Goal: Task Accomplishment & Management: Manage account settings

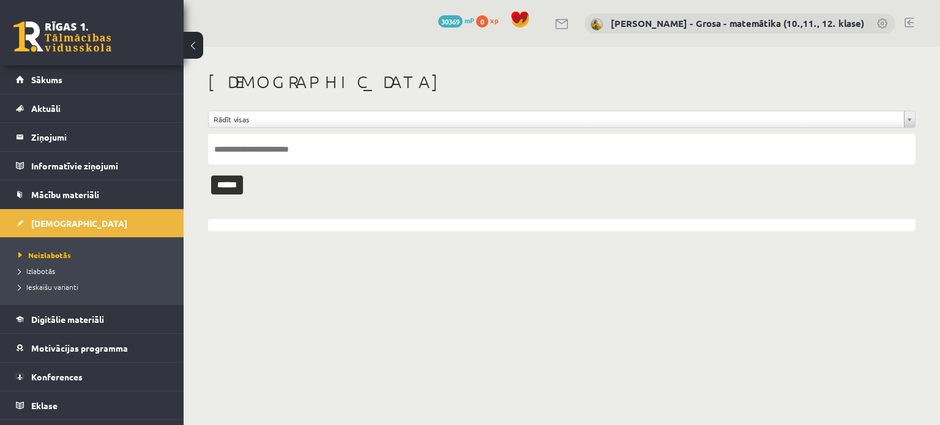
click at [81, 263] on li "Izlabotās" at bounding box center [94, 271] width 153 height 16
click at [62, 267] on link "Izlabotās" at bounding box center [94, 271] width 153 height 11
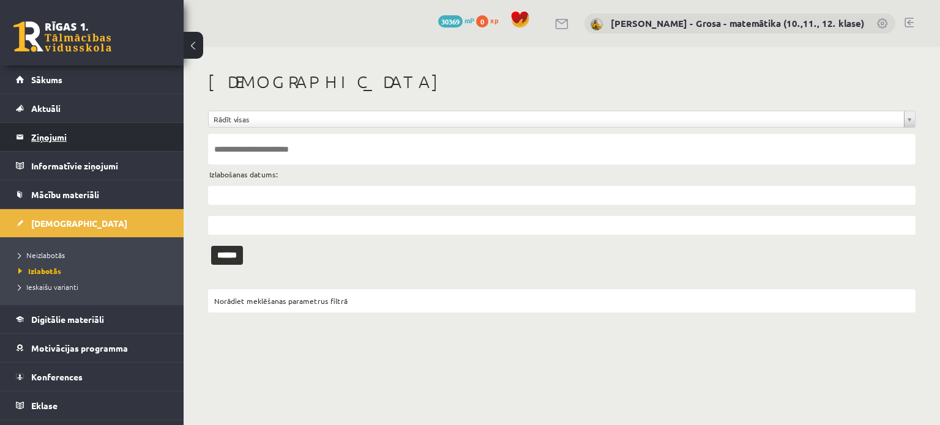
click at [105, 145] on legend "Ziņojumi 0" at bounding box center [99, 137] width 137 height 28
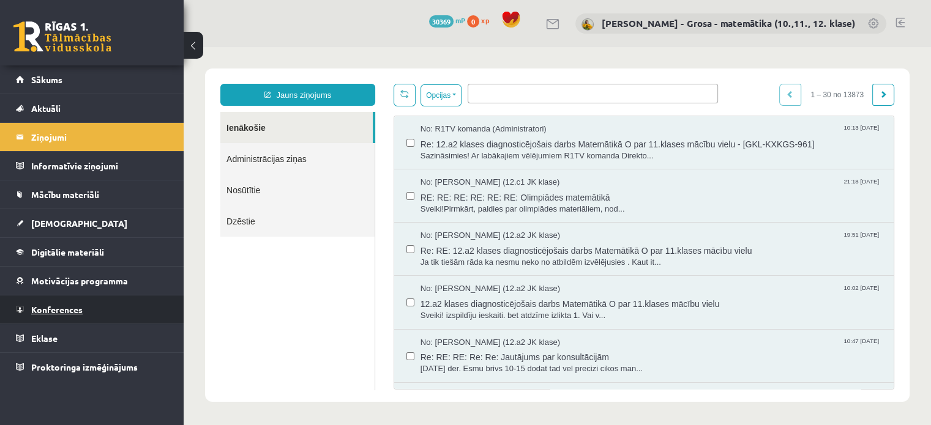
click at [127, 307] on link "Konferences" at bounding box center [92, 310] width 152 height 28
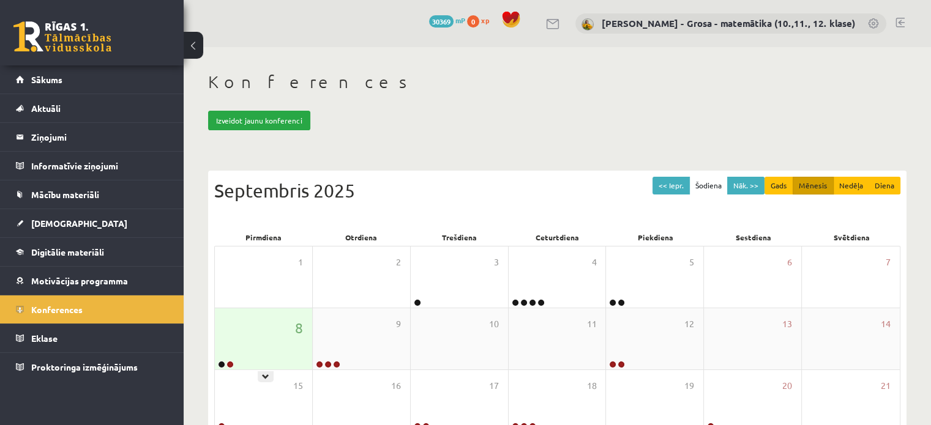
click at [256, 340] on div "8" at bounding box center [263, 338] width 97 height 61
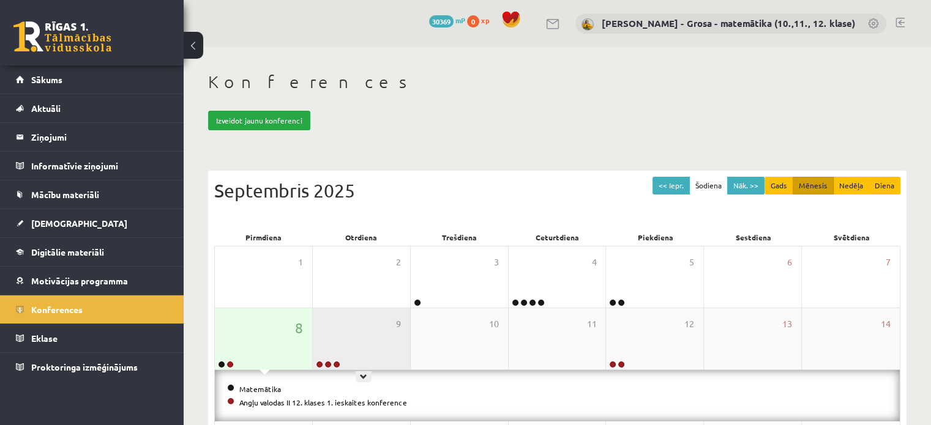
click at [345, 335] on div "9" at bounding box center [361, 338] width 97 height 61
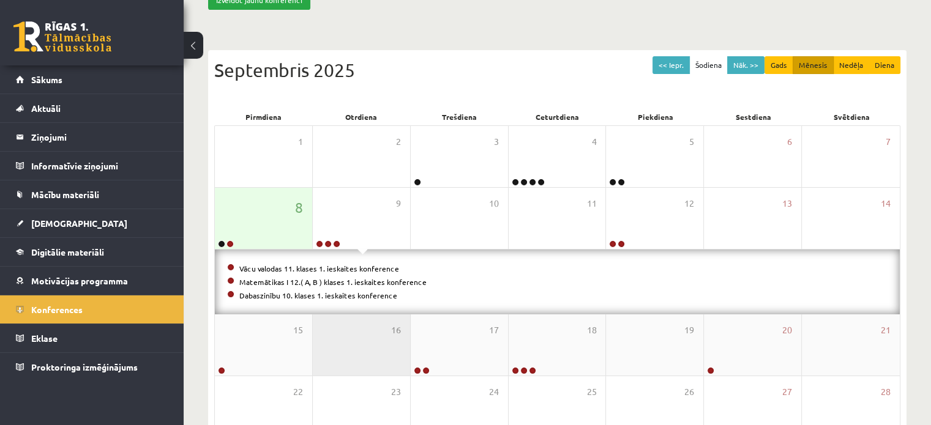
scroll to position [122, 0]
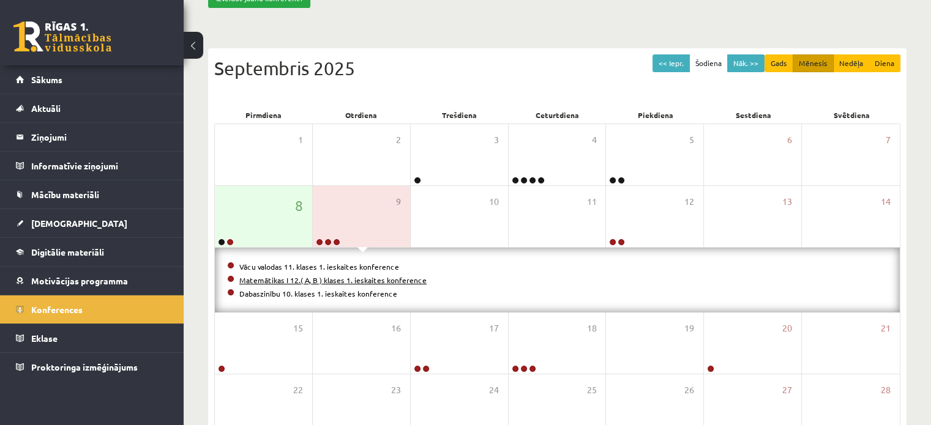
click at [309, 282] on link "Matemātikas I 12.( A, B ) klases 1. ieskaites konference" at bounding box center [332, 280] width 187 height 10
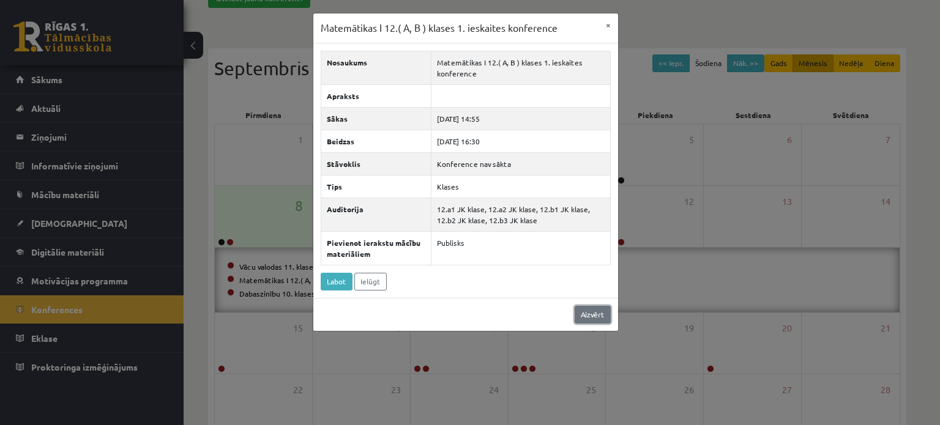
click at [600, 313] on link "Aizvērt" at bounding box center [593, 315] width 36 height 18
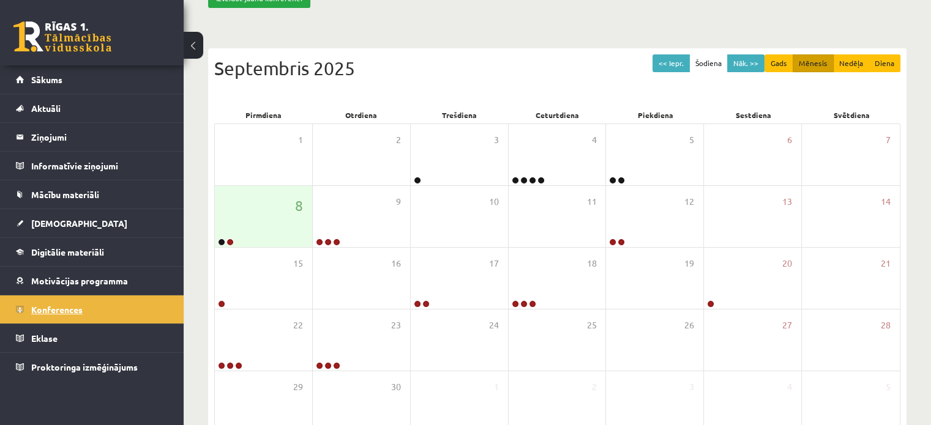
click at [103, 317] on link "Konferences" at bounding box center [92, 310] width 152 height 28
click at [87, 316] on link "Konferences" at bounding box center [92, 310] width 152 height 28
click at [98, 113] on link "Aktuāli" at bounding box center [92, 108] width 152 height 28
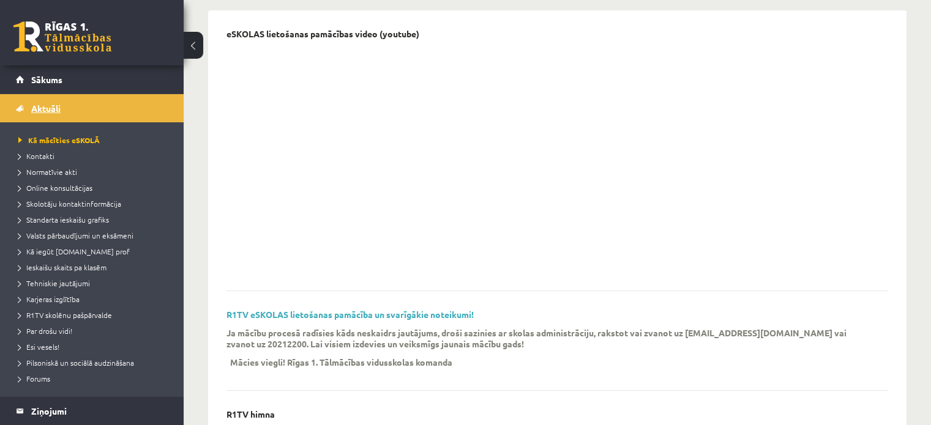
click at [81, 114] on link "Aktuāli" at bounding box center [92, 108] width 152 height 28
click at [22, 140] on span "Kā mācīties eSKOLĀ" at bounding box center [58, 140] width 81 height 10
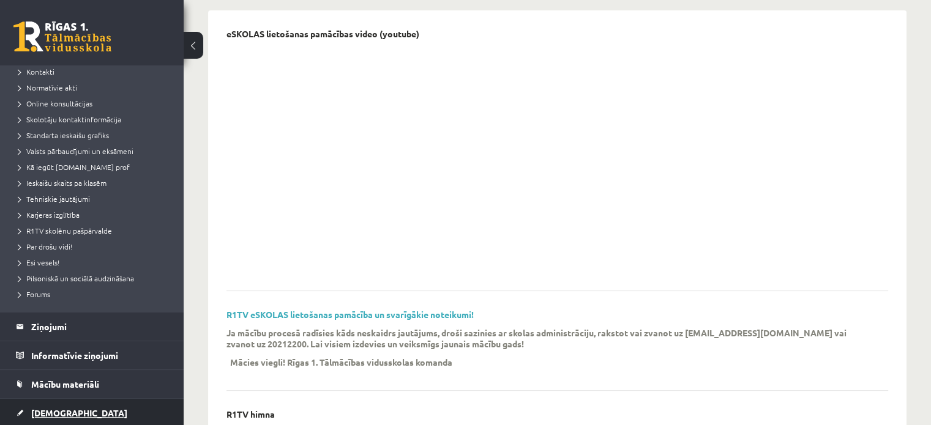
scroll to position [184, 0]
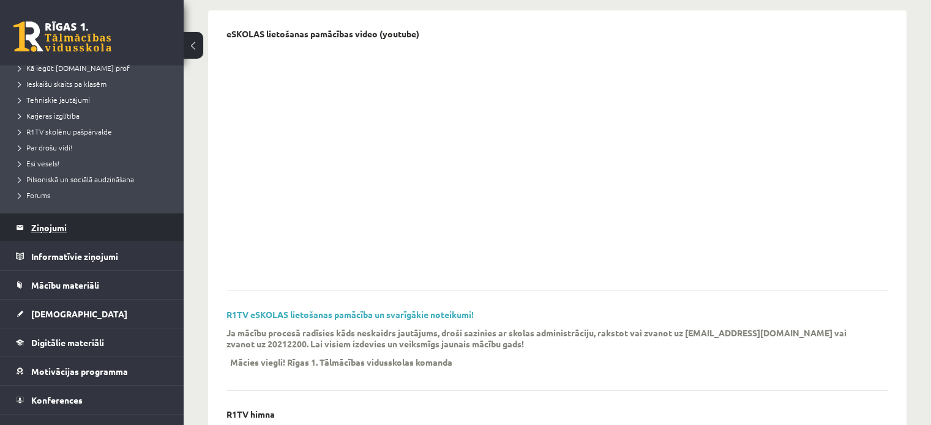
click at [63, 231] on legend "Ziņojumi 0" at bounding box center [99, 228] width 137 height 28
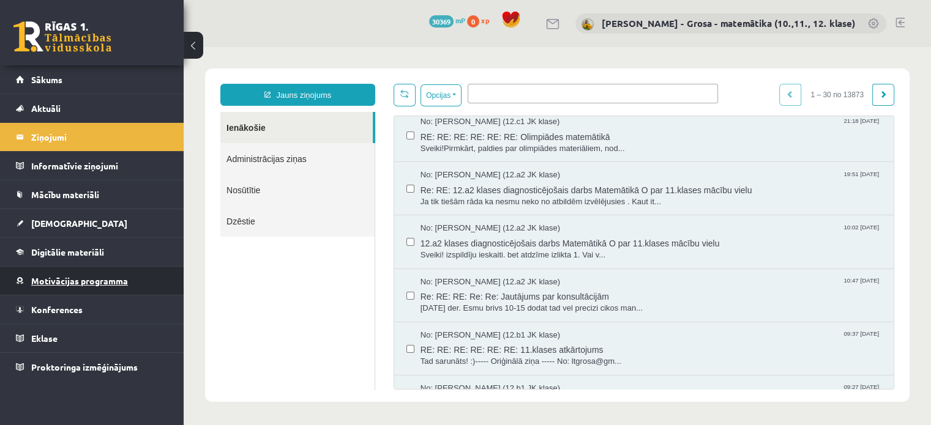
scroll to position [61, 0]
click at [532, 148] on span "Sveiki!Pirmkārt, paldies par olimpiādes materiāliem, nod..." at bounding box center [650, 149] width 461 height 12
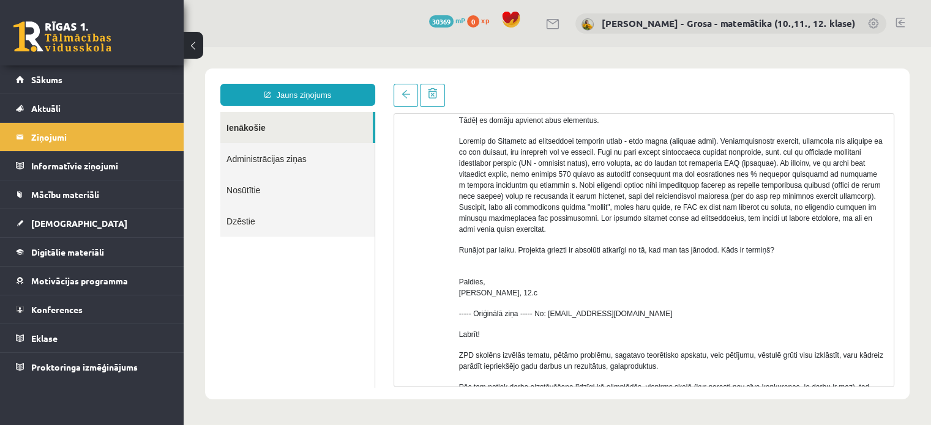
scroll to position [0, 0]
click at [302, 132] on link "Ienākošie" at bounding box center [296, 127] width 152 height 31
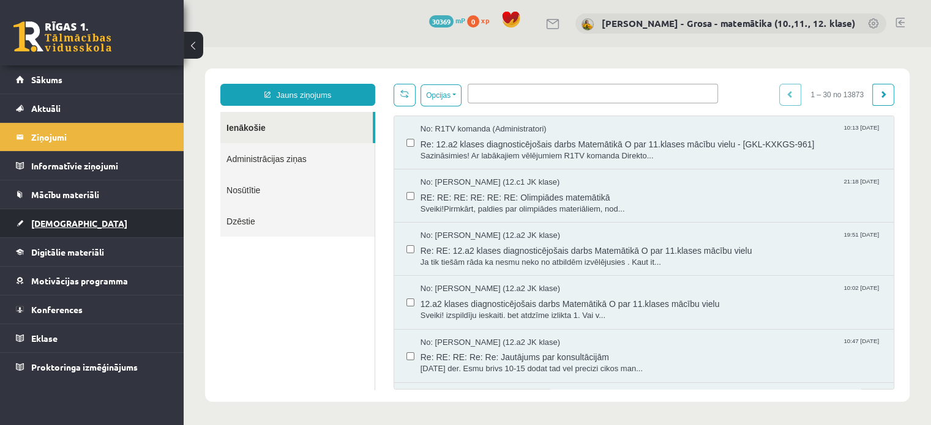
click at [39, 224] on span "[DEMOGRAPHIC_DATA]" at bounding box center [79, 223] width 96 height 11
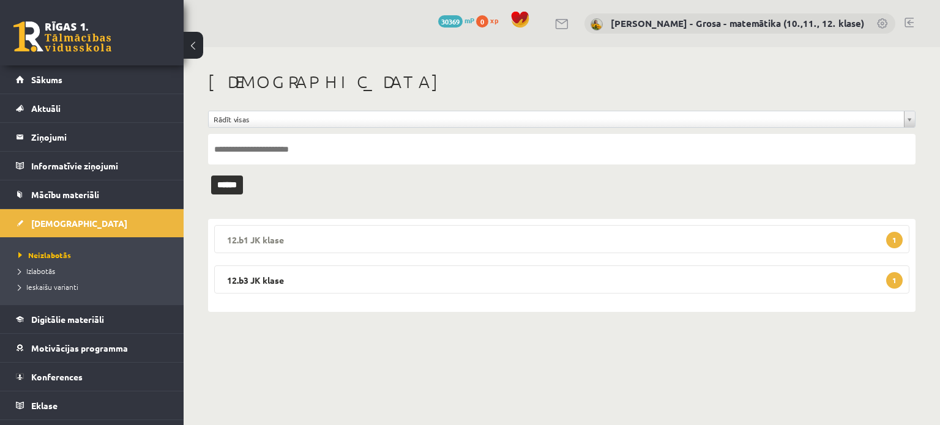
click at [335, 233] on legend "12.b1 JK klase 1" at bounding box center [561, 239] width 695 height 28
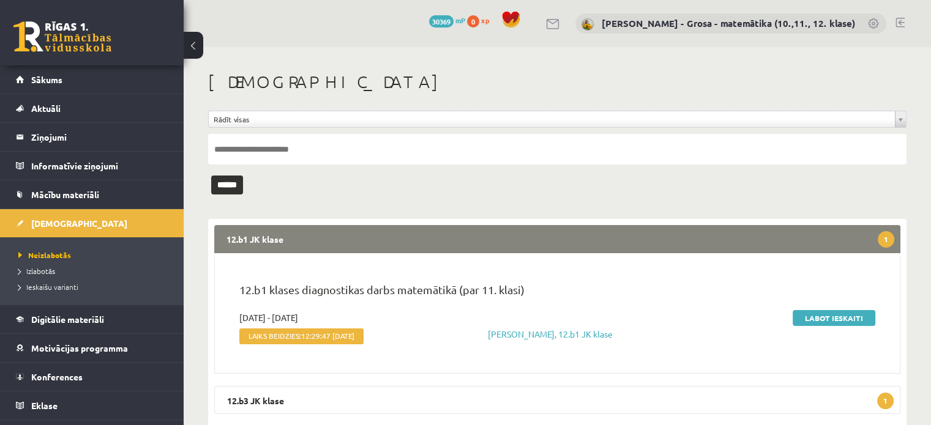
scroll to position [32, 0]
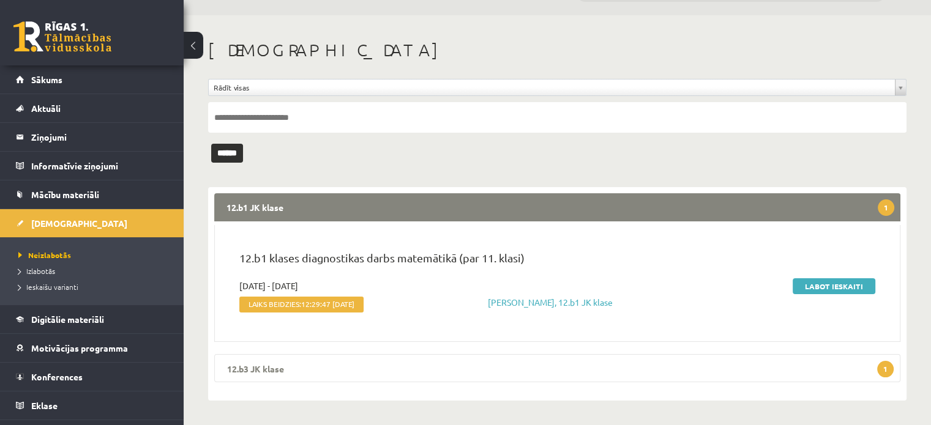
click at [398, 361] on legend "12.b3 JK klase 1" at bounding box center [557, 368] width 686 height 28
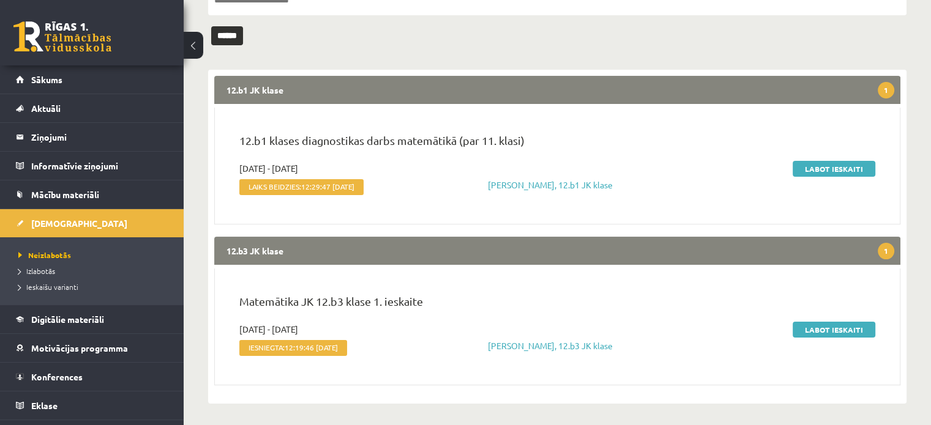
scroll to position [152, 0]
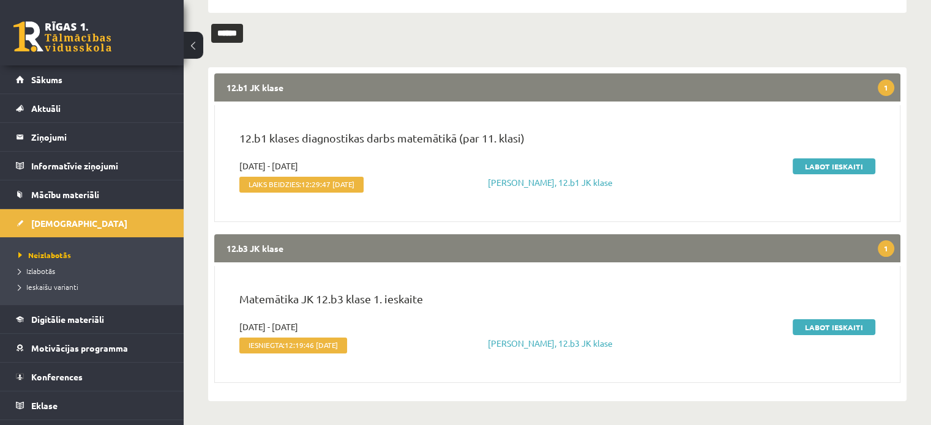
click at [597, 253] on legend "12.b3 JK klase 1" at bounding box center [557, 248] width 686 height 28
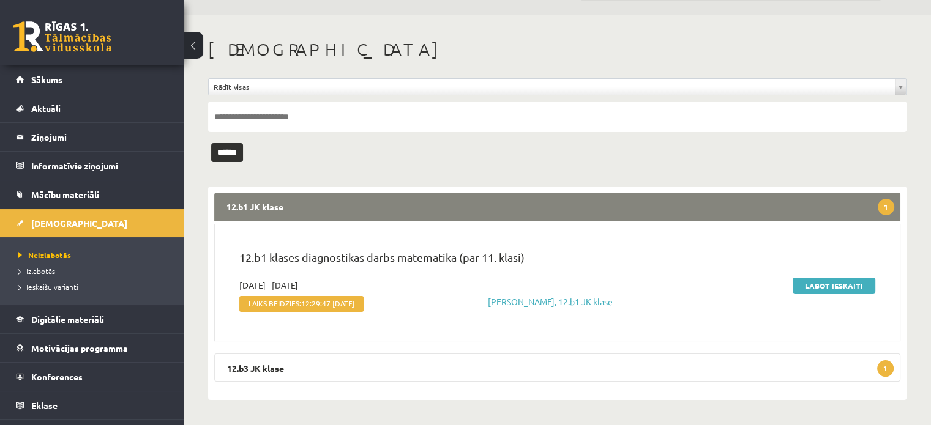
scroll to position [32, 0]
click at [838, 281] on link "Labot ieskaiti" at bounding box center [834, 286] width 83 height 16
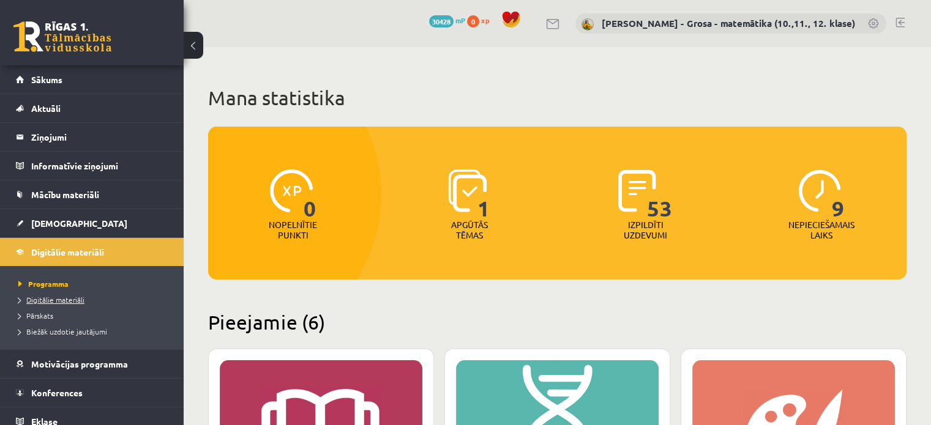
click at [45, 300] on span "Digitālie materiāli" at bounding box center [51, 300] width 66 height 10
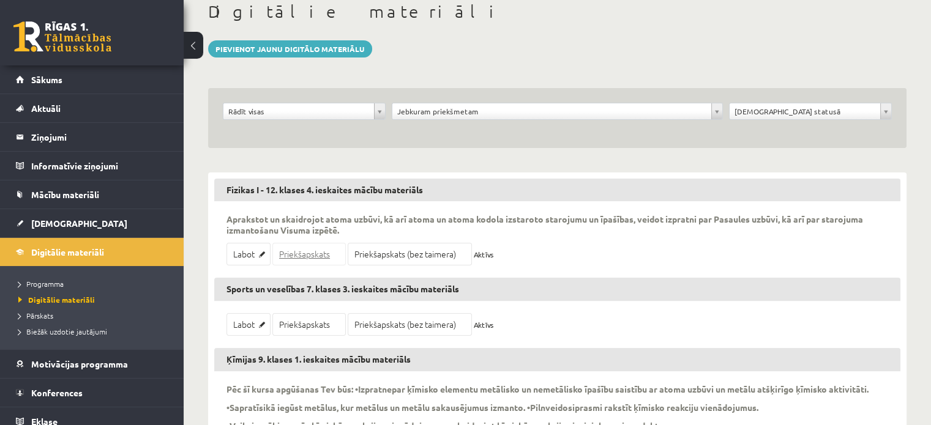
scroll to position [122, 0]
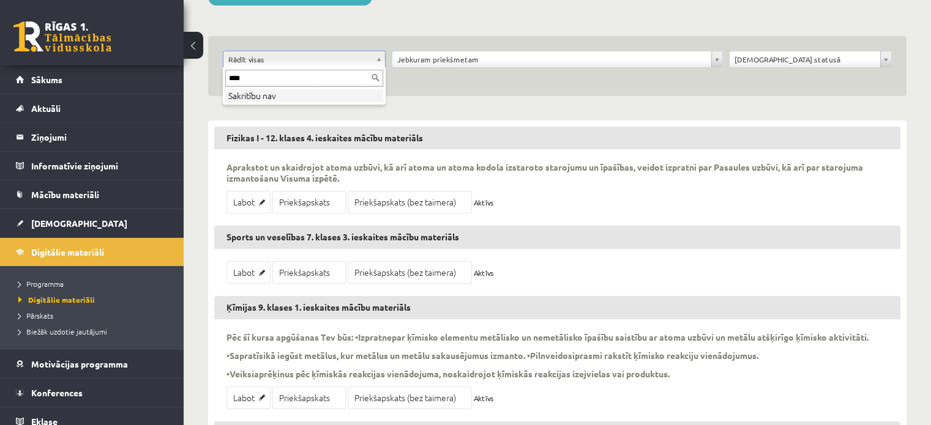
type input "*****"
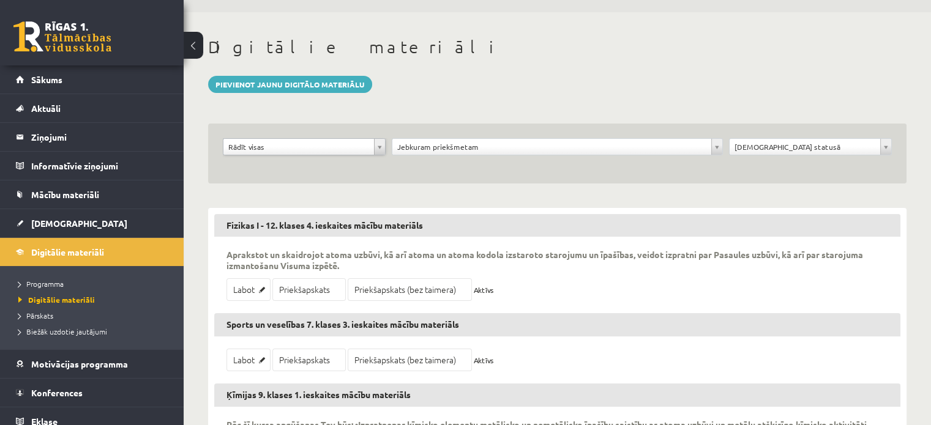
scroll to position [0, 0]
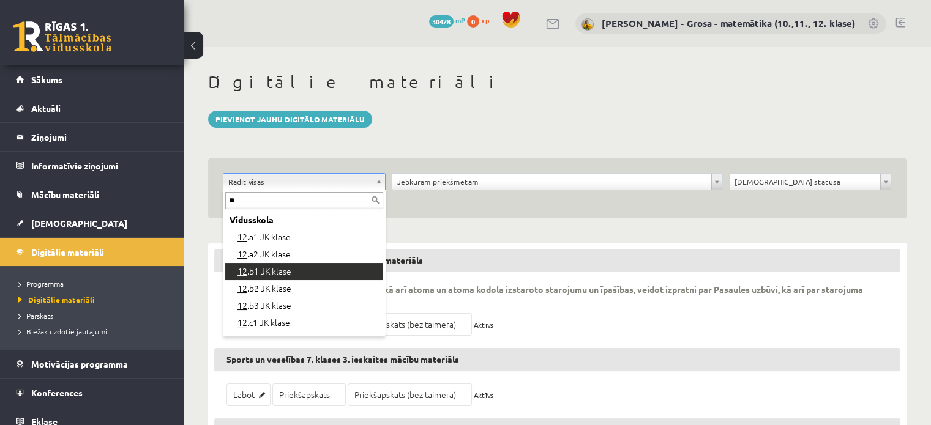
type input "**"
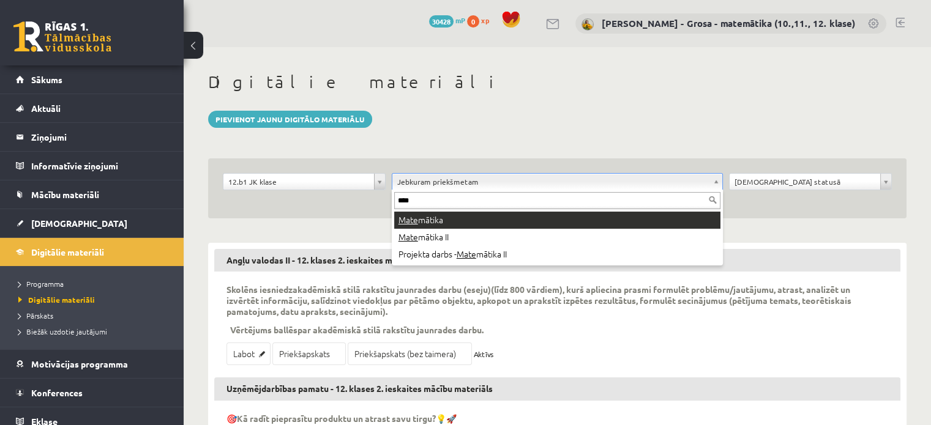
type input "****"
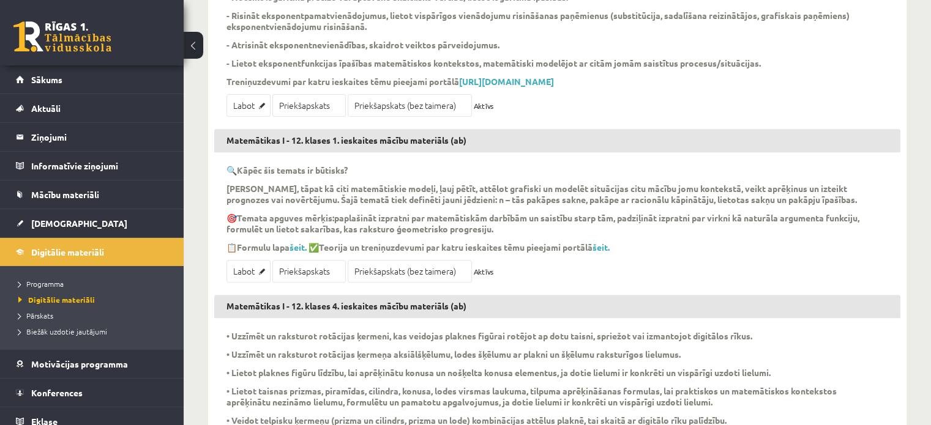
scroll to position [428, 0]
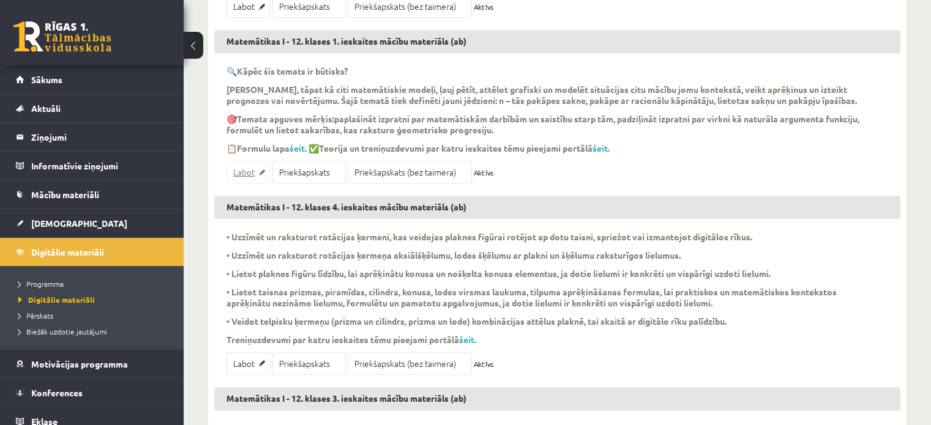
click at [244, 184] on link "Labot" at bounding box center [248, 172] width 44 height 23
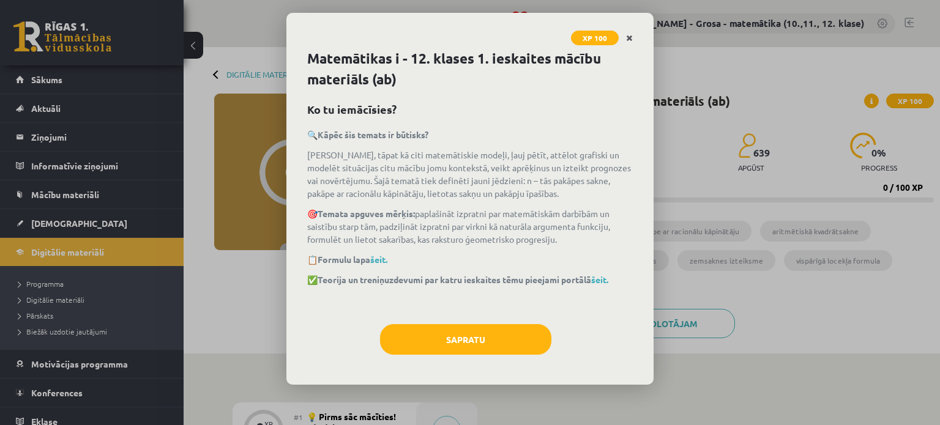
click at [633, 34] on link "Close" at bounding box center [629, 38] width 21 height 24
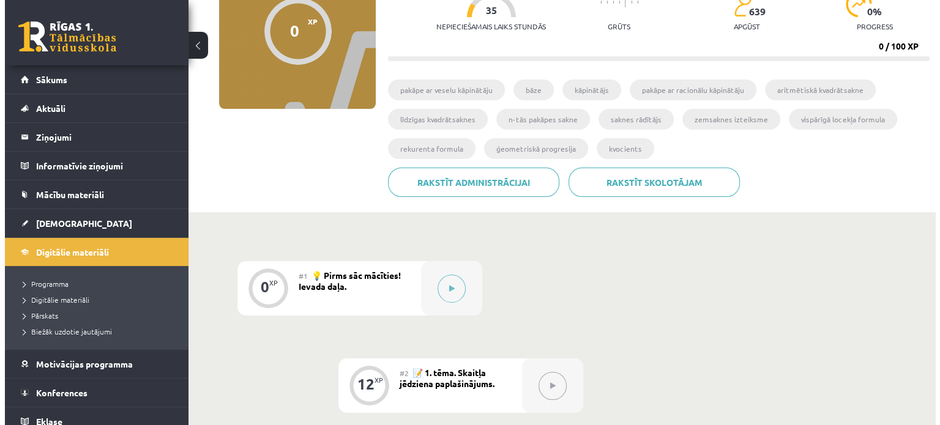
scroll to position [306, 0]
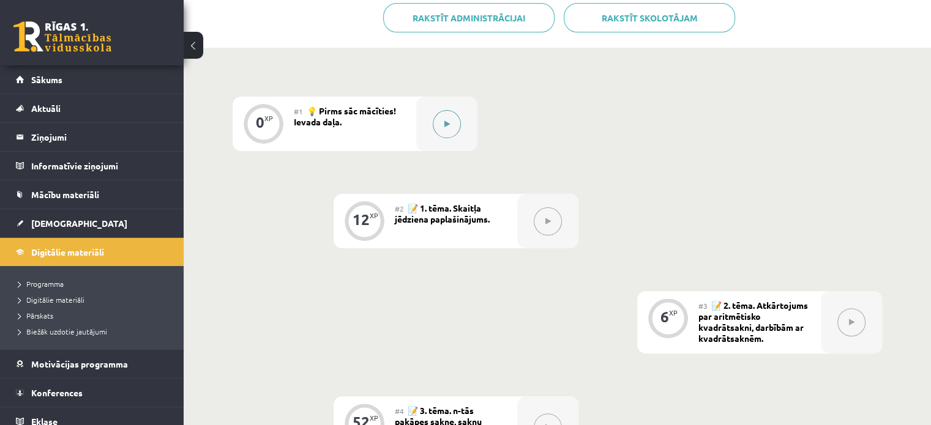
click at [433, 121] on button at bounding box center [447, 124] width 28 height 28
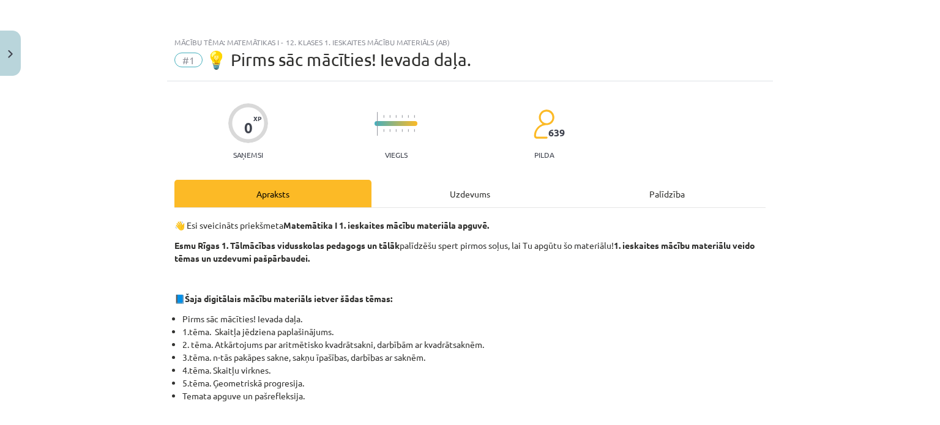
click at [492, 193] on div "Uzdevums" at bounding box center [469, 194] width 197 height 28
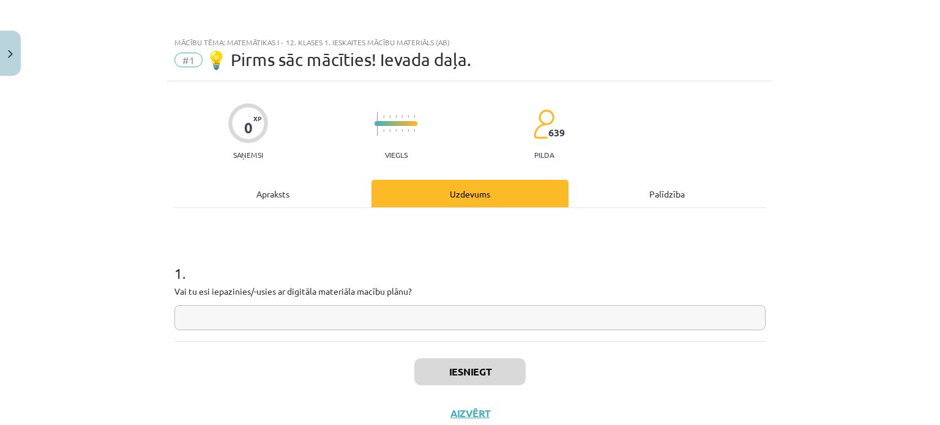
scroll to position [31, 0]
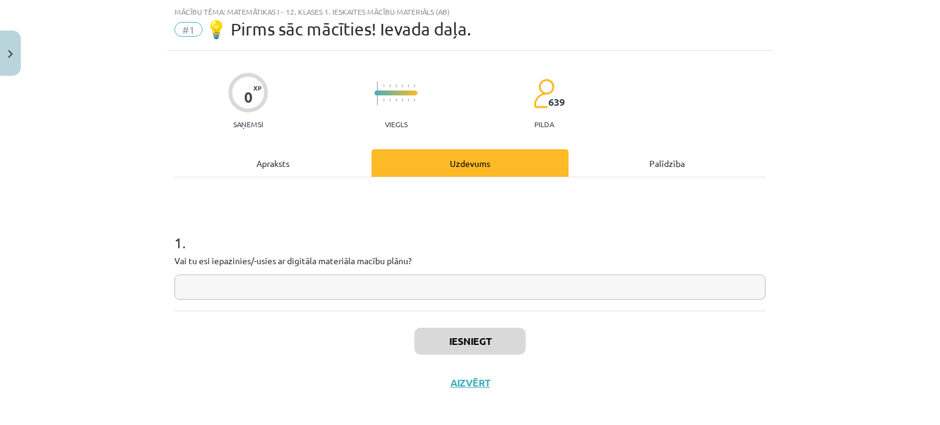
click at [519, 275] on input "text" at bounding box center [469, 287] width 591 height 25
type input "*"
drag, startPoint x: 531, startPoint y: 337, endPoint x: 512, endPoint y: 335, distance: 19.6
click at [531, 337] on div "Iesniegt Aizvērt" at bounding box center [469, 354] width 591 height 86
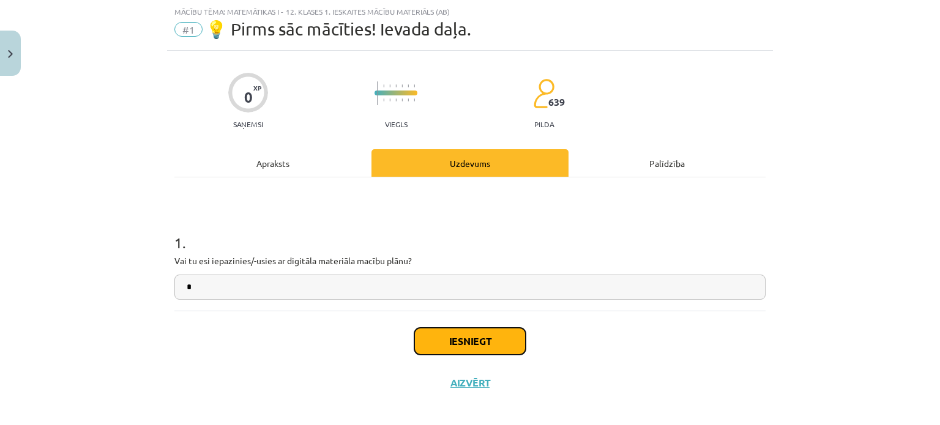
click at [510, 335] on button "Iesniegt" at bounding box center [469, 341] width 111 height 27
click at [493, 343] on button "Iesniegt" at bounding box center [469, 341] width 111 height 27
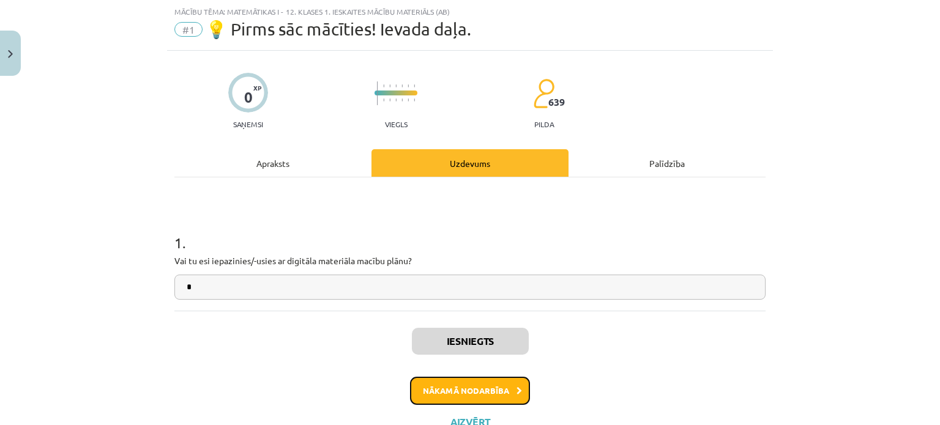
click at [468, 385] on button "Nākamā nodarbība" at bounding box center [470, 391] width 120 height 28
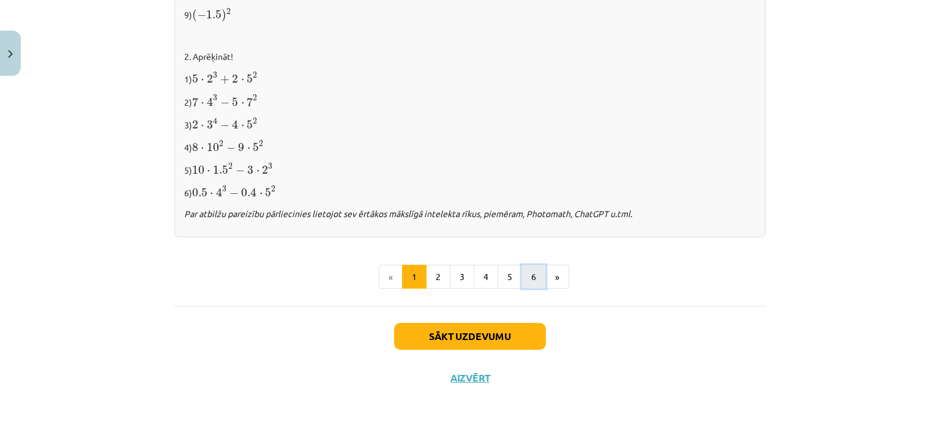
click at [522, 265] on button "6" at bounding box center [533, 277] width 24 height 24
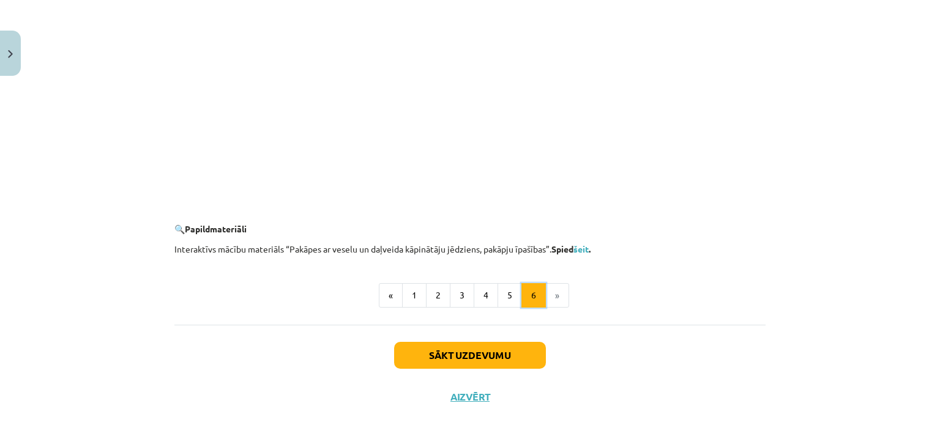
scroll to position [1196, 0]
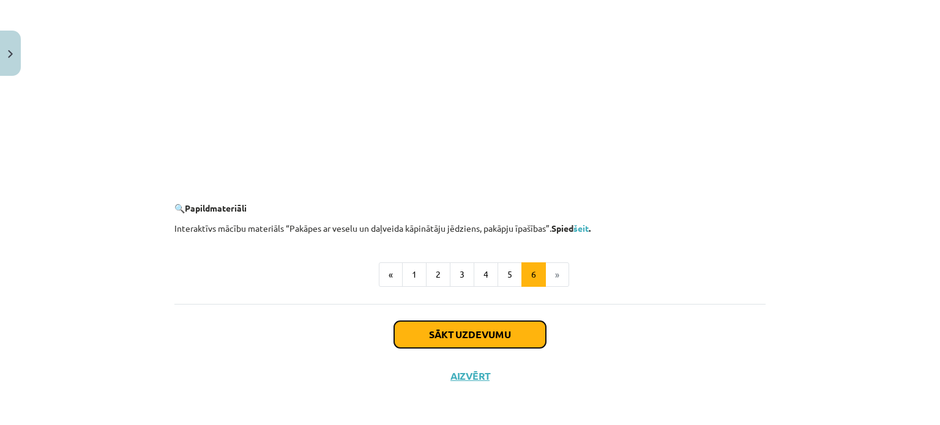
click at [512, 335] on button "Sākt uzdevumu" at bounding box center [470, 334] width 152 height 27
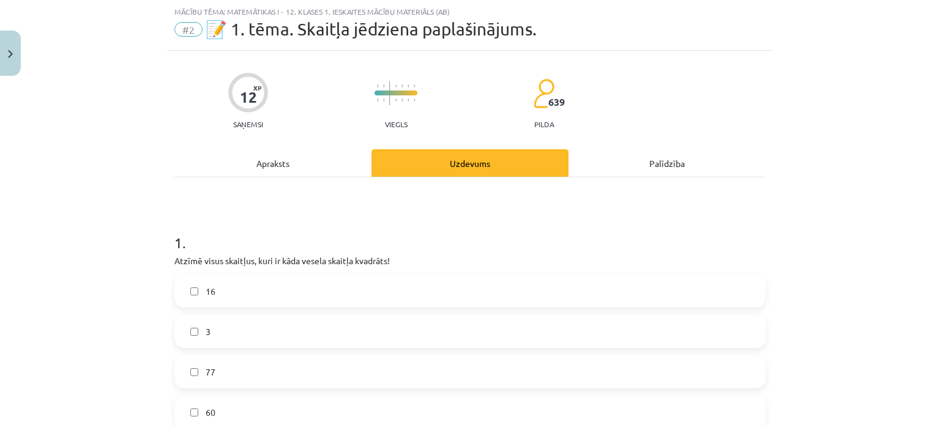
click at [347, 291] on label "16" at bounding box center [470, 291] width 589 height 31
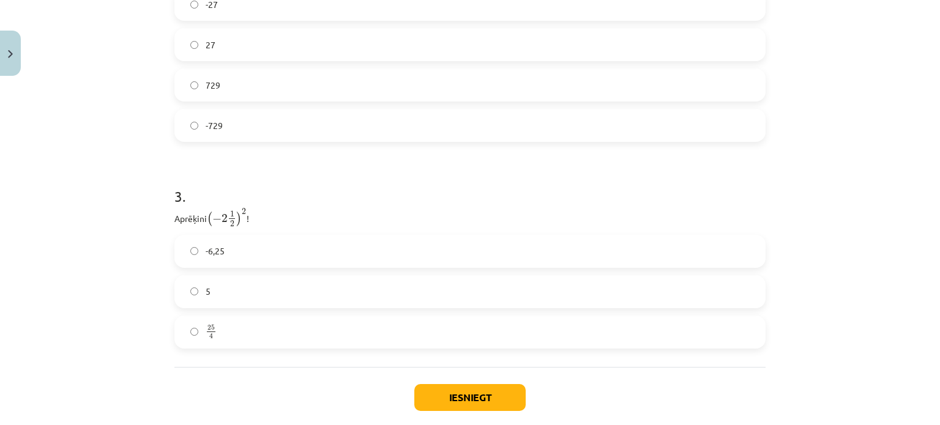
scroll to position [747, 0]
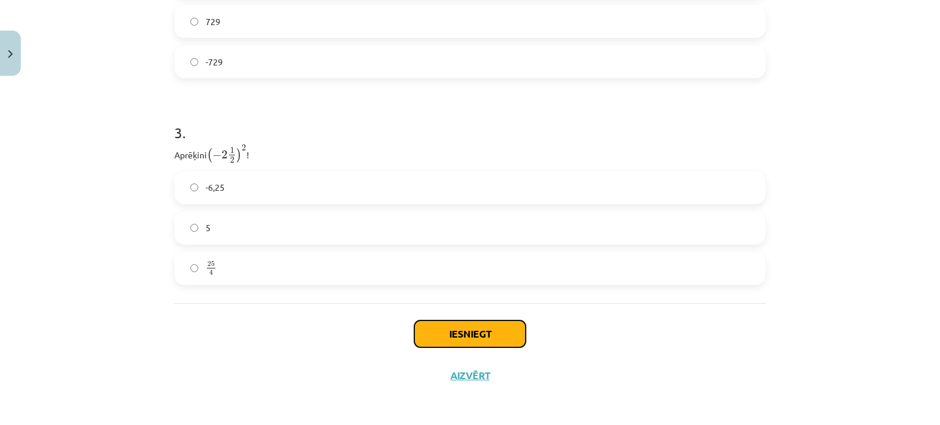
click at [507, 329] on button "Iesniegt" at bounding box center [469, 334] width 111 height 27
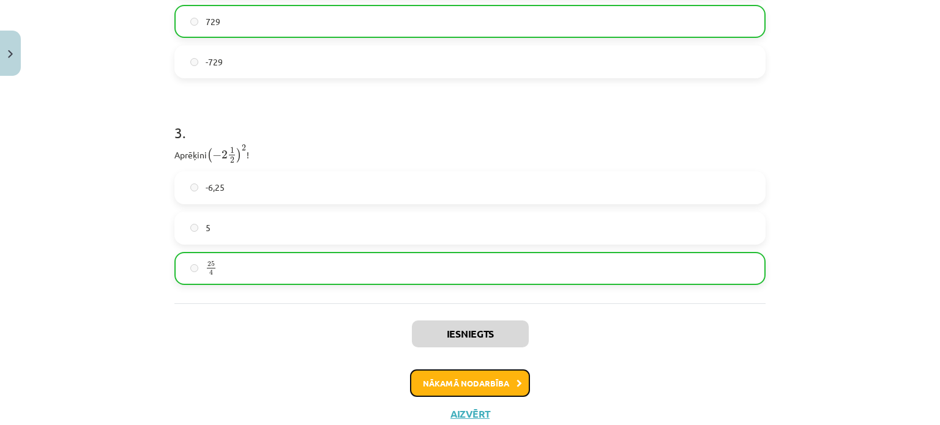
click at [490, 381] on button "Nākamā nodarbība" at bounding box center [470, 384] width 120 height 28
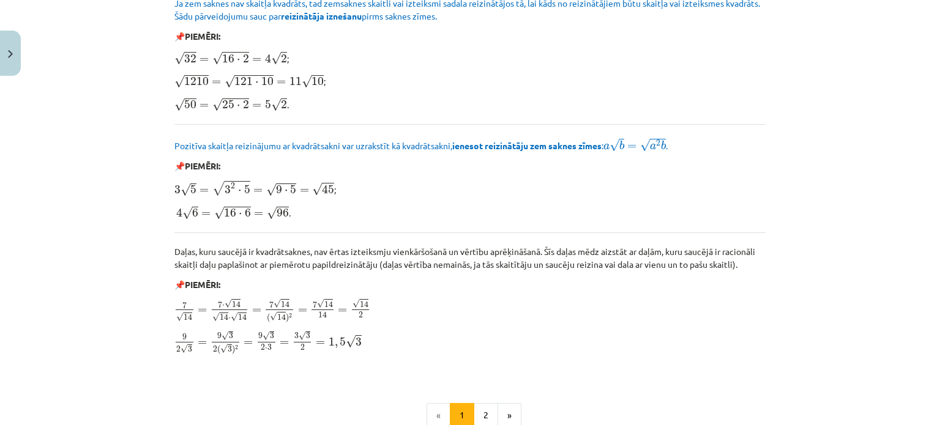
scroll to position [1490, 0]
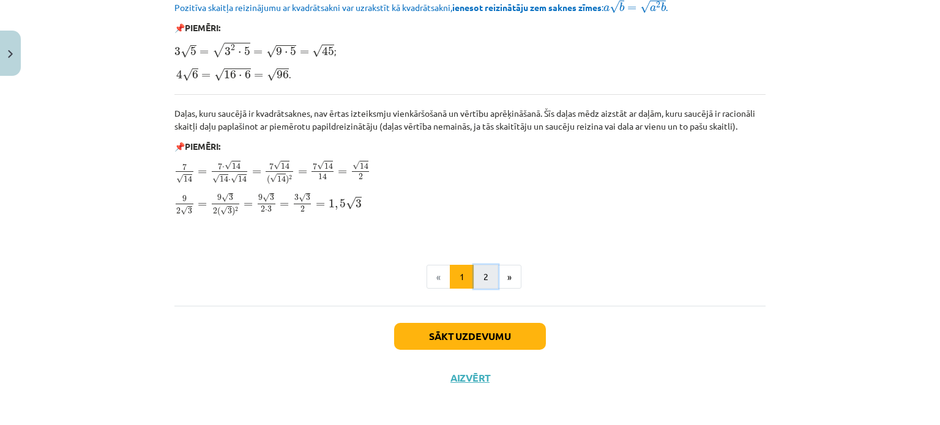
click at [480, 276] on button "2" at bounding box center [486, 277] width 24 height 24
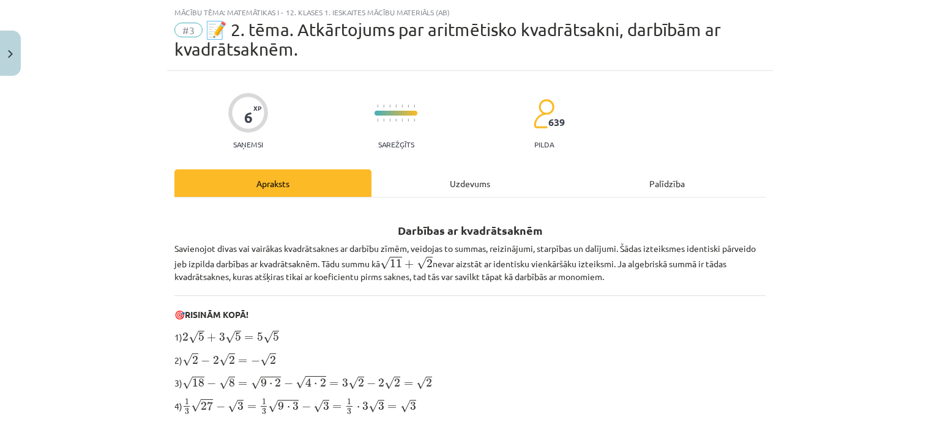
scroll to position [0, 0]
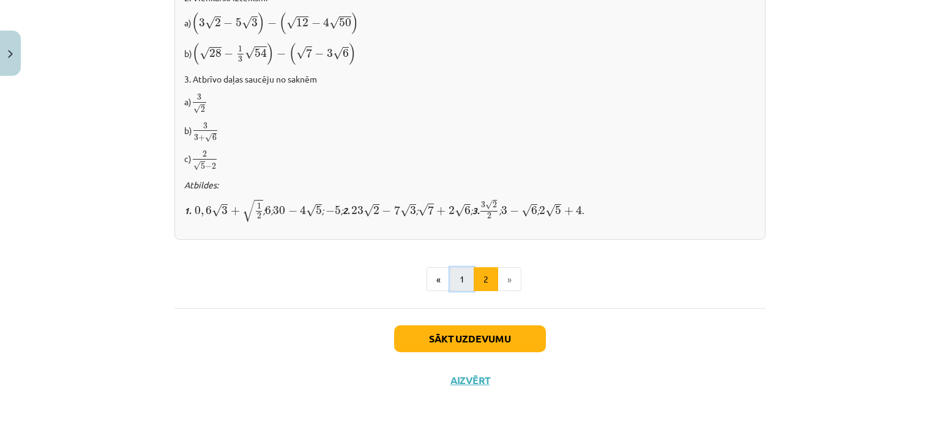
click at [460, 274] on button "1" at bounding box center [462, 279] width 24 height 24
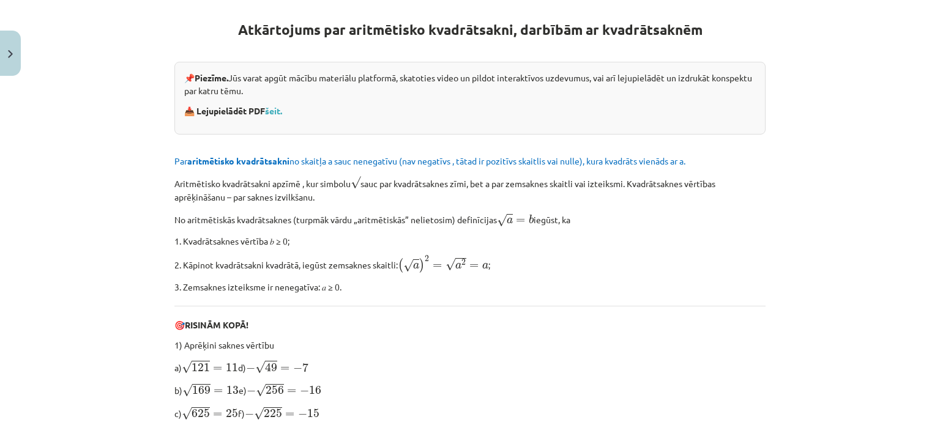
scroll to position [238, 0]
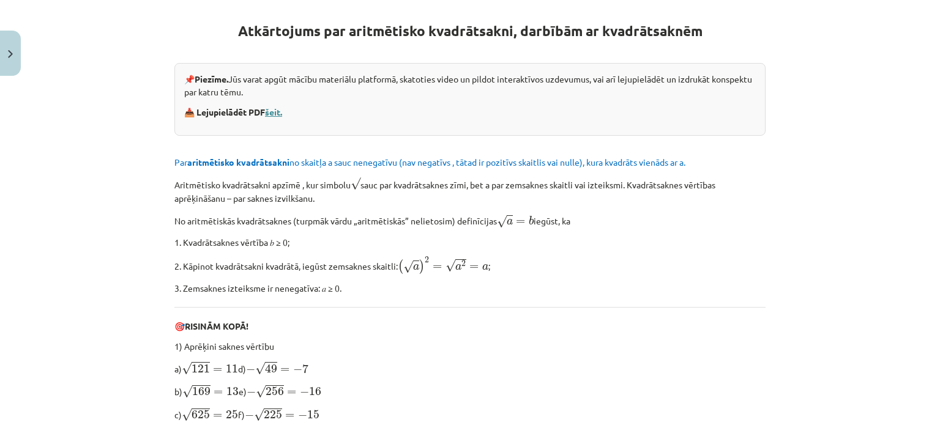
click at [277, 107] on link "šeit." at bounding box center [273, 111] width 17 height 11
click at [744, 29] on h1 "Atkārtojums par aritmētisko kvadrātsakni, darbībām ar kvadrātsaknēm" at bounding box center [469, 20] width 591 height 39
click at [273, 111] on link "šeit." at bounding box center [273, 111] width 17 height 11
click at [275, 114] on link "šeit." at bounding box center [273, 111] width 17 height 11
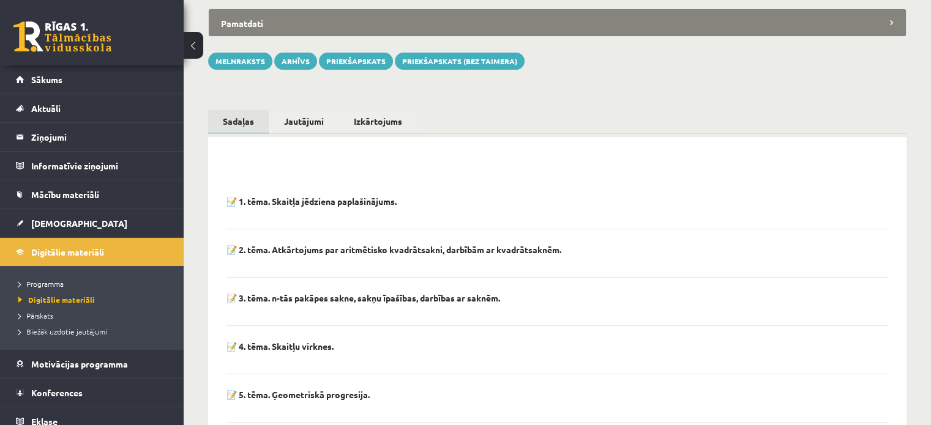
click at [349, 244] on p "📝 2. tēma. Atkārtojums par aritmētisko kvadrātsakni, darbībām ar kvadrātsaknēm." at bounding box center [393, 249] width 335 height 11
click at [234, 244] on p "📝 2. tēma. Atkārtojums par aritmētisko kvadrātsakni, darbībām ar kvadrātsaknēm." at bounding box center [393, 249] width 335 height 11
click at [251, 244] on p "📝 2. tēma. Atkārtojums par aritmētisko kvadrātsakni, darbībām ar kvadrātsaknēm." at bounding box center [393, 249] width 335 height 11
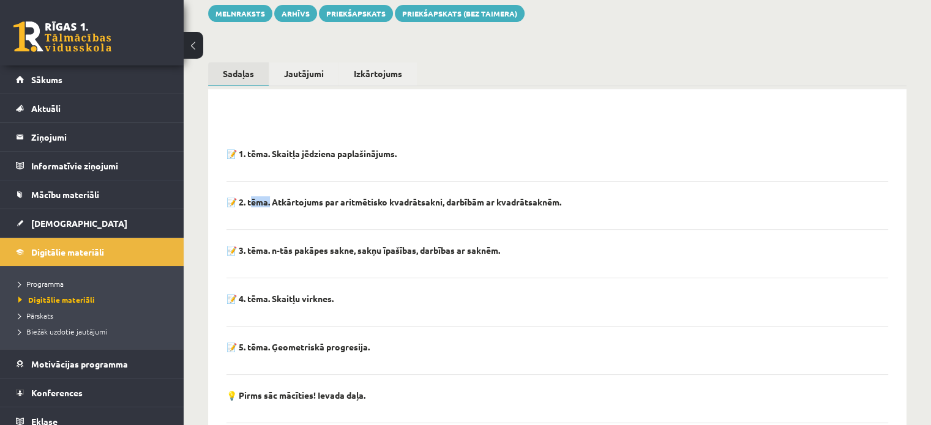
scroll to position [39, 0]
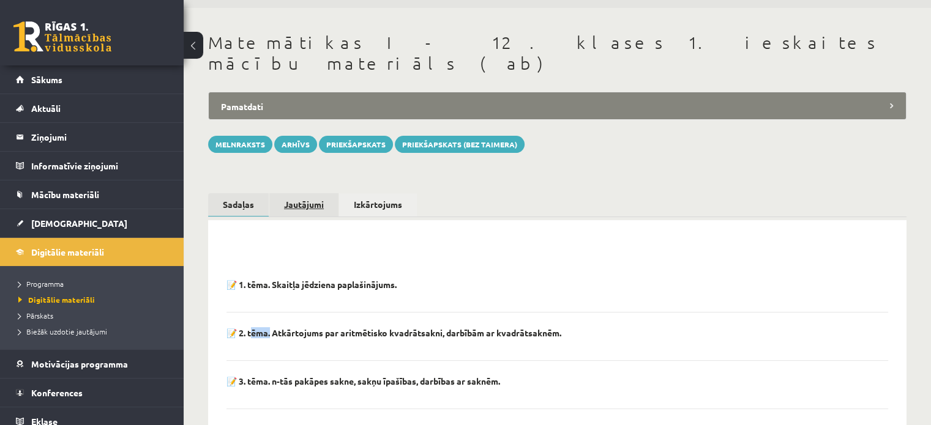
click at [306, 193] on link "Jautājumi" at bounding box center [303, 204] width 69 height 23
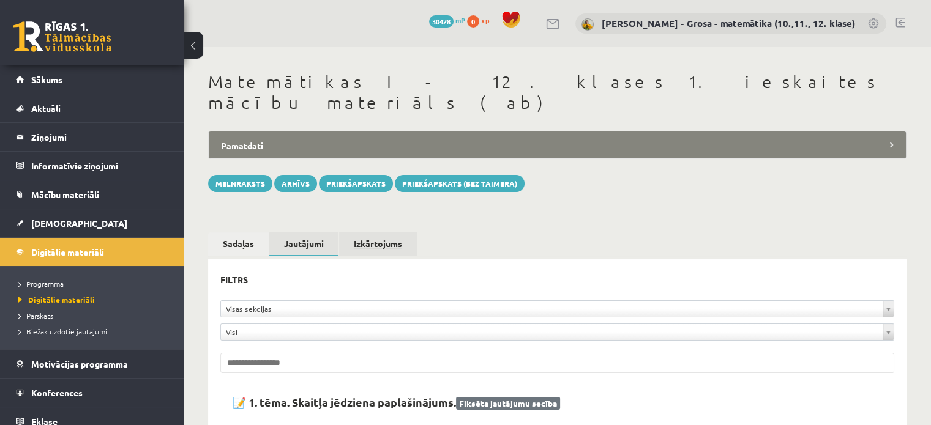
click at [365, 233] on link "Izkārtojums" at bounding box center [378, 244] width 78 height 23
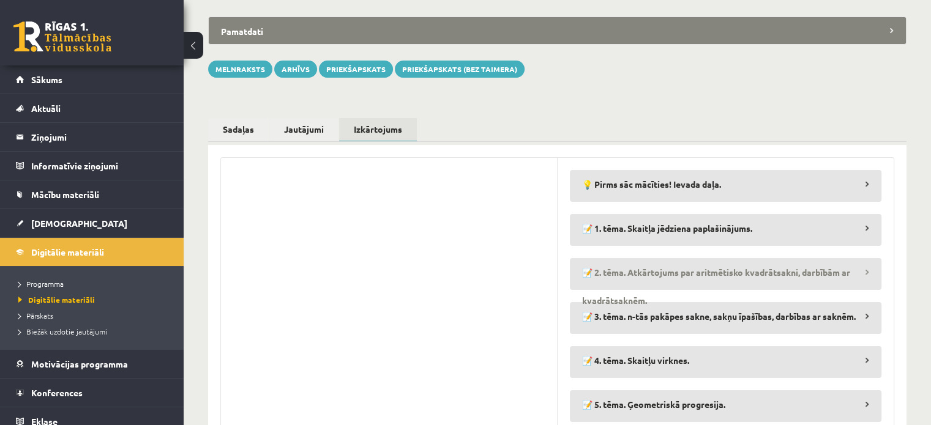
scroll to position [122, 0]
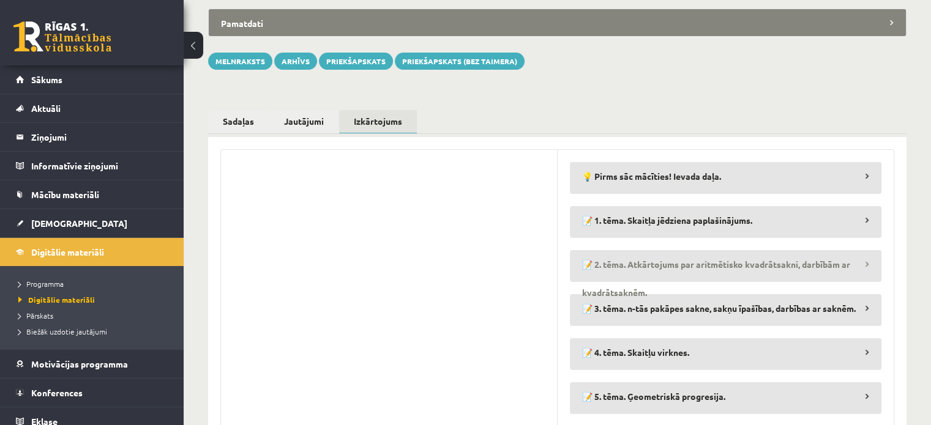
click at [686, 250] on legend "📝 2. tēma. Atkārtojums par aritmētisko kvadrātsakni, darbībām ar kvadrātsaknēm." at bounding box center [726, 264] width 312 height 28
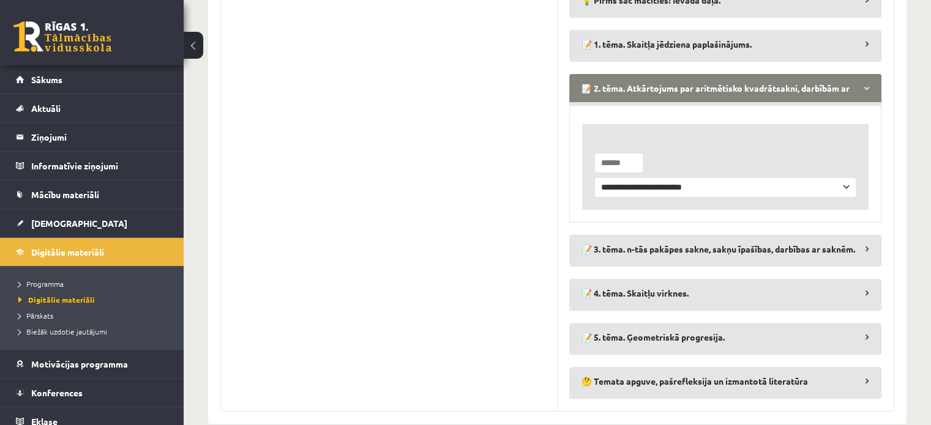
scroll to position [300, 0]
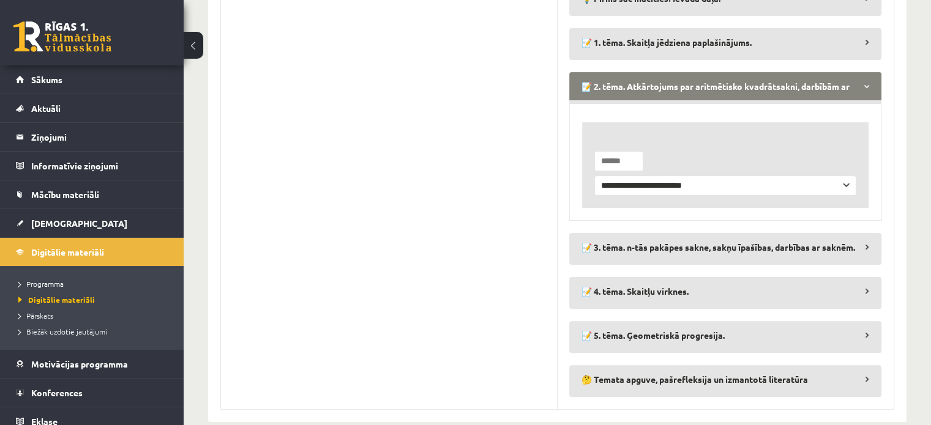
click at [852, 72] on legend "📝 2. tēma. Atkārtojums par aritmētisko kvadrātsakni, darbībām ar kvadrātsaknēm." at bounding box center [725, 86] width 312 height 28
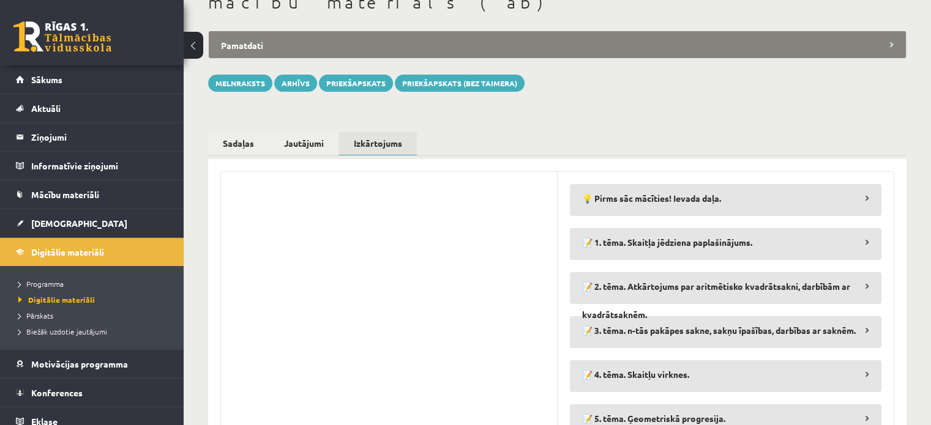
scroll to position [0, 0]
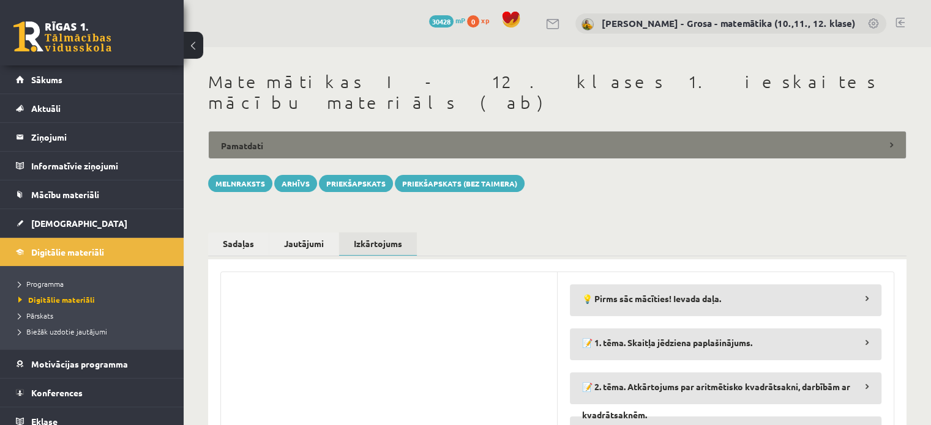
click at [476, 131] on legend "Pamatdati" at bounding box center [557, 145] width 698 height 28
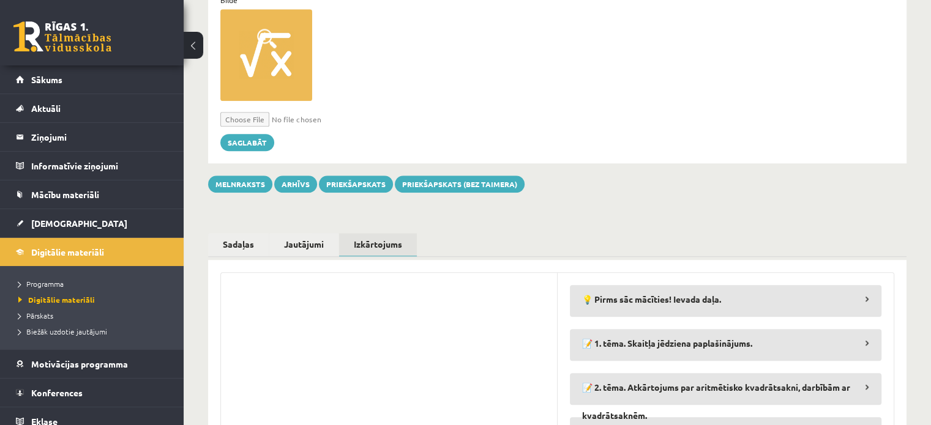
scroll to position [1087, 0]
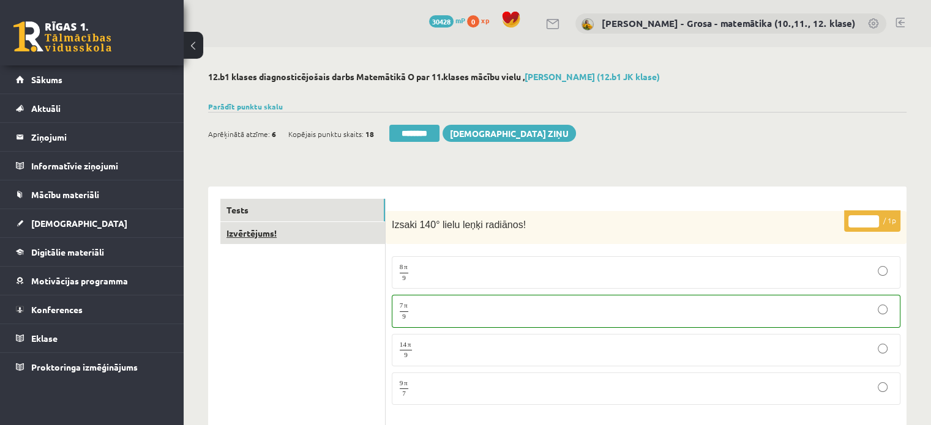
click at [292, 236] on link "Izvērtējums!" at bounding box center [302, 233] width 165 height 23
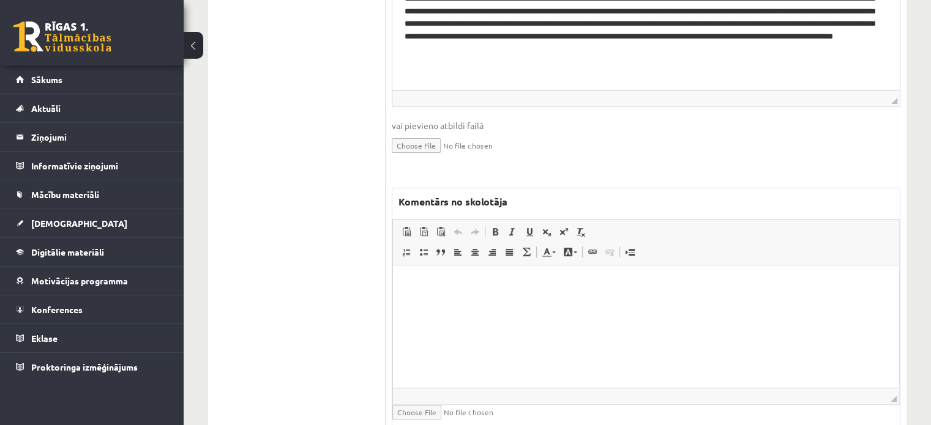
scroll to position [476, 0]
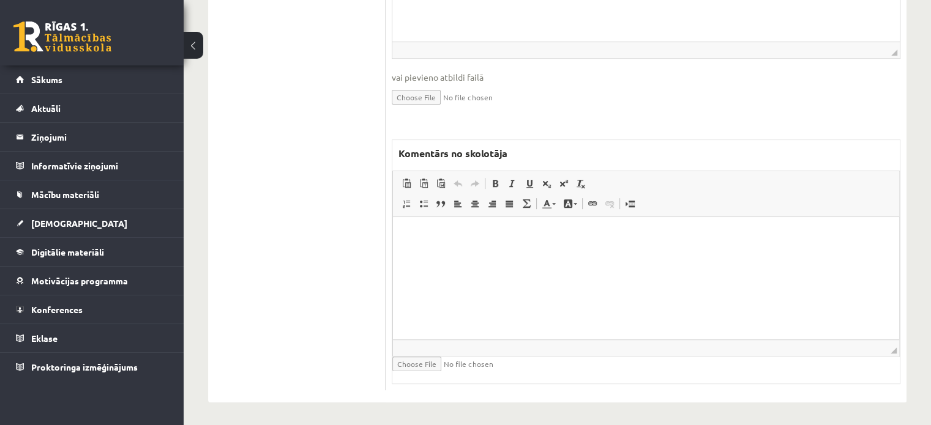
click at [561, 255] on html at bounding box center [646, 235] width 506 height 37
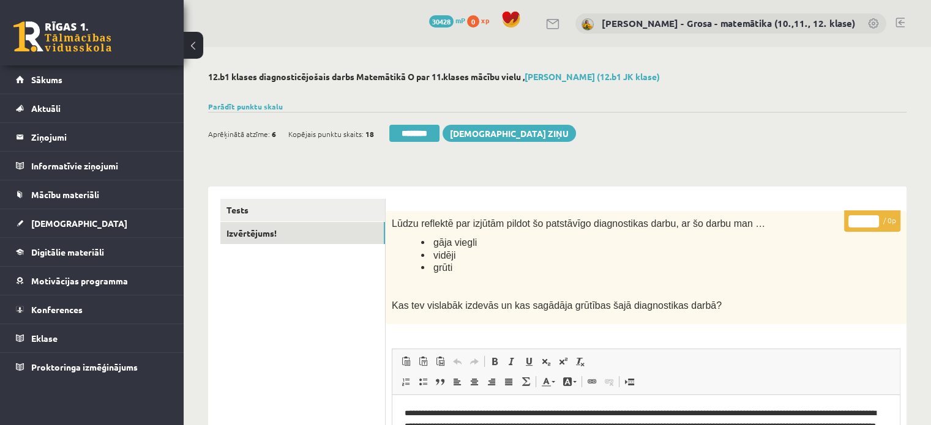
scroll to position [0, 0]
click at [435, 125] on input "********" at bounding box center [414, 133] width 50 height 17
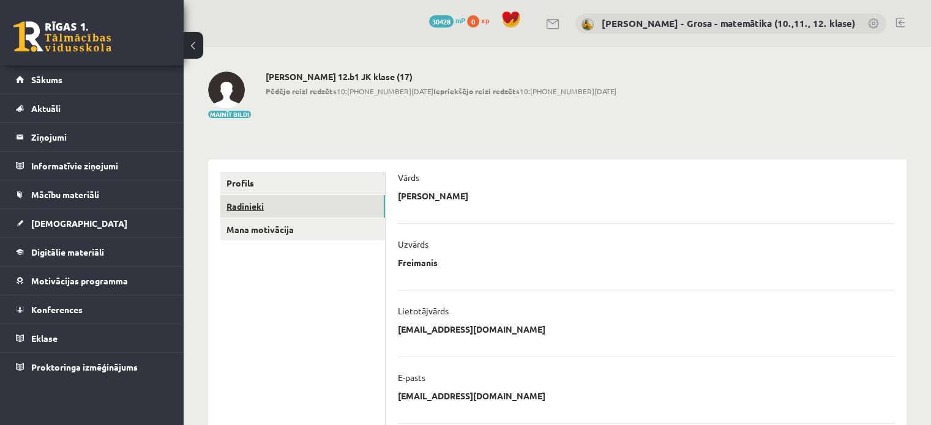
click at [307, 212] on link "Radinieki" at bounding box center [302, 206] width 165 height 23
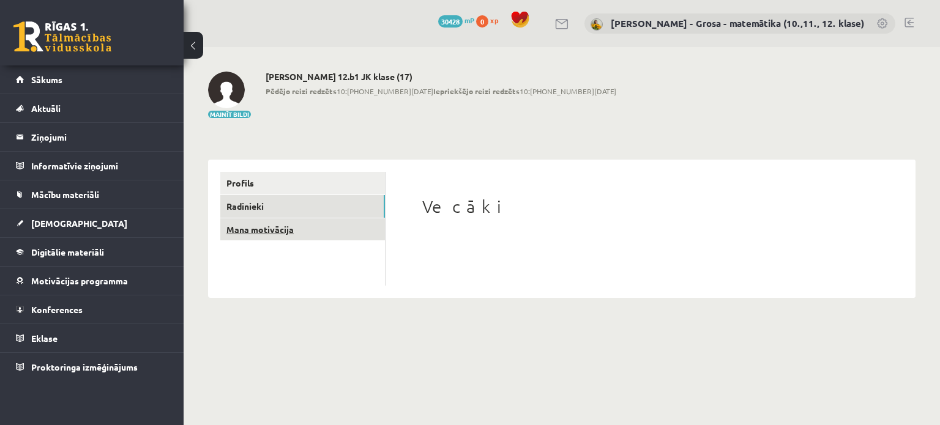
click at [298, 228] on link "Mana motivācija" at bounding box center [302, 229] width 165 height 23
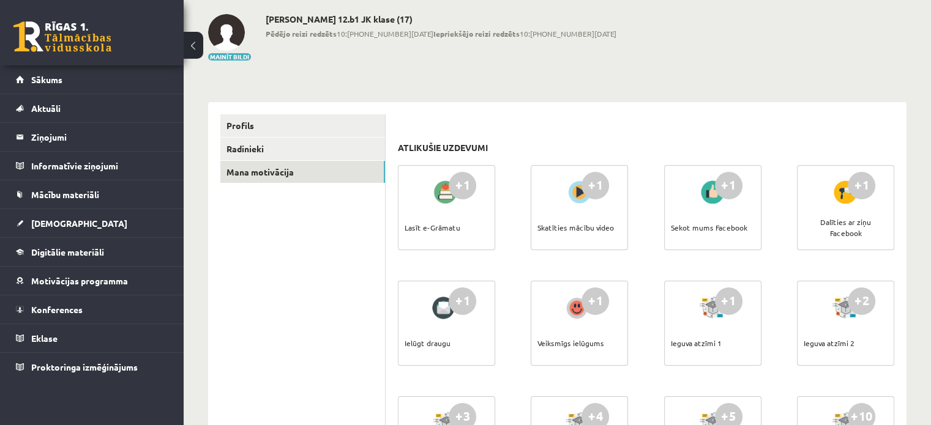
scroll to position [122, 0]
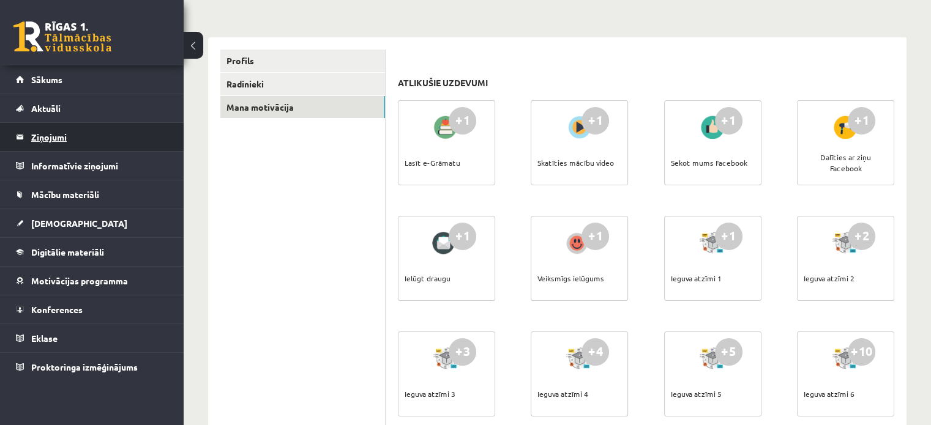
click at [45, 134] on legend "Ziņojumi 0" at bounding box center [99, 137] width 137 height 28
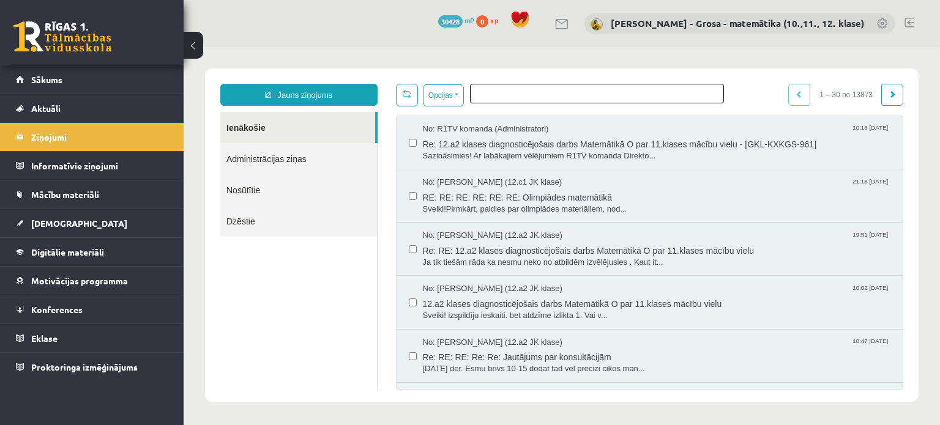
click at [531, 102] on span at bounding box center [597, 94] width 254 height 20
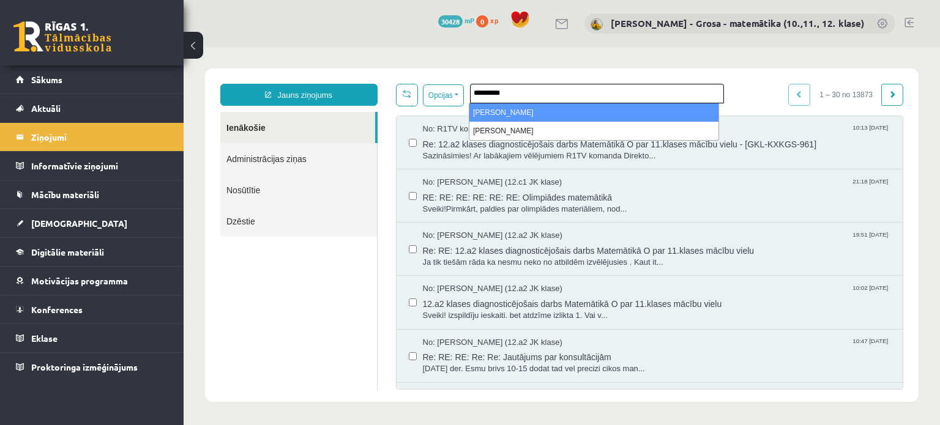
type input "*********"
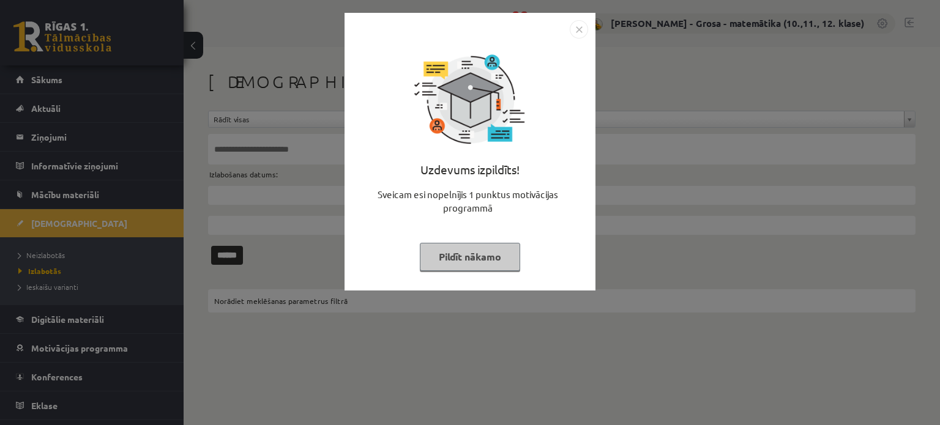
click at [471, 249] on button "Pildīt nākamo" at bounding box center [470, 257] width 100 height 28
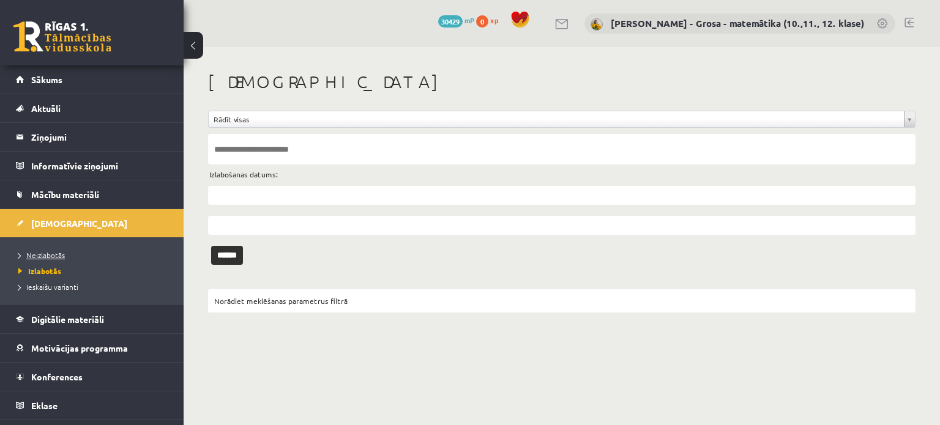
click at [65, 256] on link "Neizlabotās" at bounding box center [94, 255] width 153 height 11
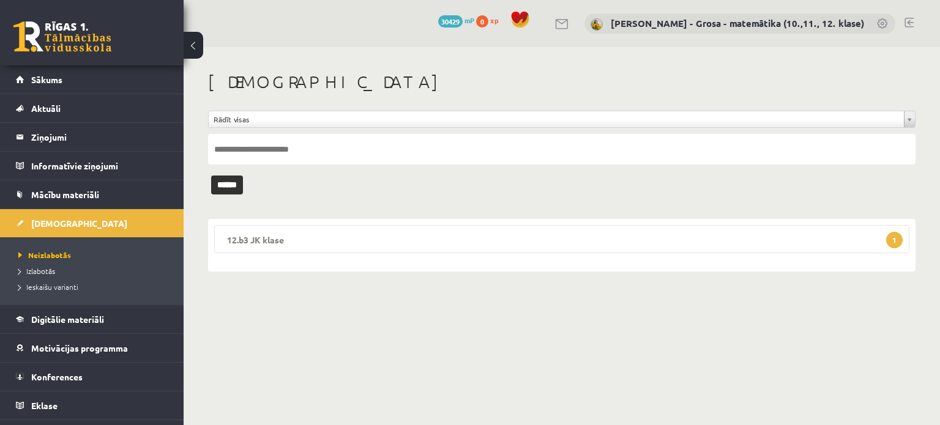
click at [297, 247] on legend "12.b3 JK klase 1" at bounding box center [561, 239] width 695 height 28
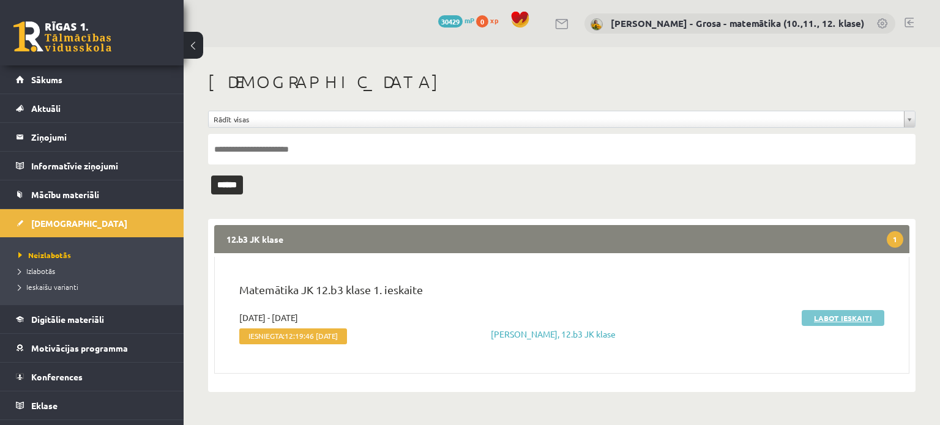
click at [861, 314] on link "Labot ieskaiti" at bounding box center [843, 318] width 83 height 16
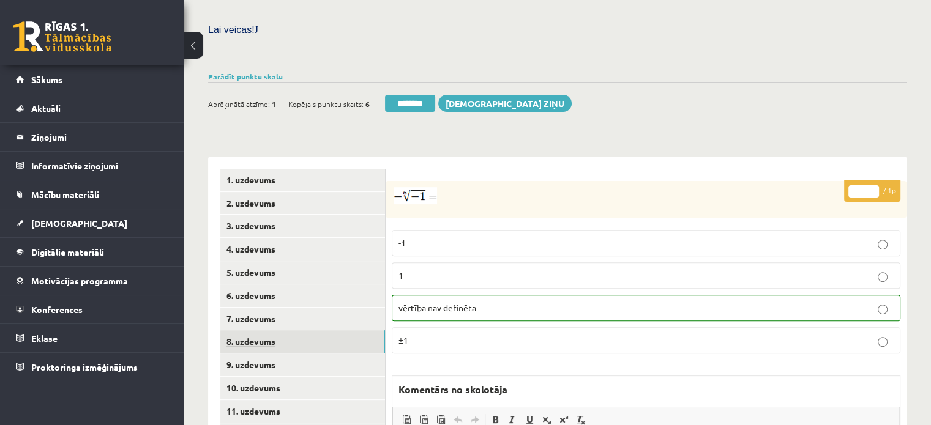
click at [313, 330] on link "8. uzdevums" at bounding box center [302, 341] width 165 height 23
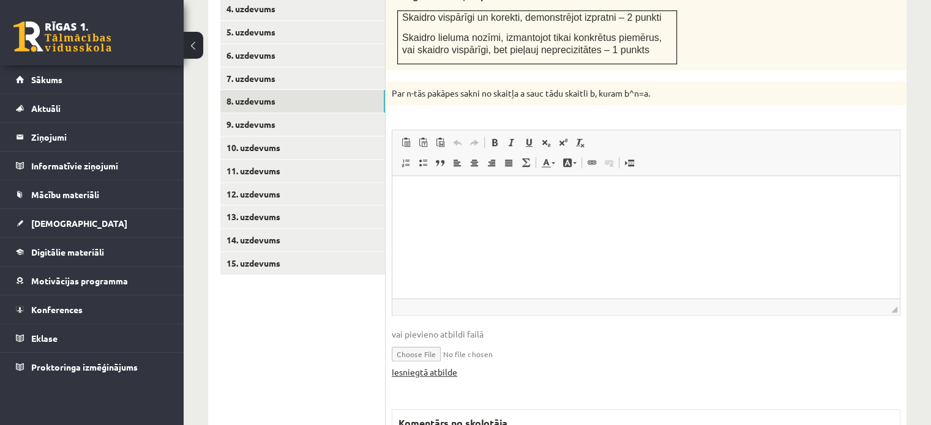
click at [449, 366] on link "Iesniegtā atbilde" at bounding box center [424, 372] width 65 height 13
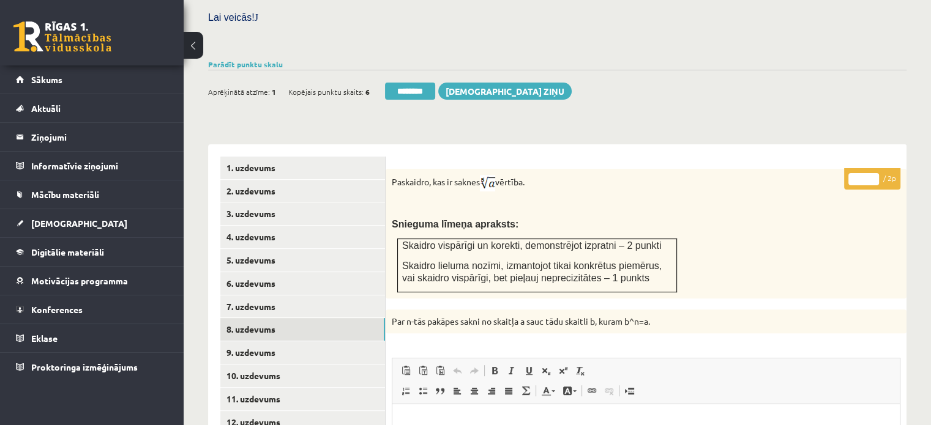
scroll to position [363, 0]
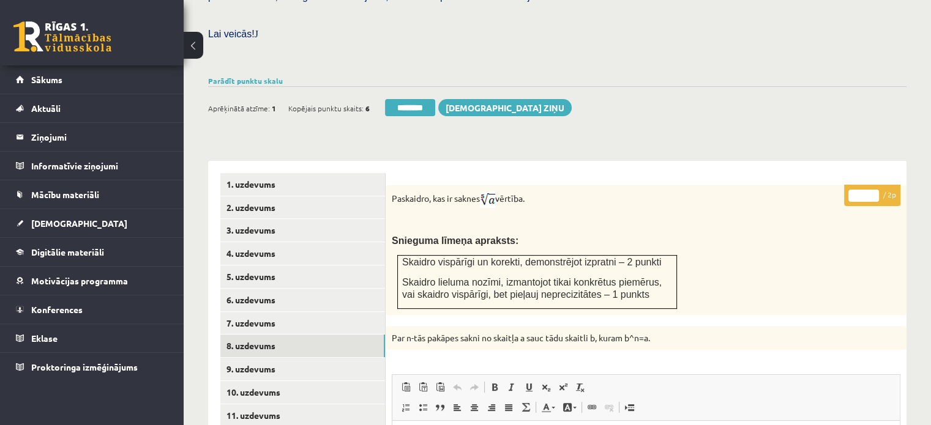
drag, startPoint x: 874, startPoint y: 167, endPoint x: 769, endPoint y: 234, distance: 124.1
type input "*"
click at [873, 190] on input "*" at bounding box center [863, 196] width 31 height 12
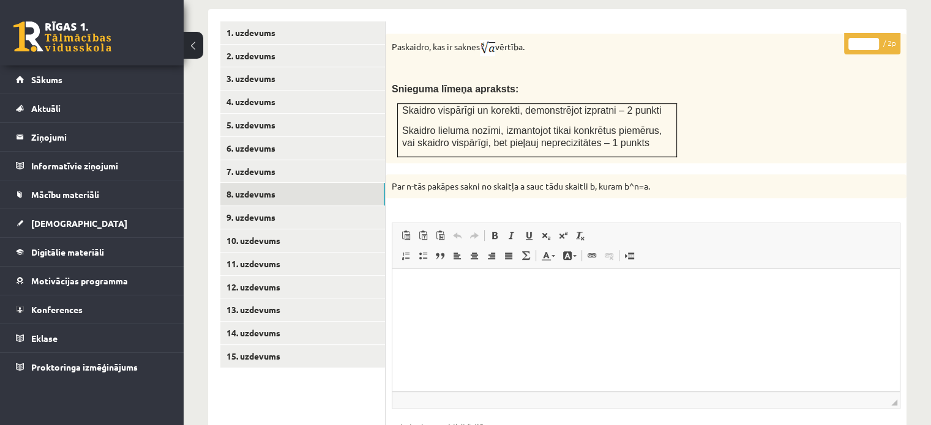
scroll to position [608, 0]
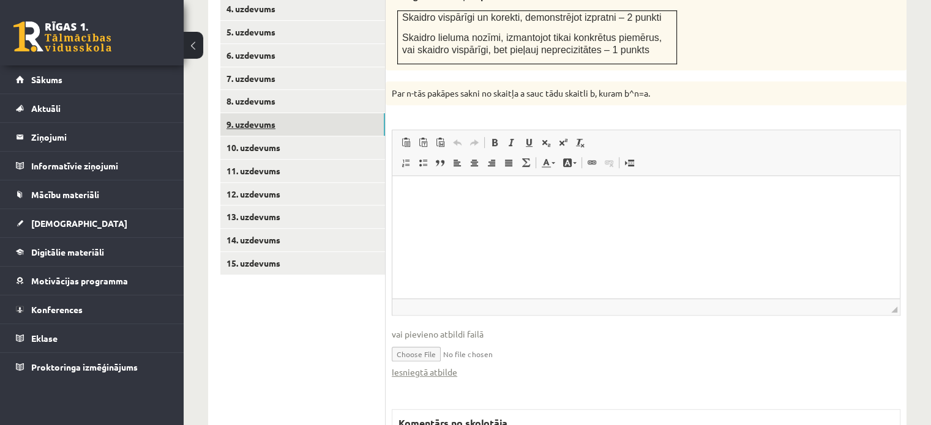
click at [248, 113] on link "9. uzdevums" at bounding box center [302, 124] width 165 height 23
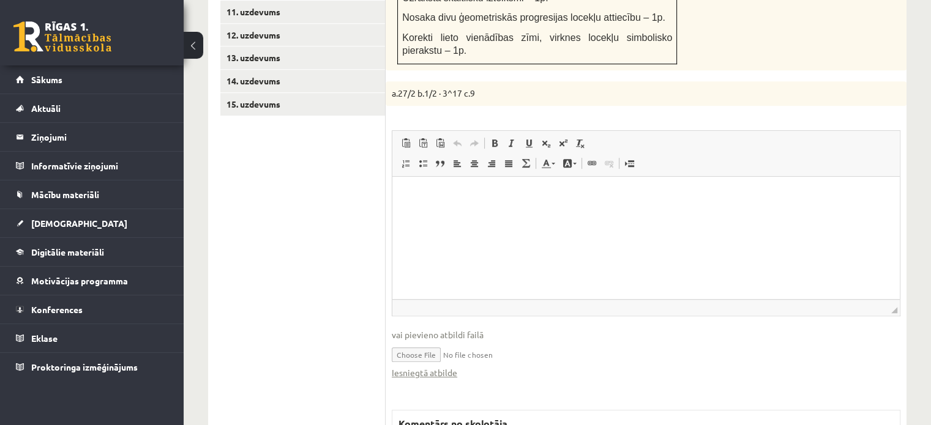
scroll to position [0, 0]
click at [438, 367] on link "Iesniegtā atbilde" at bounding box center [424, 373] width 65 height 13
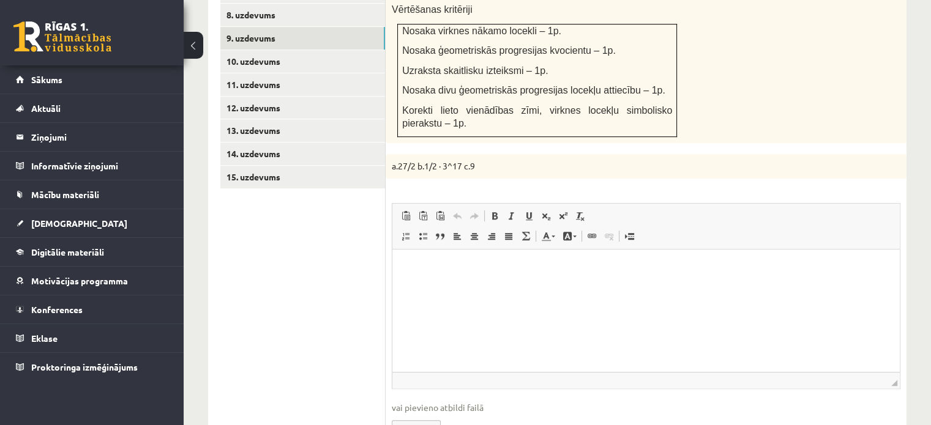
scroll to position [522, 0]
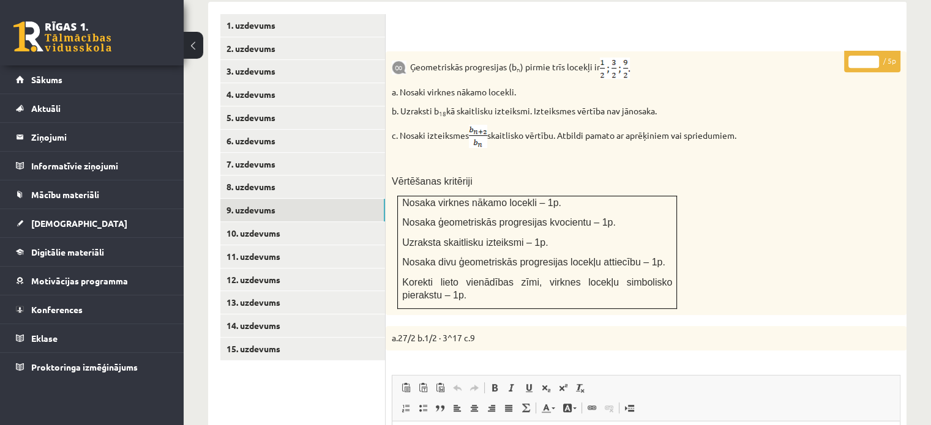
type input "*"
click at [876, 56] on input "*" at bounding box center [863, 62] width 31 height 12
click at [345, 222] on link "10. uzdevums" at bounding box center [302, 233] width 165 height 23
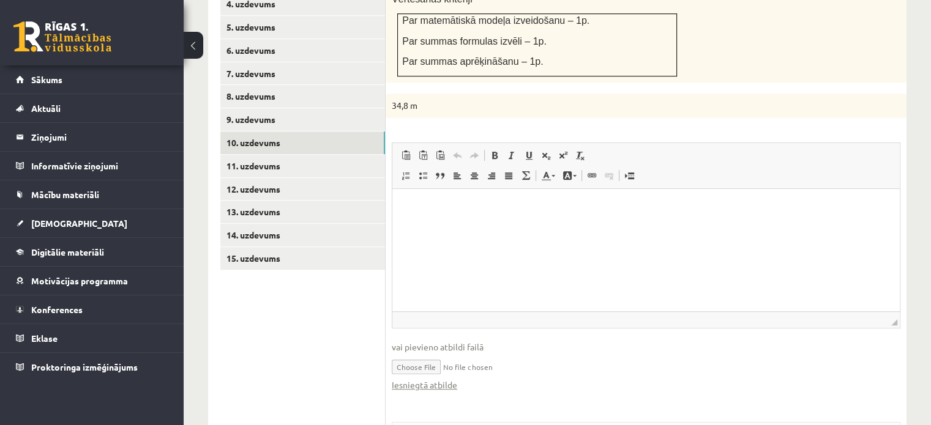
scroll to position [0, 0]
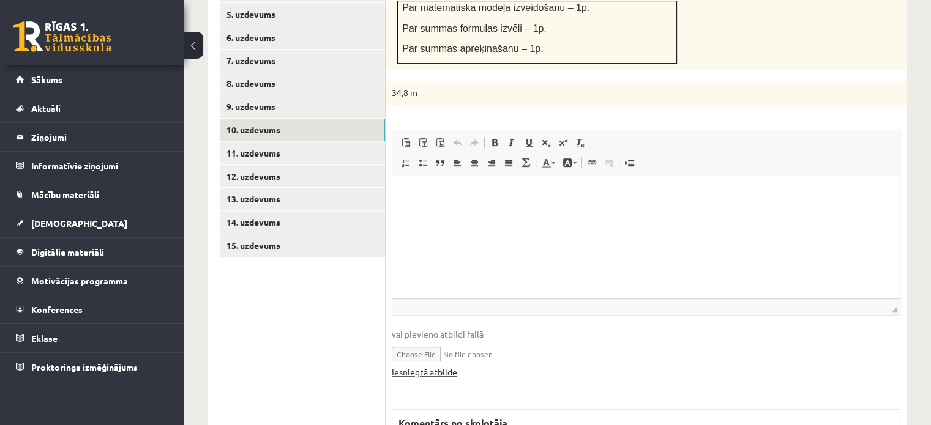
click at [429, 366] on link "Iesniegtā atbilde" at bounding box center [424, 372] width 65 height 13
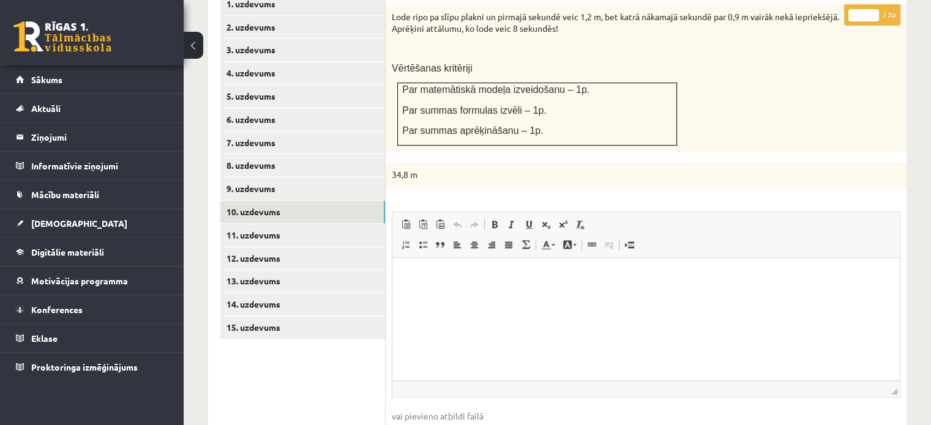
scroll to position [442, 0]
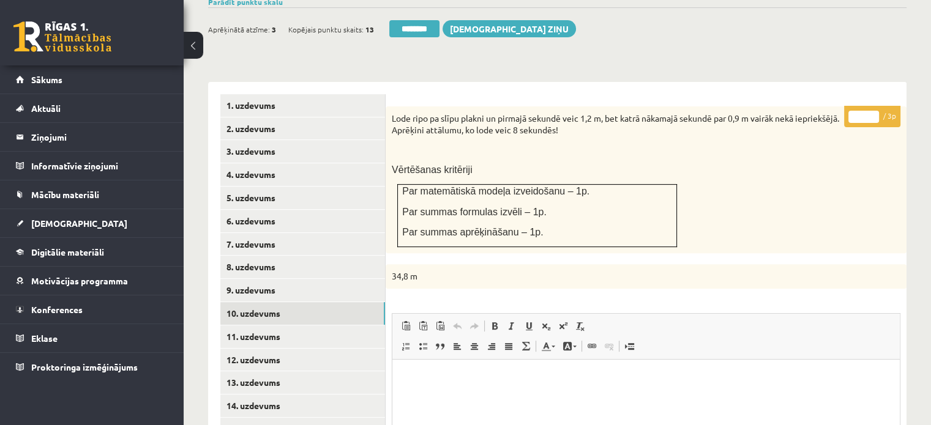
type input "*"
click at [871, 111] on input "*" at bounding box center [863, 117] width 31 height 12
click at [319, 326] on link "11. uzdevums" at bounding box center [302, 337] width 165 height 23
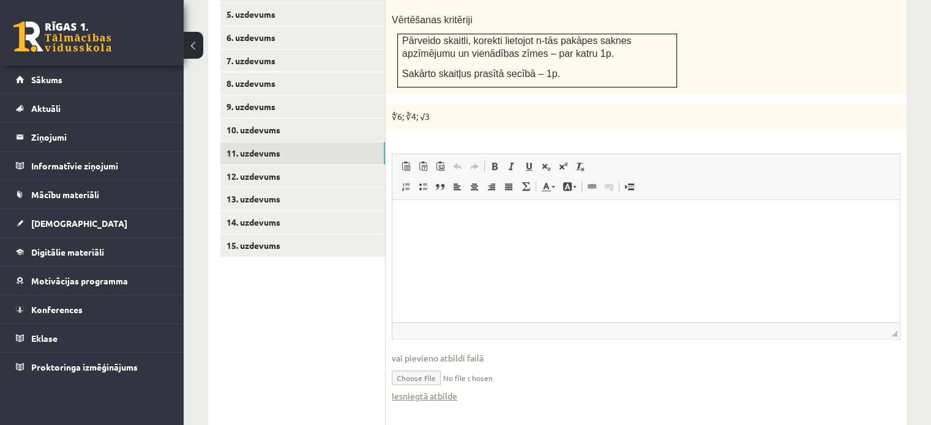
scroll to position [0, 0]
click at [455, 390] on link "Iesniegtā atbilde" at bounding box center [424, 396] width 65 height 13
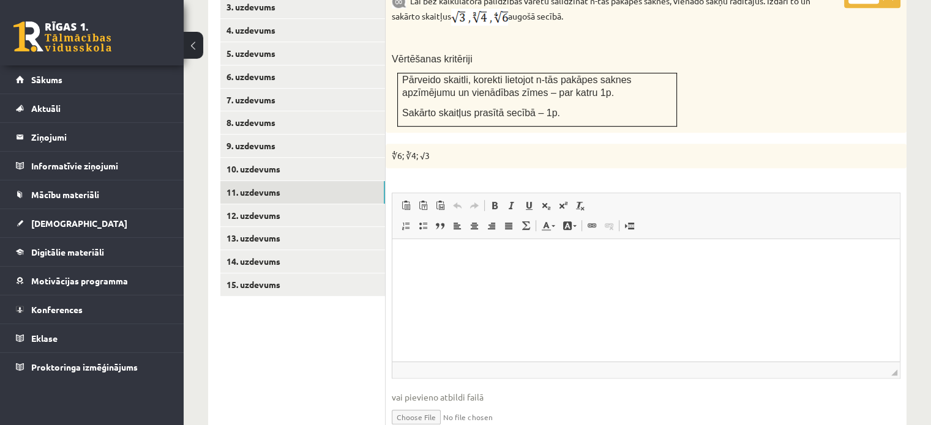
scroll to position [442, 0]
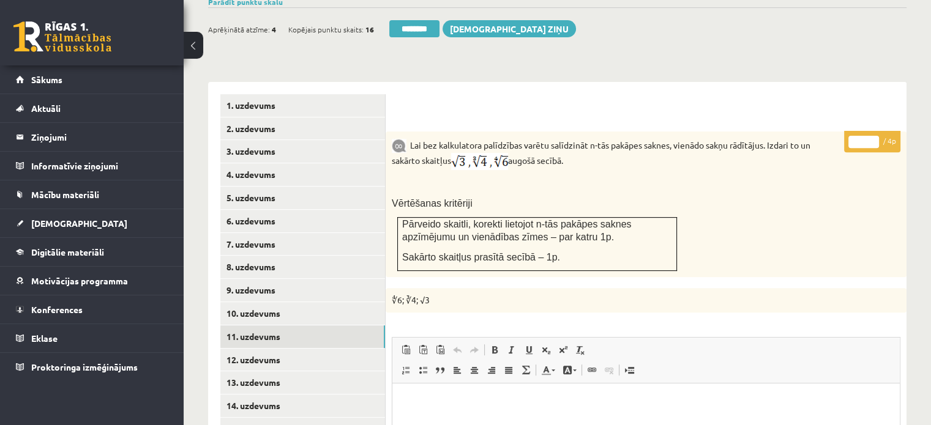
type input "*"
click at [870, 136] on input "*" at bounding box center [863, 142] width 31 height 12
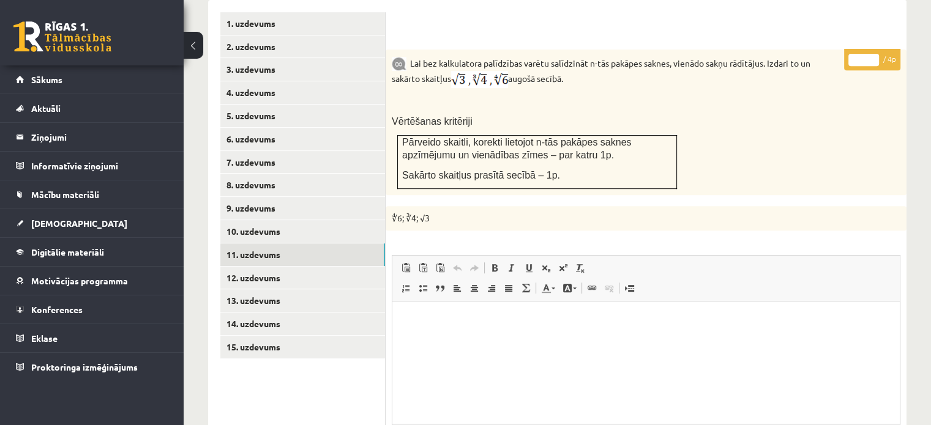
scroll to position [625, 0]
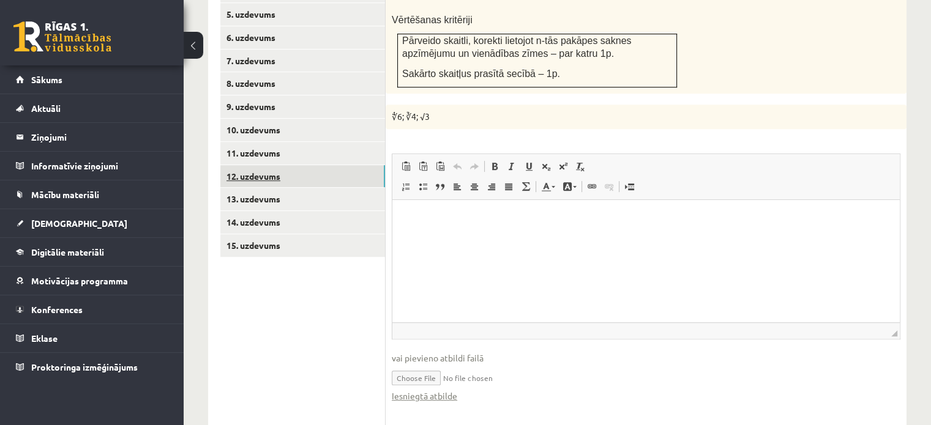
click at [328, 165] on link "12. uzdevums" at bounding box center [302, 176] width 165 height 23
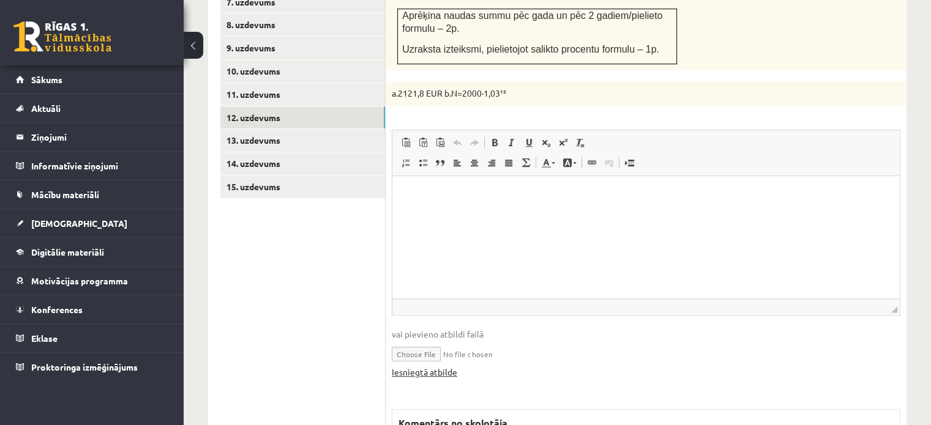
scroll to position [0, 0]
click at [452, 366] on link "Iesniegtā atbilde" at bounding box center [424, 372] width 65 height 13
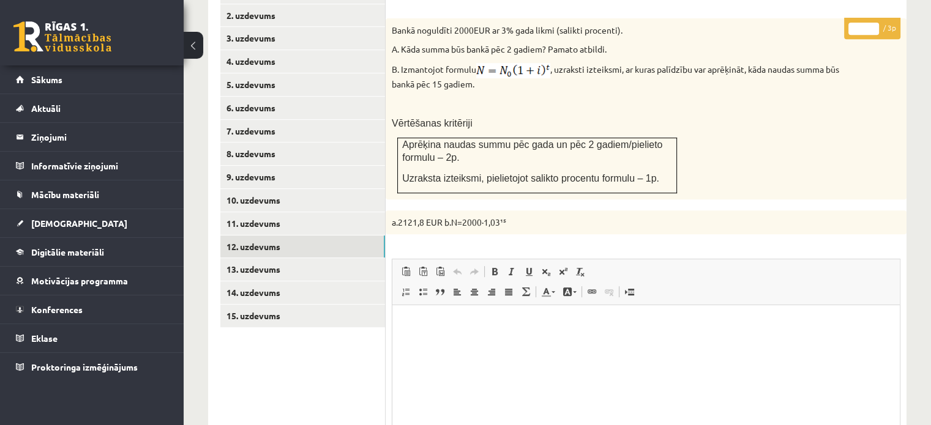
scroll to position [439, 0]
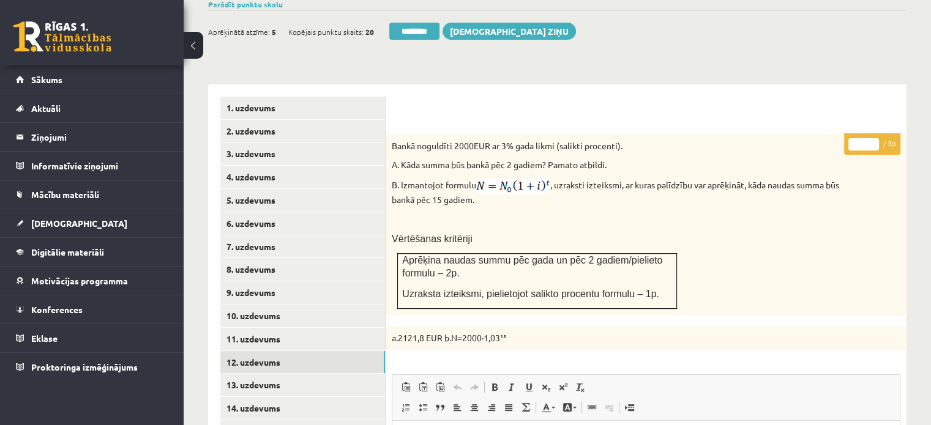
type input "*"
click at [874, 138] on input "*" at bounding box center [863, 144] width 31 height 12
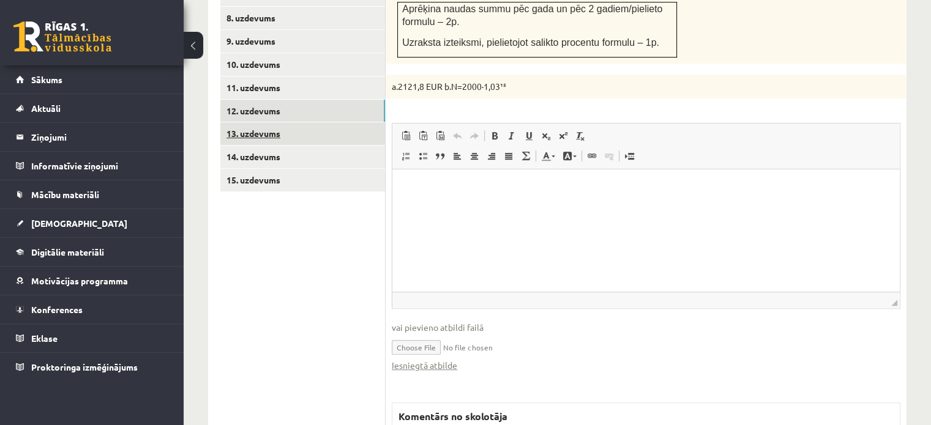
scroll to position [684, 0]
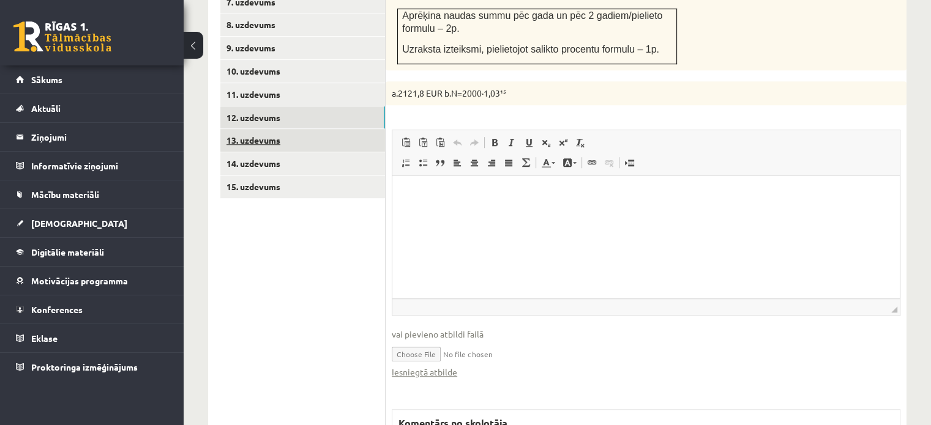
click at [355, 129] on link "13. uzdevums" at bounding box center [302, 140] width 165 height 23
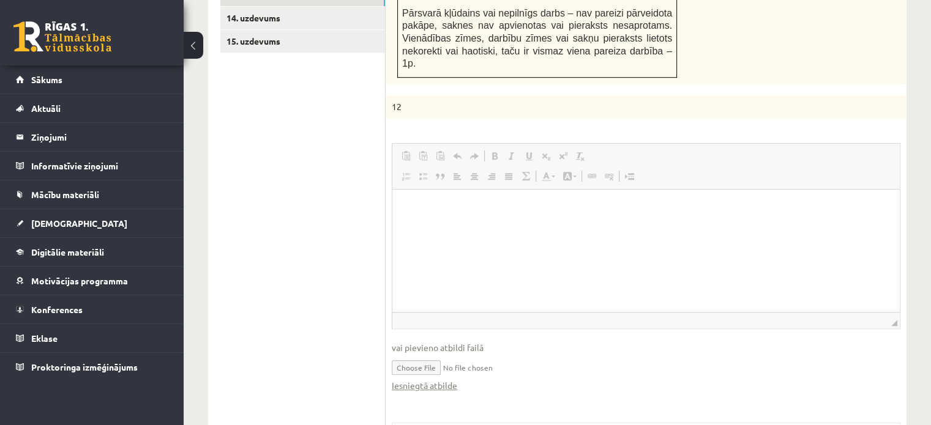
scroll to position [0, 0]
click at [446, 379] on link "Iesniegtā atbilde" at bounding box center [424, 385] width 65 height 13
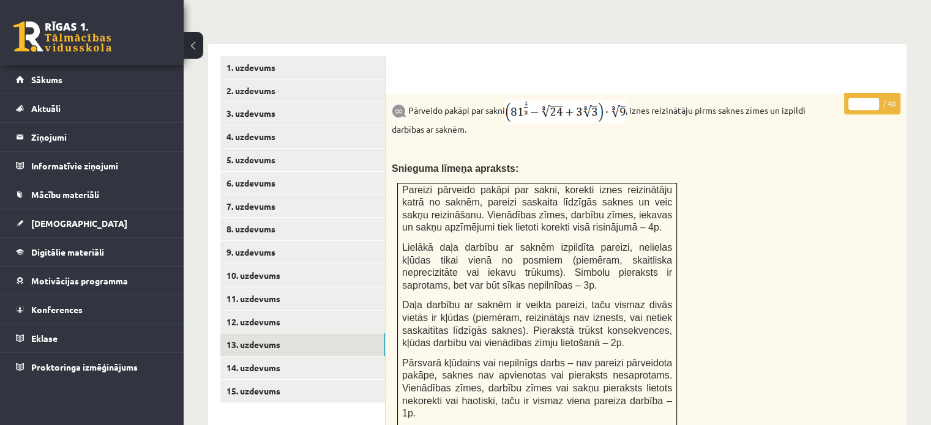
scroll to position [463, 0]
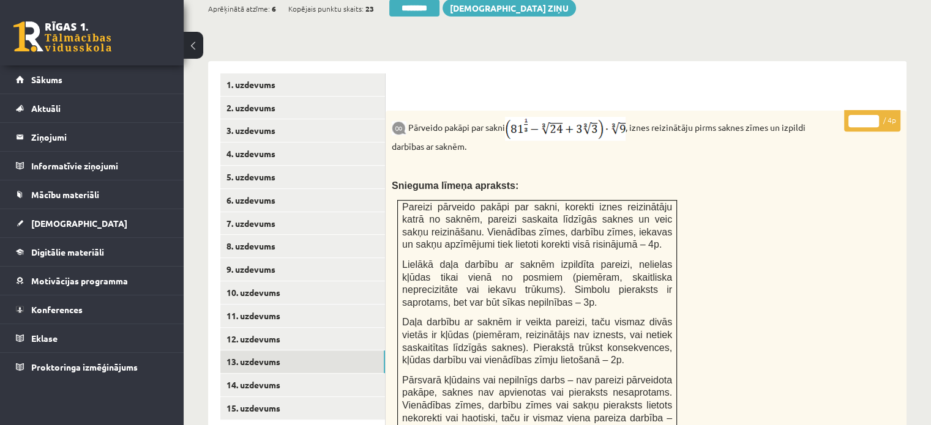
type input "*"
click at [870, 115] on input "*" at bounding box center [863, 121] width 31 height 12
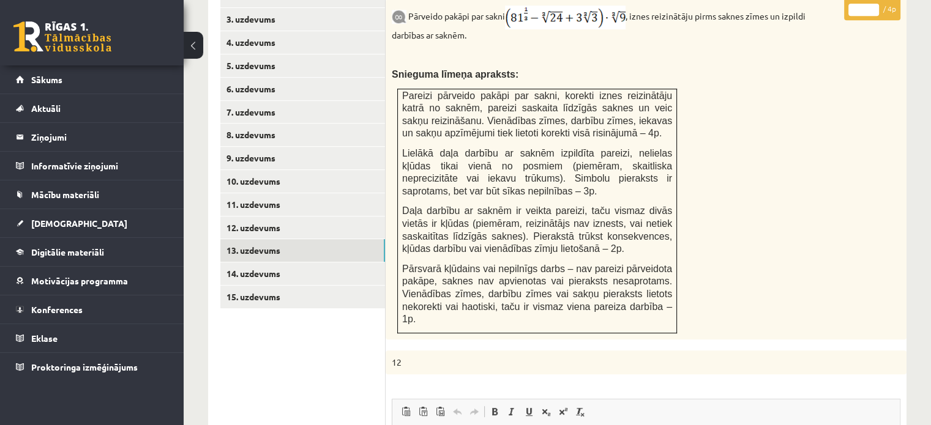
scroll to position [0, 0]
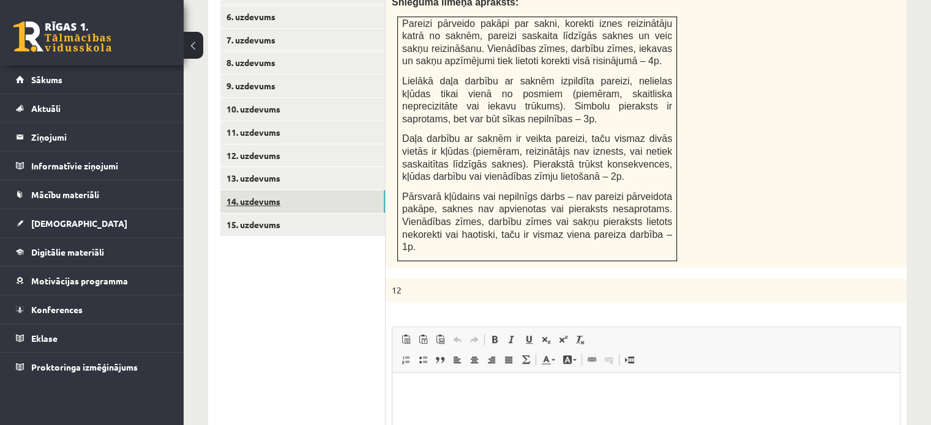
click at [291, 190] on link "14. uzdevums" at bounding box center [302, 201] width 165 height 23
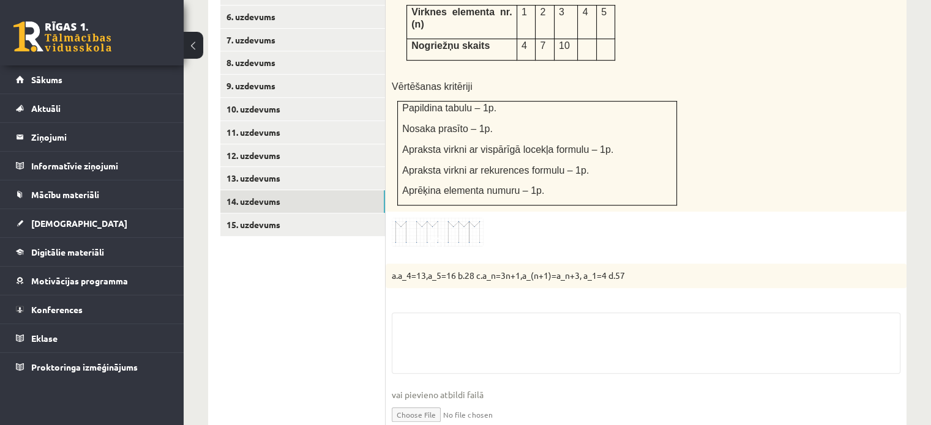
click at [452, 398] on fieldset "vai pievieno atbildi failā Iesniegtā atbilde" at bounding box center [646, 382] width 509 height 139
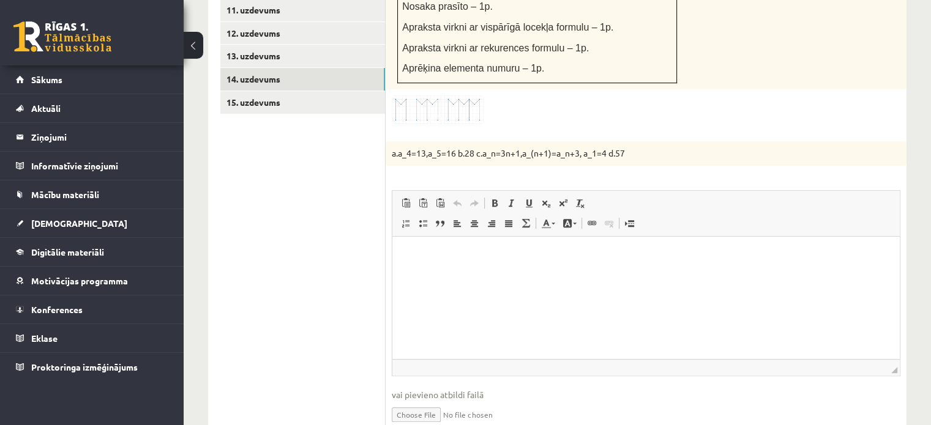
click at [440, 425] on link "Iesniegtā atbilde" at bounding box center [424, 433] width 65 height 13
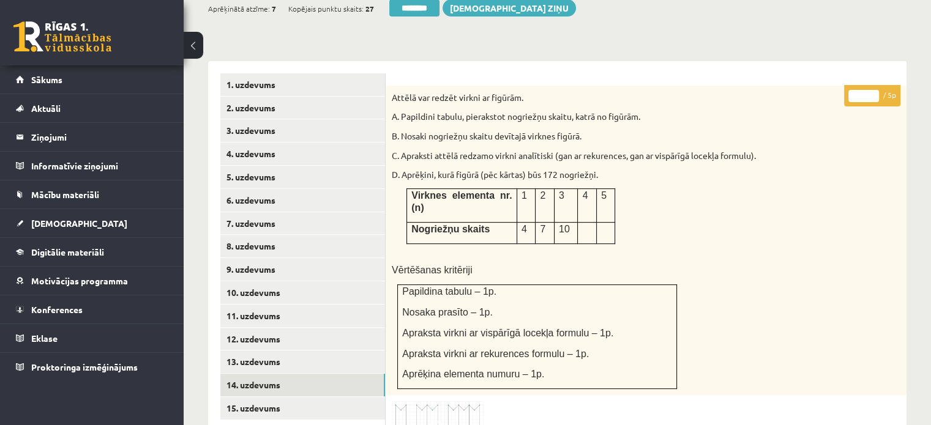
type input "*"
click at [876, 90] on input "*" at bounding box center [863, 96] width 31 height 12
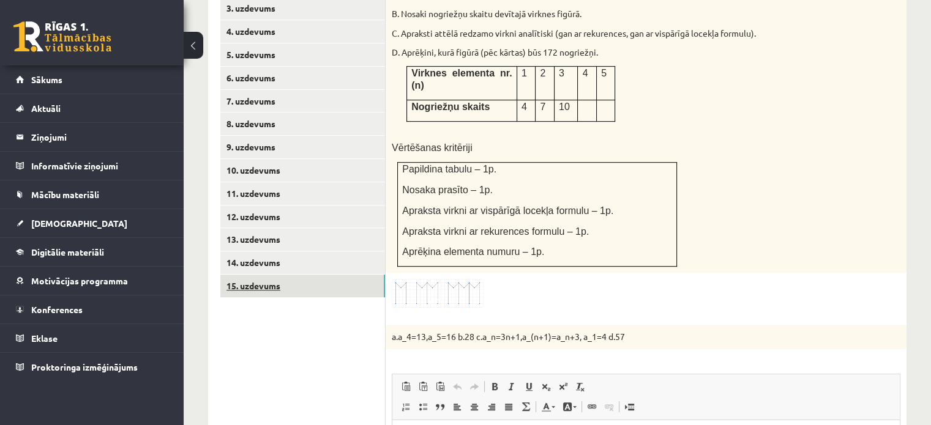
click at [308, 275] on link "15. uzdevums" at bounding box center [302, 286] width 165 height 23
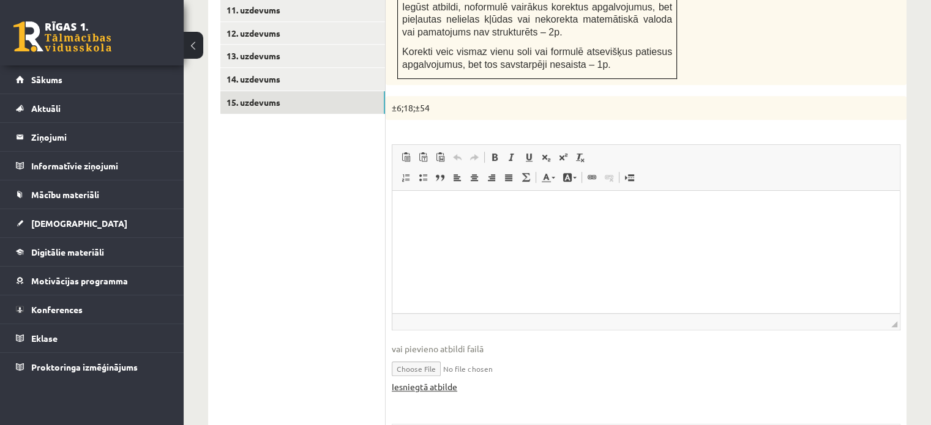
click at [442, 381] on link "Iesniegtā atbilde" at bounding box center [424, 387] width 65 height 13
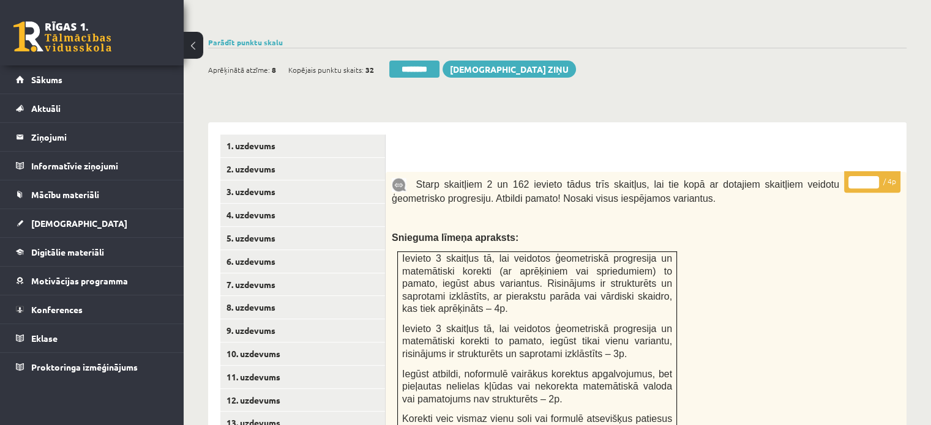
click at [874, 176] on input "*" at bounding box center [863, 182] width 31 height 12
type input "*"
click at [874, 176] on input "*" at bounding box center [863, 182] width 31 height 12
click at [369, 158] on link "2. uzdevums" at bounding box center [302, 169] width 165 height 23
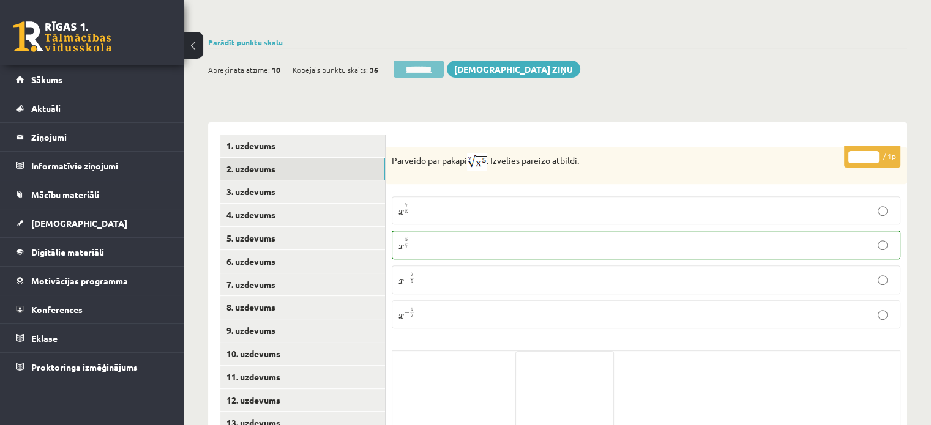
click at [441, 61] on input "********" at bounding box center [419, 69] width 50 height 17
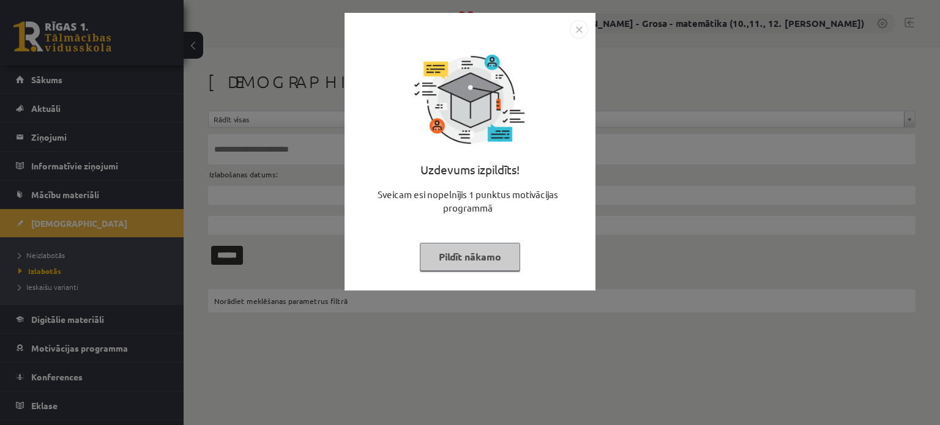
click at [485, 266] on button "Pildīt nākamo" at bounding box center [470, 257] width 100 height 28
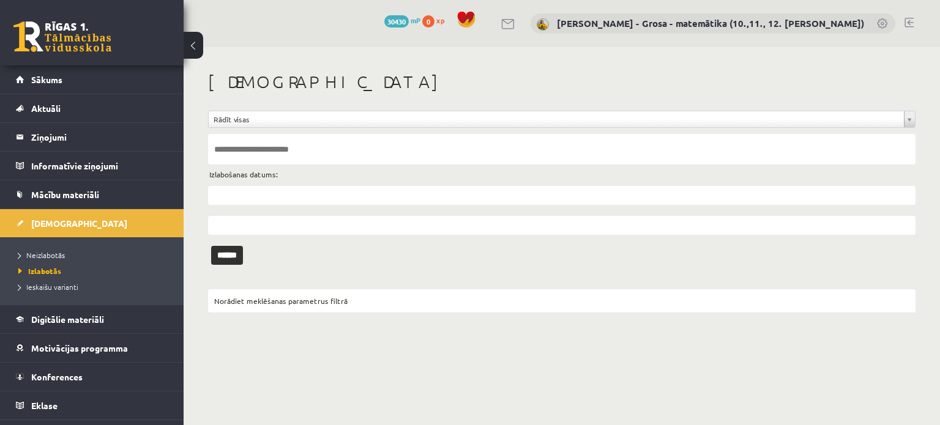
click at [68, 253] on link "Neizlabotās" at bounding box center [94, 255] width 153 height 11
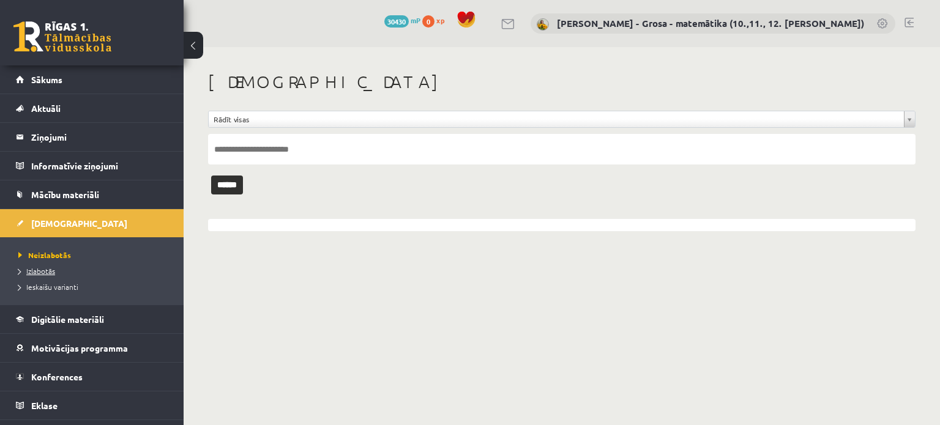
click at [51, 274] on span "Izlabotās" at bounding box center [36, 271] width 37 height 10
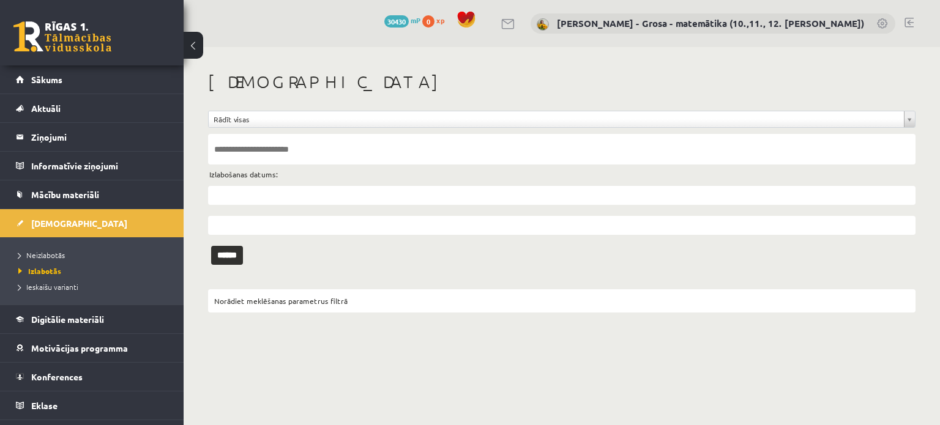
click at [306, 144] on input "text" at bounding box center [561, 149] width 707 height 31
click at [229, 200] on input "text" at bounding box center [561, 195] width 707 height 19
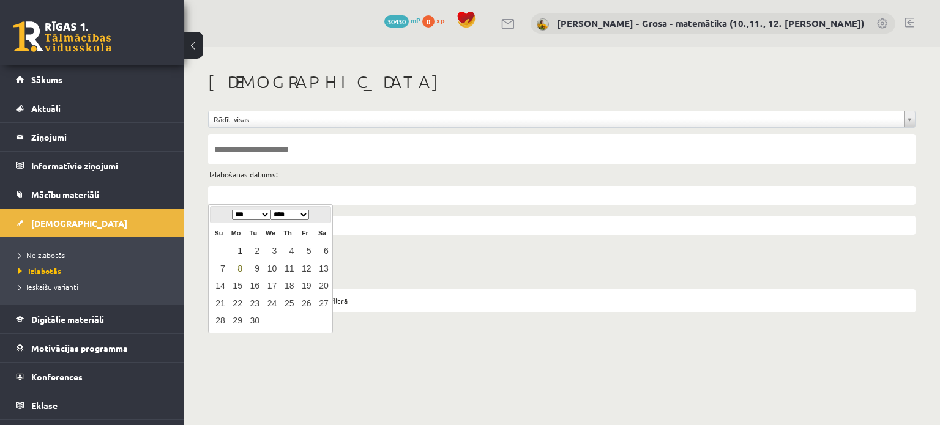
click at [235, 254] on link "1" at bounding box center [236, 251] width 16 height 17
type input "**********"
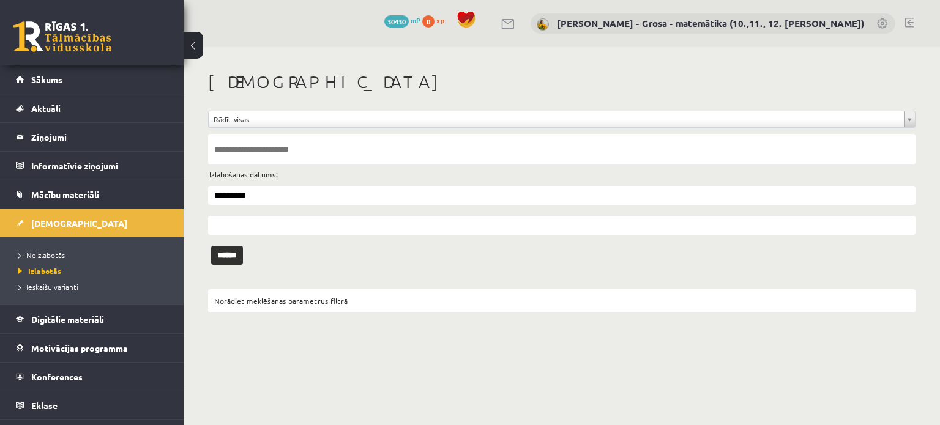
click at [244, 223] on input "text" at bounding box center [561, 225] width 707 height 19
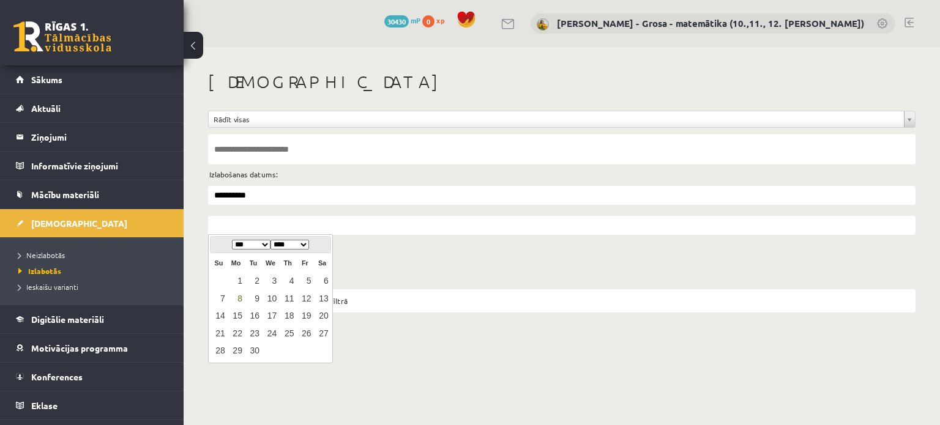
click at [242, 300] on link "8" at bounding box center [236, 299] width 16 height 17
type input "**********"
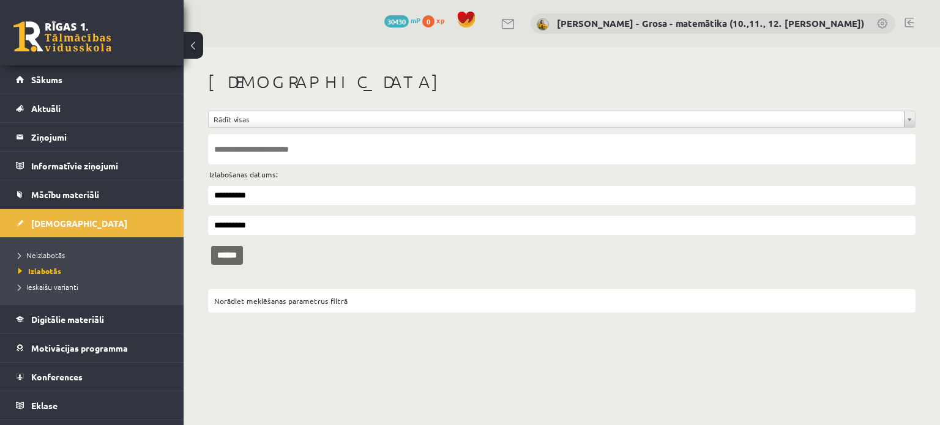
click at [234, 253] on input "******" at bounding box center [227, 255] width 32 height 19
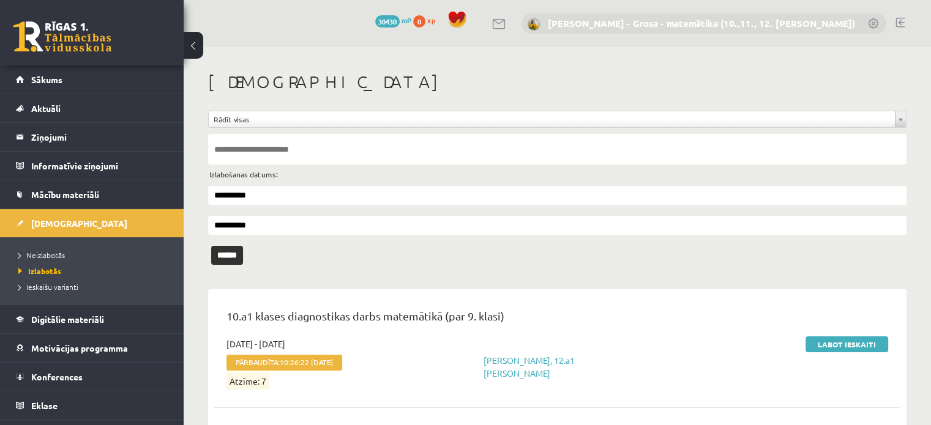
scroll to position [223, 0]
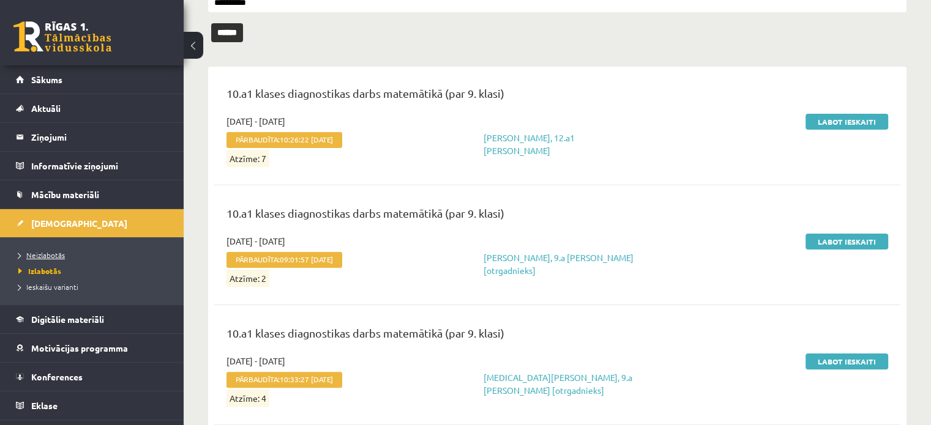
click at [63, 255] on span "Neizlabotās" at bounding box center [41, 255] width 47 height 10
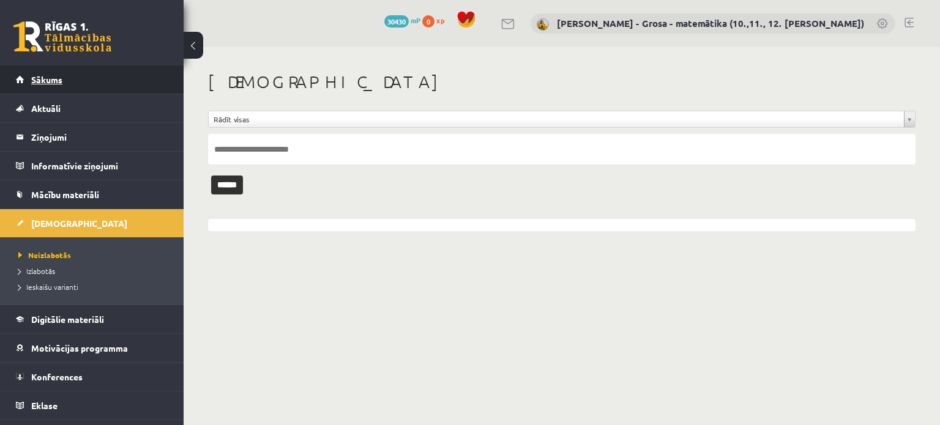
click at [77, 90] on link "Sākums" at bounding box center [92, 79] width 152 height 28
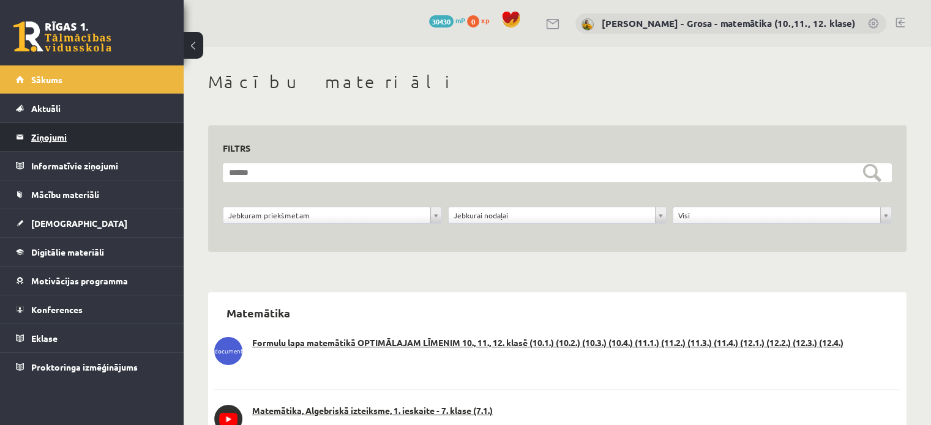
click at [91, 140] on legend "Ziņojumi 0" at bounding box center [99, 137] width 137 height 28
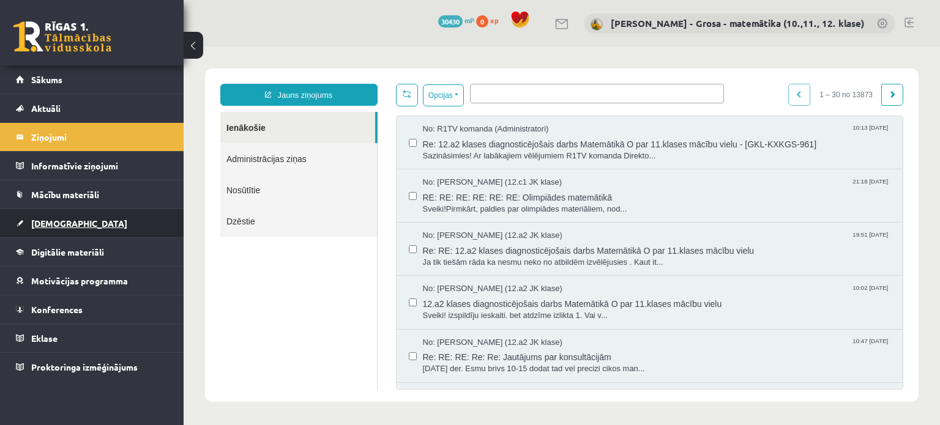
click at [70, 228] on link "[DEMOGRAPHIC_DATA]" at bounding box center [92, 223] width 152 height 28
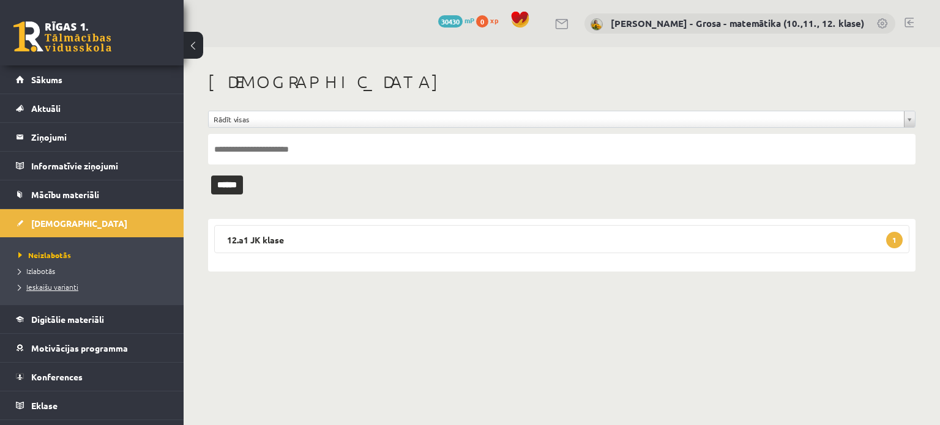
click at [64, 289] on span "Ieskaišu varianti" at bounding box center [48, 287] width 60 height 10
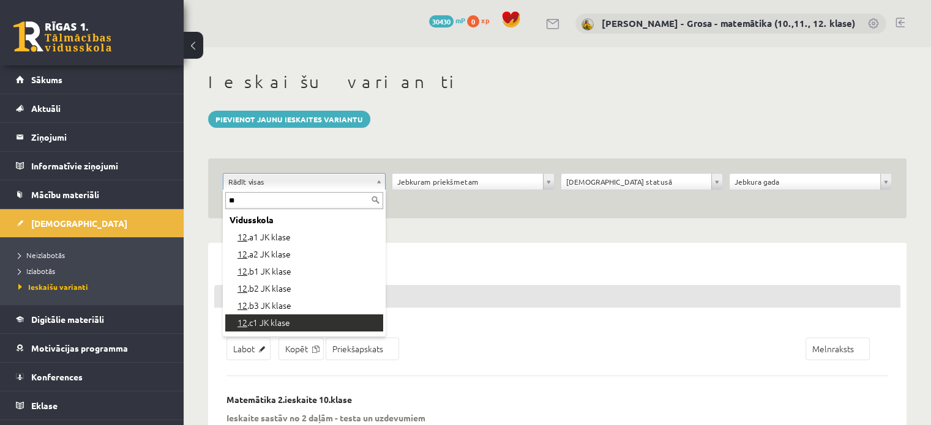
type input "**"
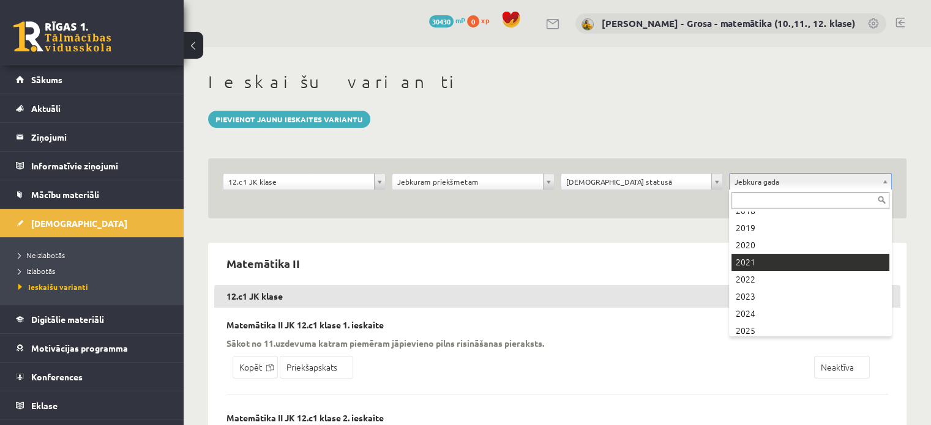
scroll to position [100, 0]
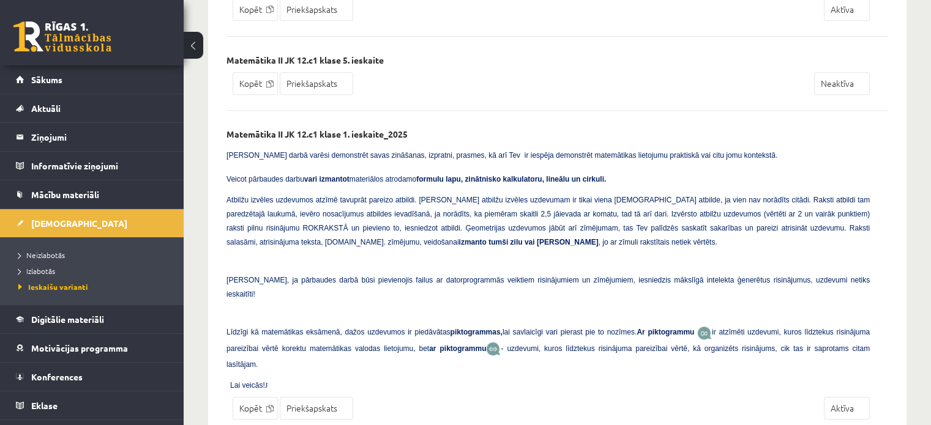
scroll to position [857, 0]
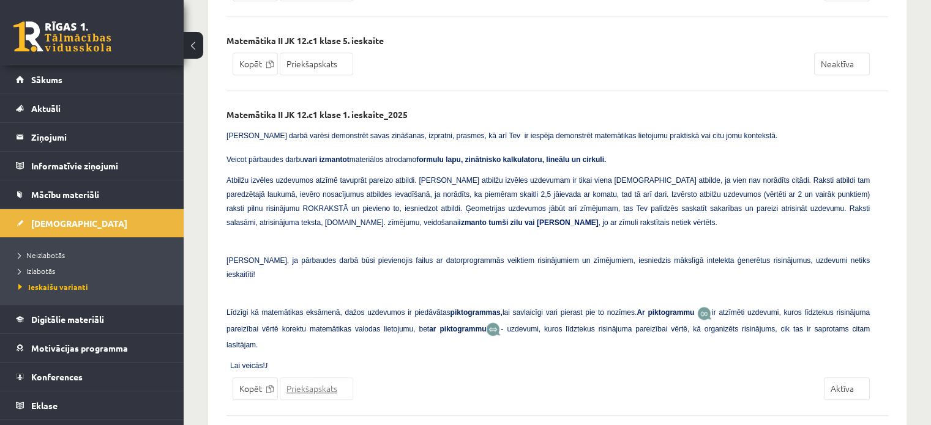
click at [318, 378] on link "Priekšapskats" at bounding box center [316, 389] width 73 height 23
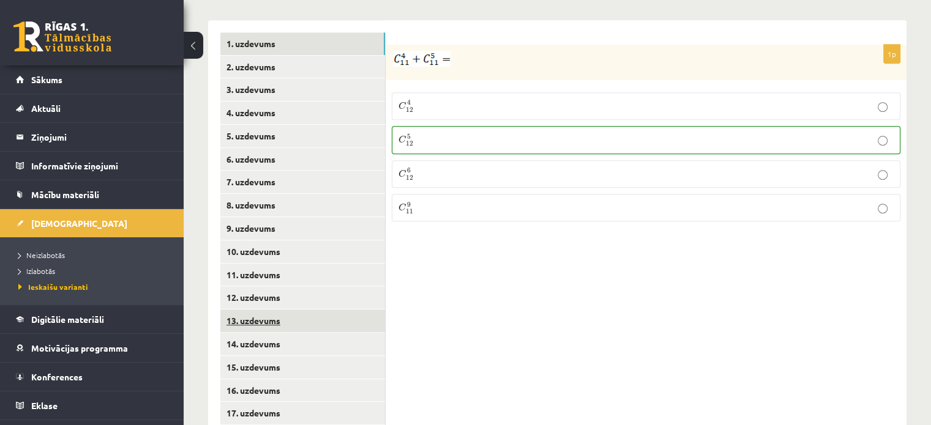
drag, startPoint x: 0, startPoint y: 0, endPoint x: 318, endPoint y: 280, distance: 424.1
click at [318, 310] on link "13. uzdevums" at bounding box center [302, 321] width 165 height 23
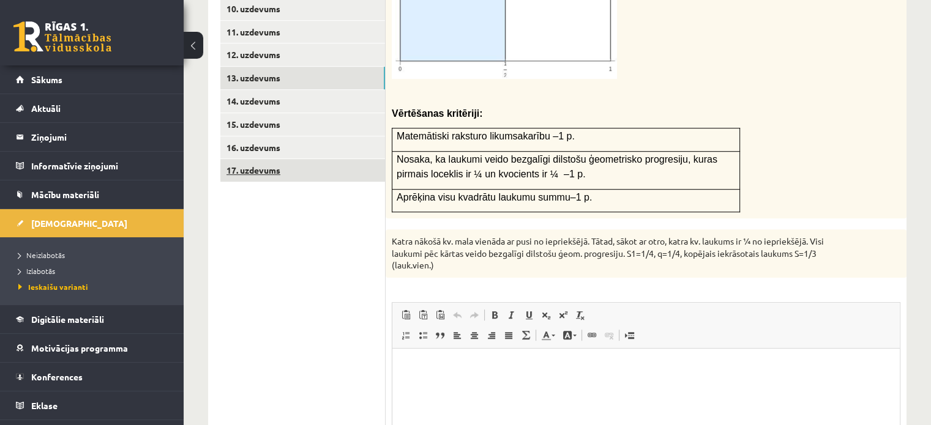
click at [338, 159] on link "17. uzdevums" at bounding box center [302, 170] width 165 height 23
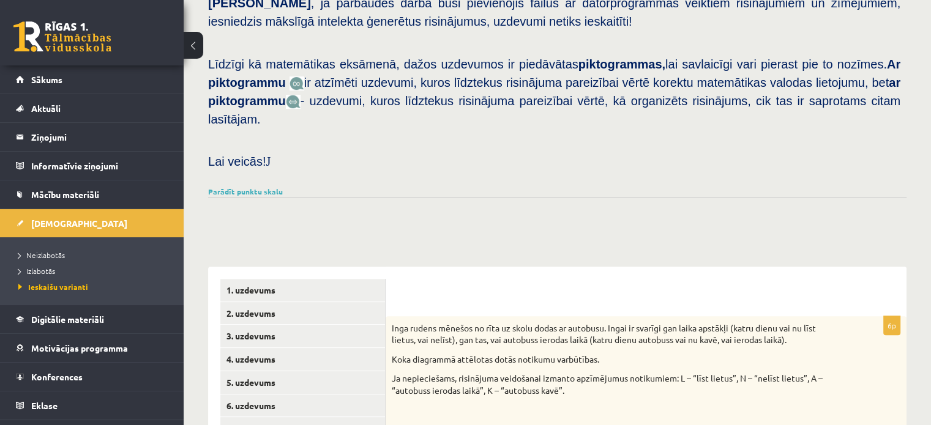
scroll to position [159, 0]
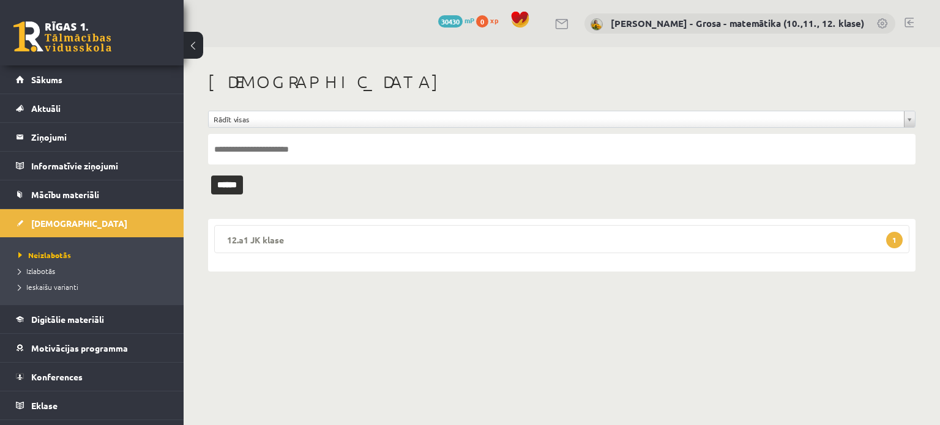
click at [370, 233] on legend "12.a1 JK klase 1" at bounding box center [561, 239] width 695 height 28
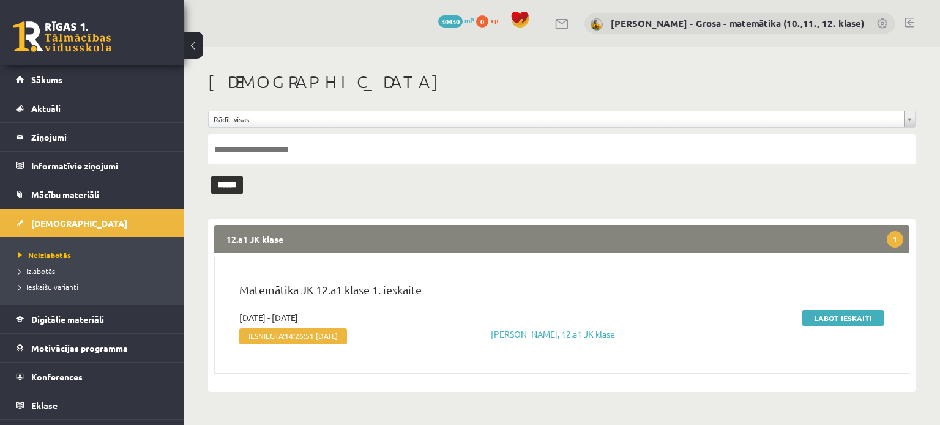
click at [70, 253] on link "Neizlabotās" at bounding box center [94, 255] width 153 height 11
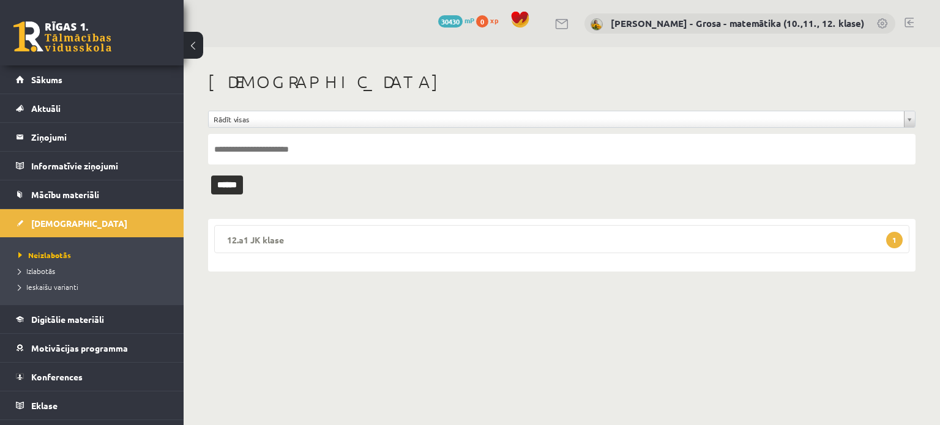
click at [294, 245] on legend "12.a1 JK klase 1" at bounding box center [561, 239] width 695 height 28
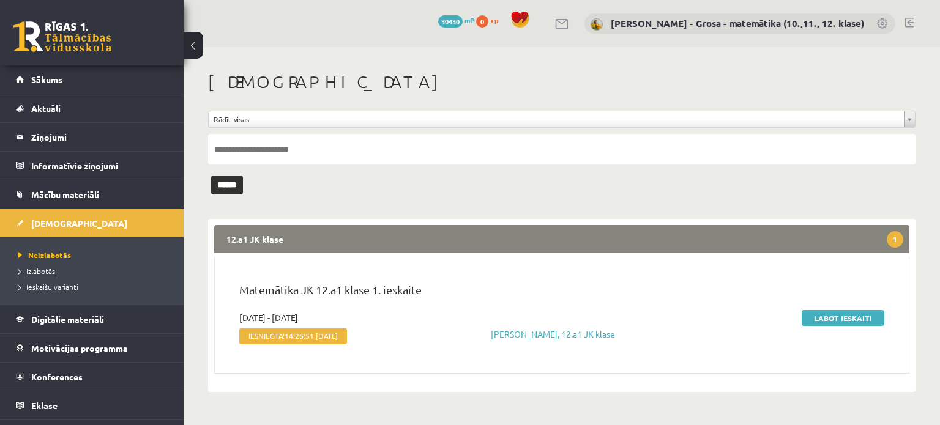
click at [47, 270] on span "Izlabotās" at bounding box center [36, 271] width 37 height 10
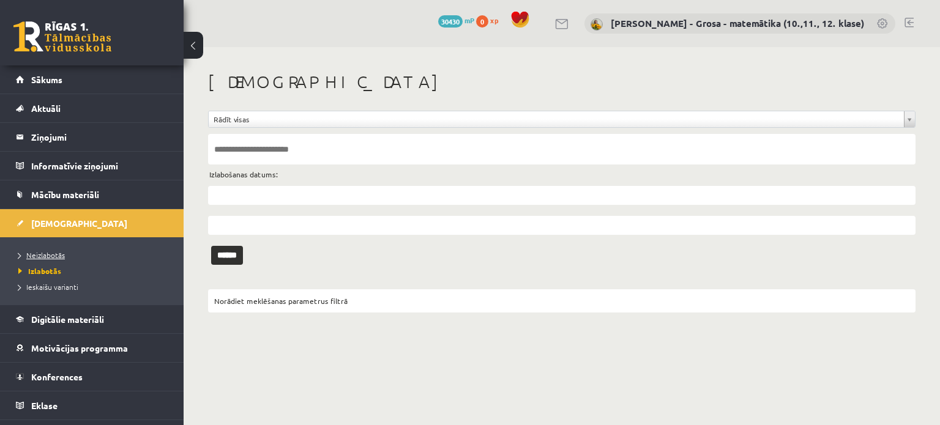
click at [51, 256] on span "Neizlabotās" at bounding box center [41, 255] width 47 height 10
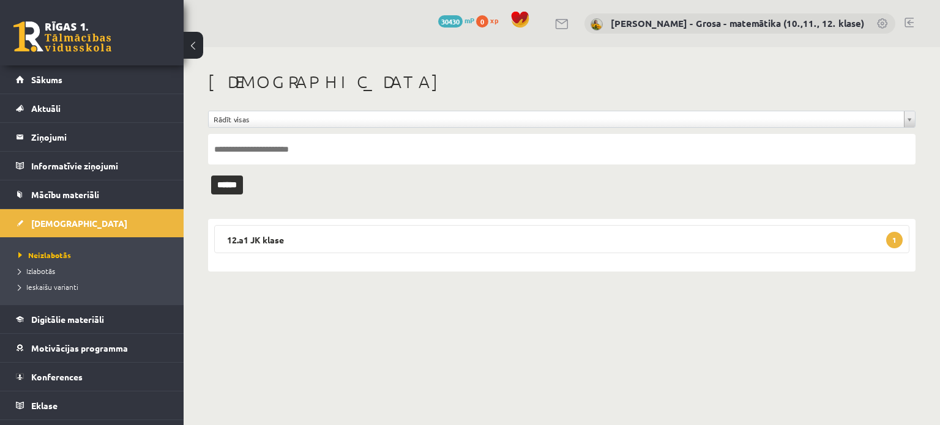
click at [64, 261] on li "Neizlabotās" at bounding box center [94, 255] width 153 height 16
click at [64, 256] on span "Neizlabotās" at bounding box center [44, 255] width 53 height 10
click at [61, 257] on span "Neizlabotās" at bounding box center [44, 255] width 53 height 10
click at [303, 247] on legend "12.a1 JK klase 1" at bounding box center [561, 239] width 695 height 28
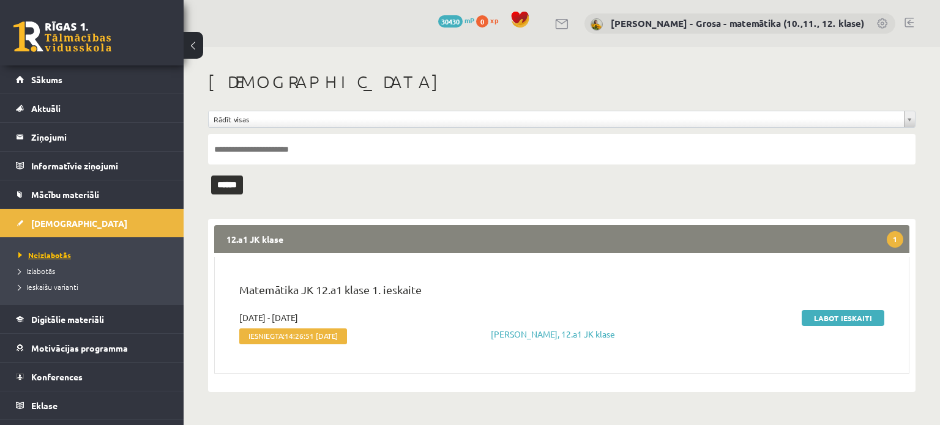
click at [44, 252] on span "Neizlabotās" at bounding box center [44, 255] width 53 height 10
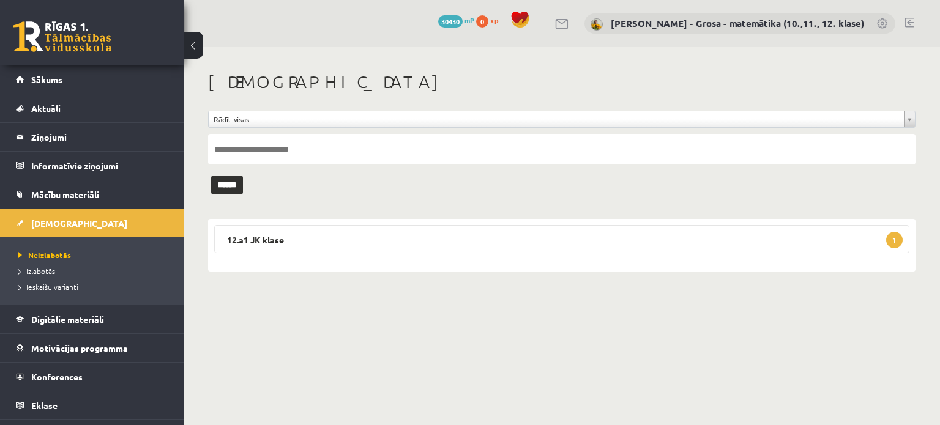
drag, startPoint x: 42, startPoint y: 265, endPoint x: 252, endPoint y: 320, distance: 217.6
click at [252, 320] on body "0 Dāvanas 30430 mP 0 xp [PERSON_NAME] - matemātika (10.,11., 12. klase) Sākums …" at bounding box center [470, 212] width 940 height 425
click at [47, 271] on span "Izlabotās" at bounding box center [36, 271] width 37 height 10
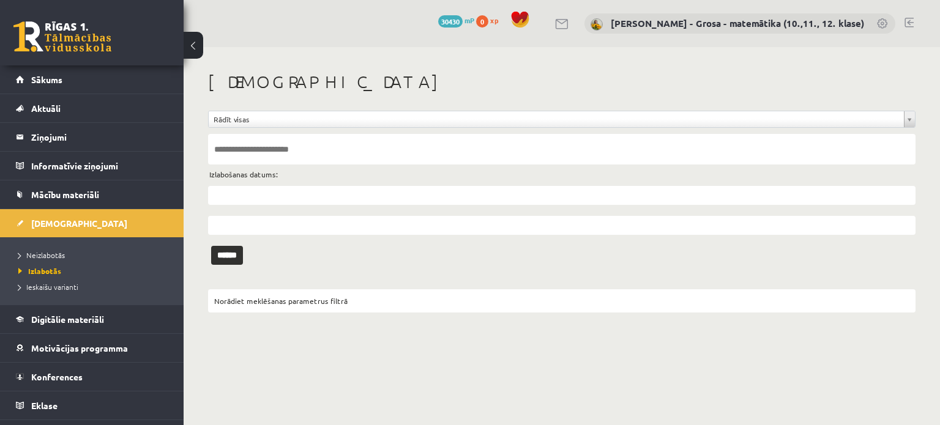
click at [402, 147] on input "text" at bounding box center [561, 149] width 707 height 31
click at [250, 139] on input "text" at bounding box center [561, 149] width 707 height 31
click at [245, 146] on input "text" at bounding box center [561, 149] width 707 height 31
click at [247, 146] on input "text" at bounding box center [561, 149] width 707 height 31
click at [54, 253] on span "Neizlabotās" at bounding box center [41, 255] width 47 height 10
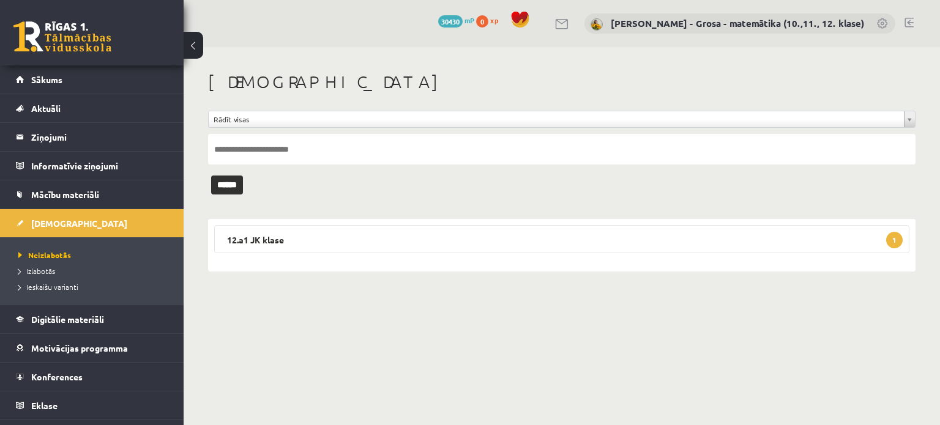
click at [267, 156] on input "text" at bounding box center [561, 149] width 707 height 31
click at [42, 272] on span "Izlabotās" at bounding box center [36, 271] width 37 height 10
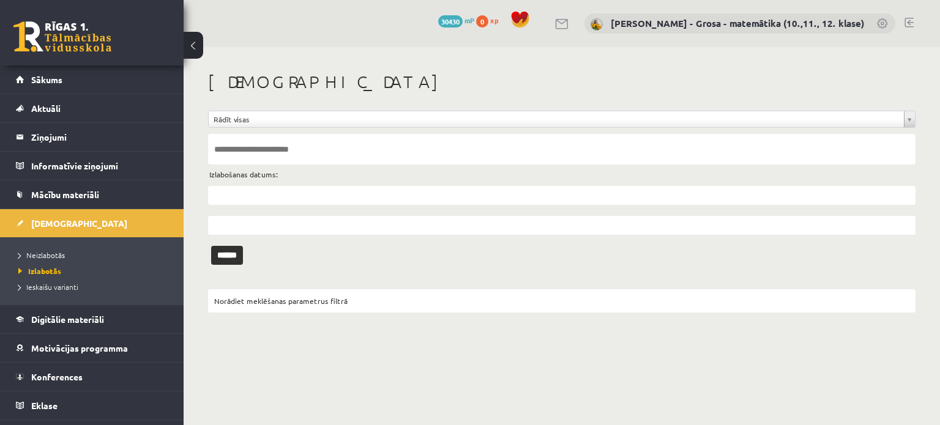
click at [248, 143] on input "text" at bounding box center [561, 149] width 707 height 31
click at [240, 191] on input "text" at bounding box center [561, 195] width 707 height 19
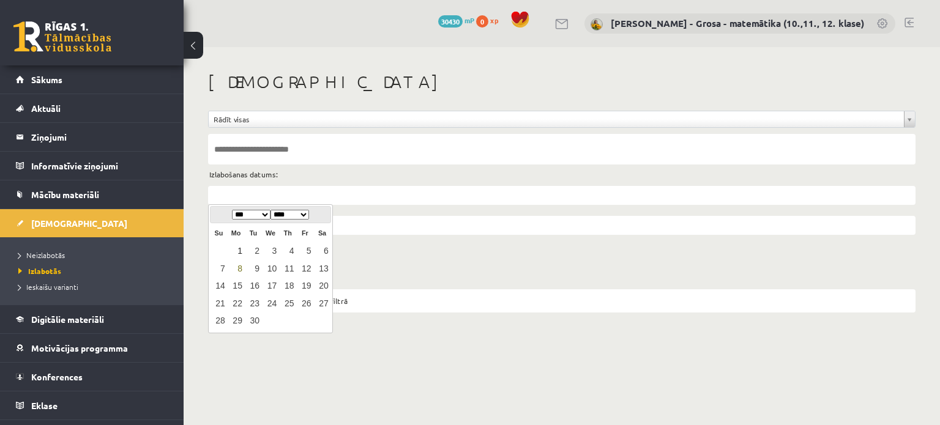
click at [236, 251] on link "1" at bounding box center [236, 251] width 16 height 17
type input "**********"
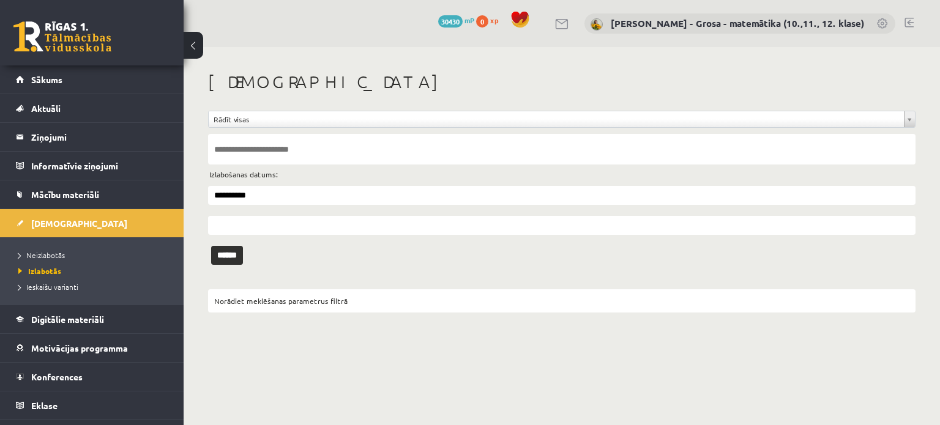
click at [246, 223] on input "text" at bounding box center [561, 225] width 707 height 19
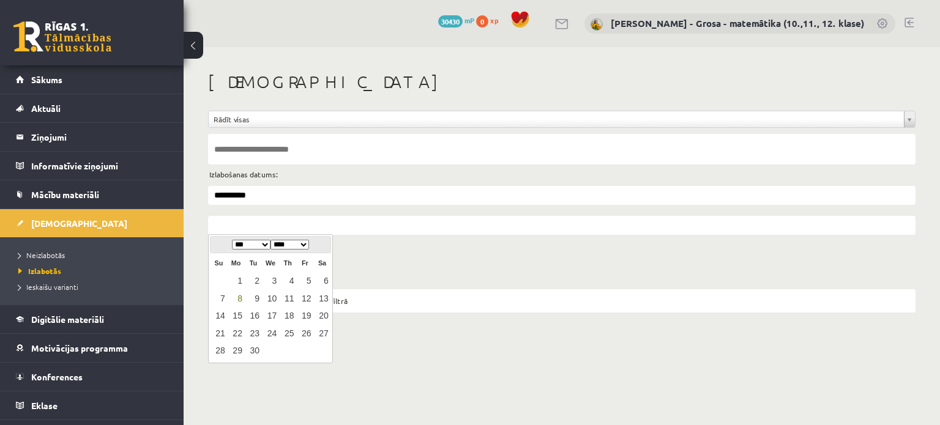
click at [237, 295] on link "8" at bounding box center [236, 299] width 16 height 17
type input "**********"
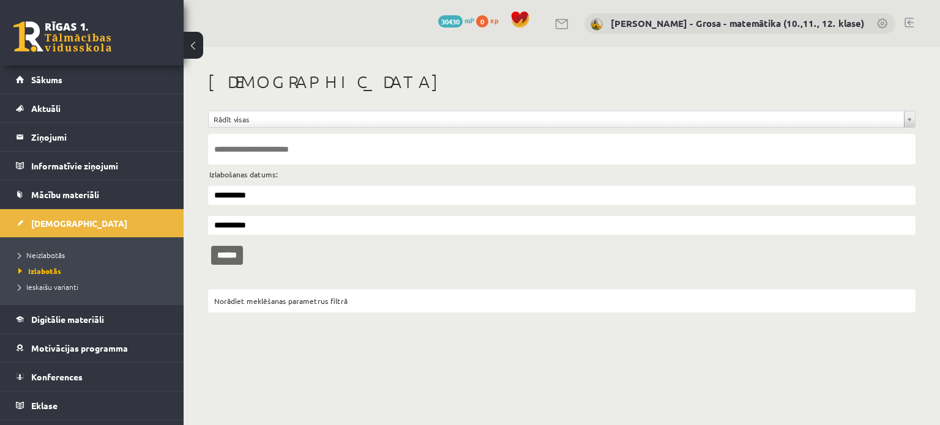
click at [233, 253] on input "******" at bounding box center [227, 255] width 32 height 19
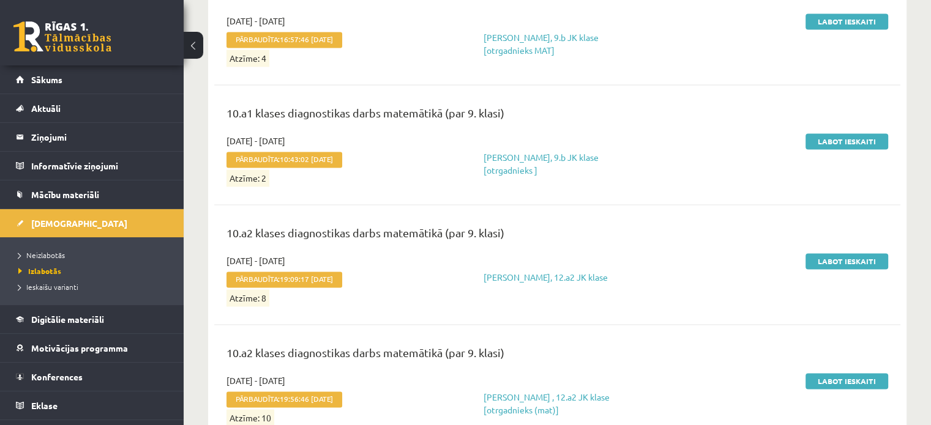
scroll to position [1836, 0]
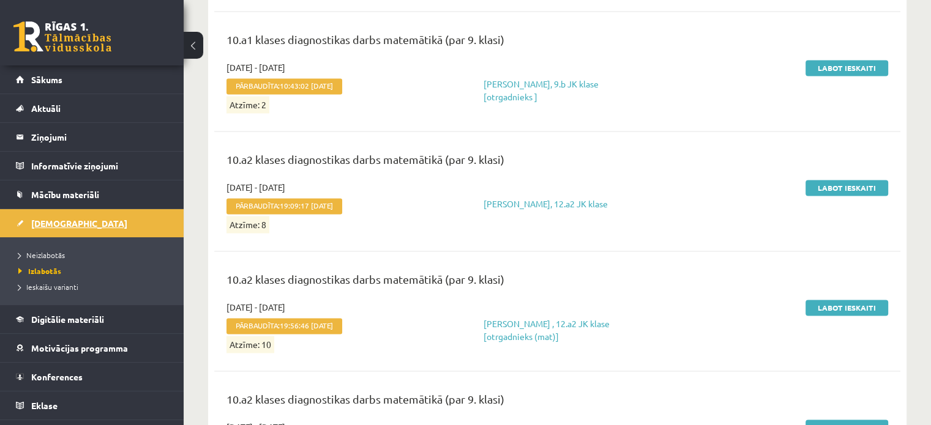
click at [97, 220] on link "[DEMOGRAPHIC_DATA]" at bounding box center [92, 223] width 152 height 28
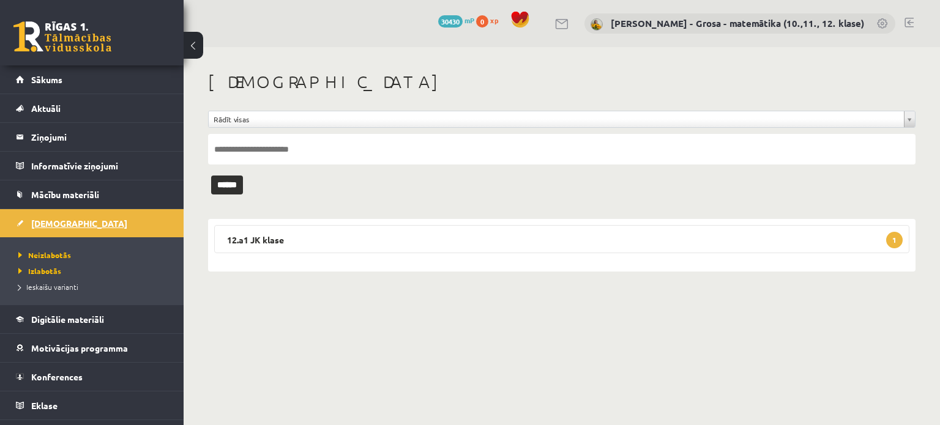
click at [85, 226] on link "[DEMOGRAPHIC_DATA]" at bounding box center [92, 223] width 152 height 28
click at [72, 124] on legend "Ziņojumi 0" at bounding box center [99, 137] width 137 height 28
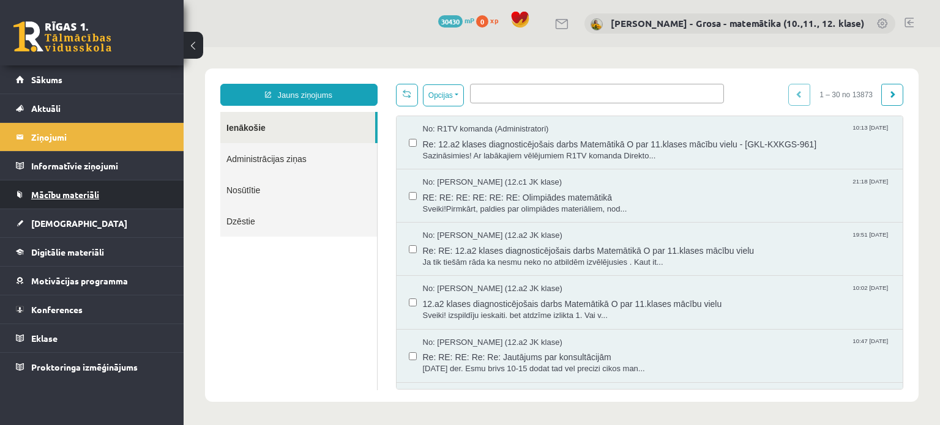
click at [59, 203] on link "Mācību materiāli" at bounding box center [92, 195] width 152 height 28
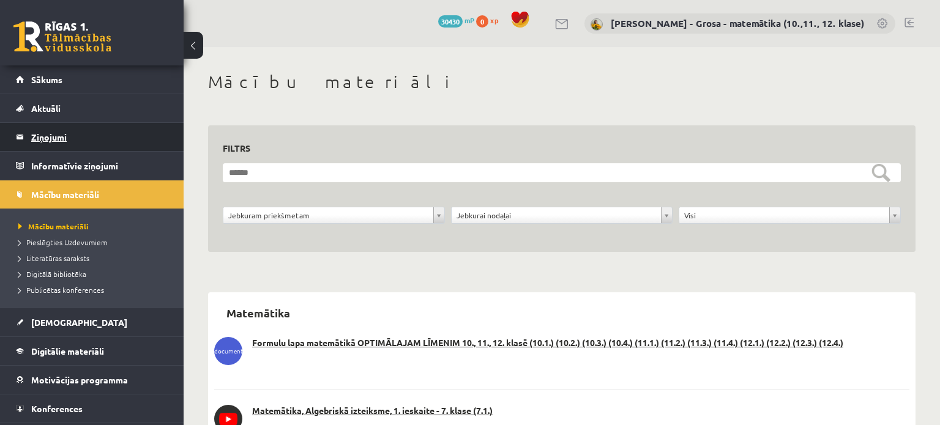
click at [79, 140] on legend "Ziņojumi 0" at bounding box center [99, 137] width 137 height 28
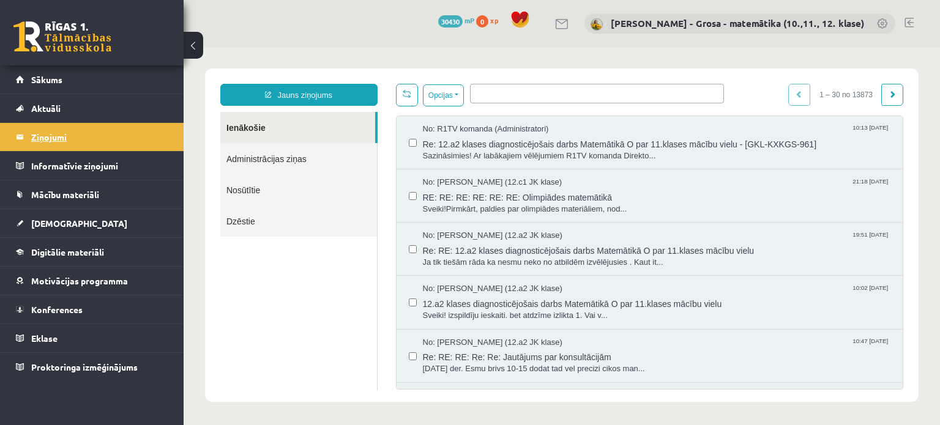
click at [145, 143] on legend "Ziņojumi 0" at bounding box center [99, 137] width 137 height 28
click at [261, 132] on link "Ienākošie" at bounding box center [297, 127] width 155 height 31
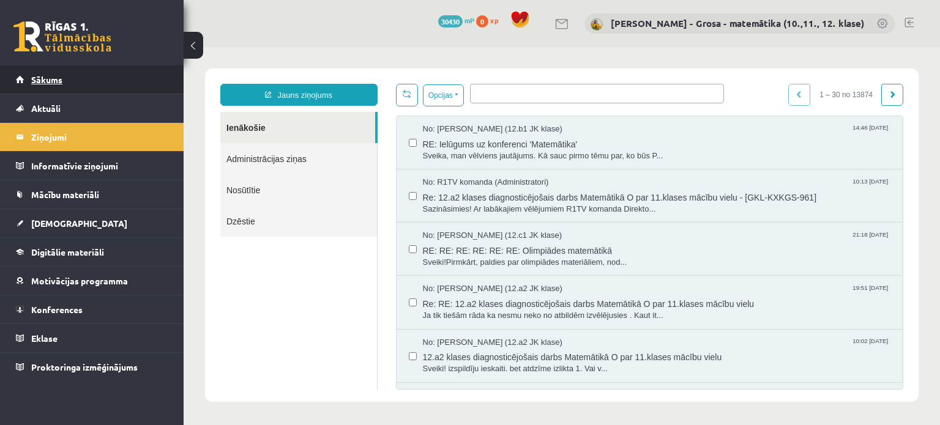
click at [117, 83] on link "Sākums" at bounding box center [92, 79] width 152 height 28
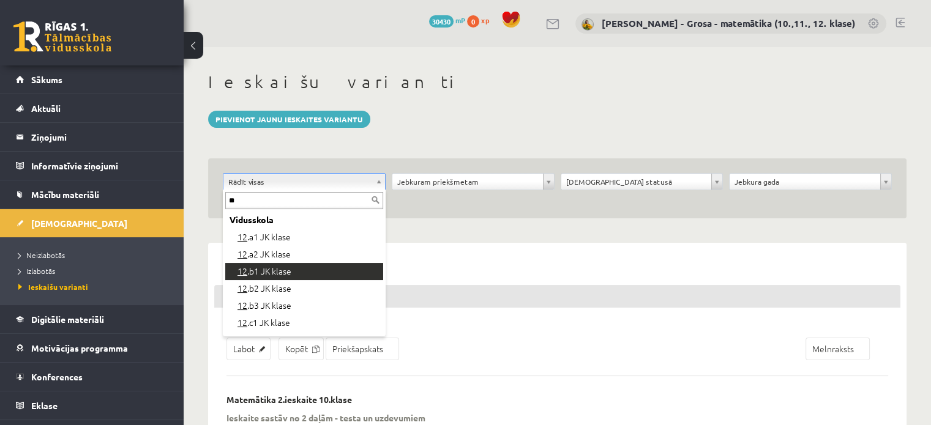
type input "**"
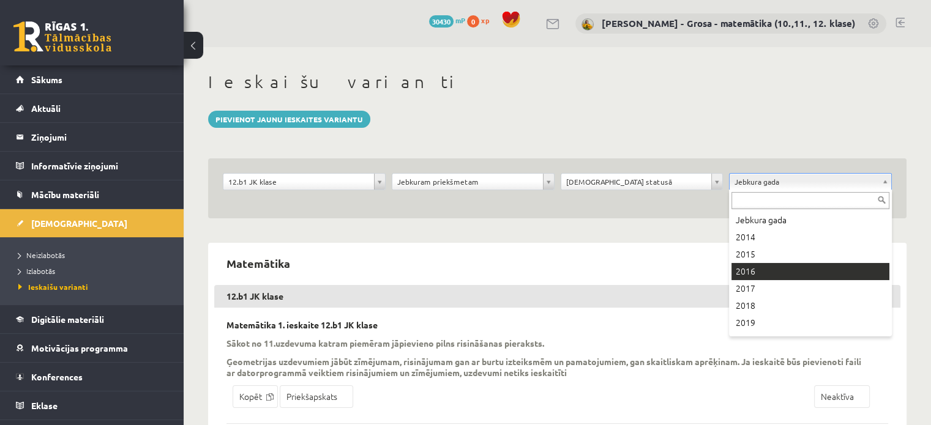
scroll to position [100, 0]
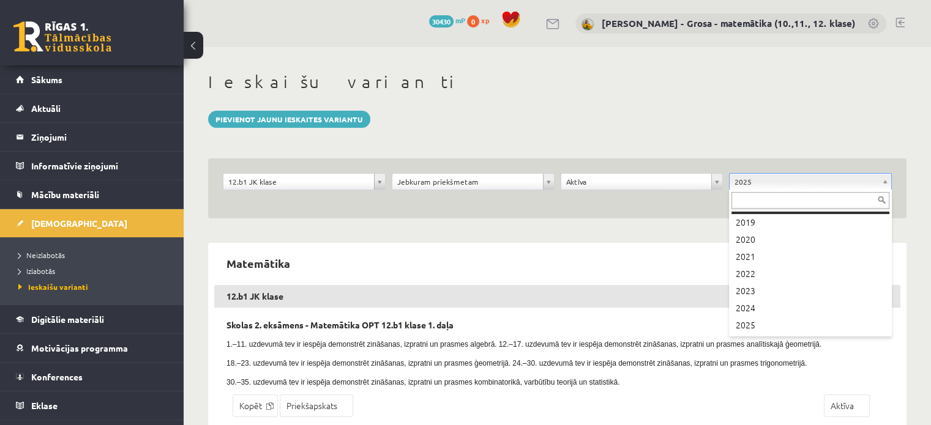
scroll to position [86, 0]
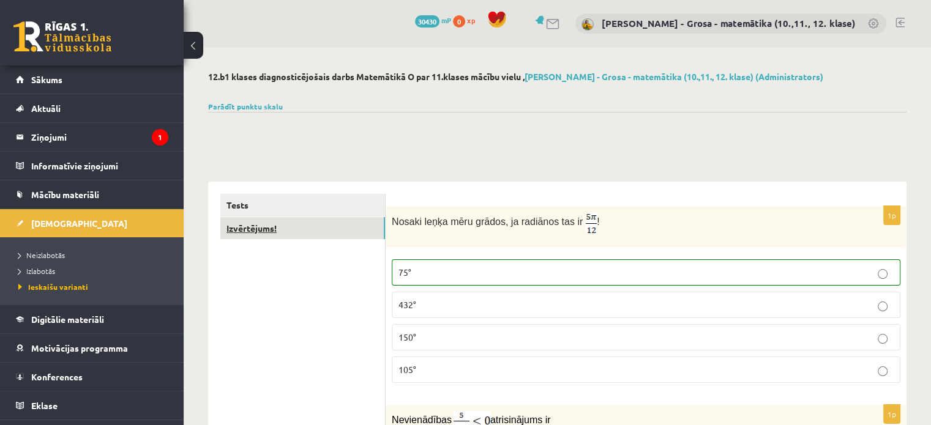
click at [286, 229] on link "Izvērtējums!" at bounding box center [302, 228] width 165 height 23
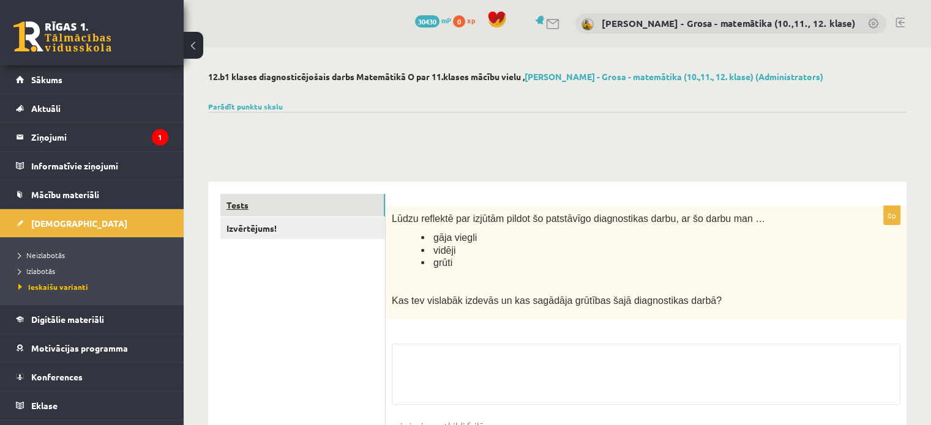
click at [288, 207] on link "Tests" at bounding box center [302, 205] width 165 height 23
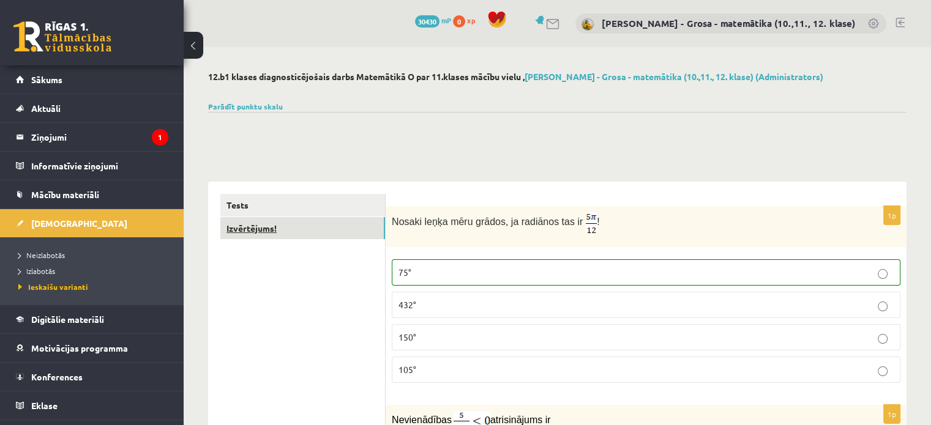
click at [321, 227] on link "Izvērtējums!" at bounding box center [302, 228] width 165 height 23
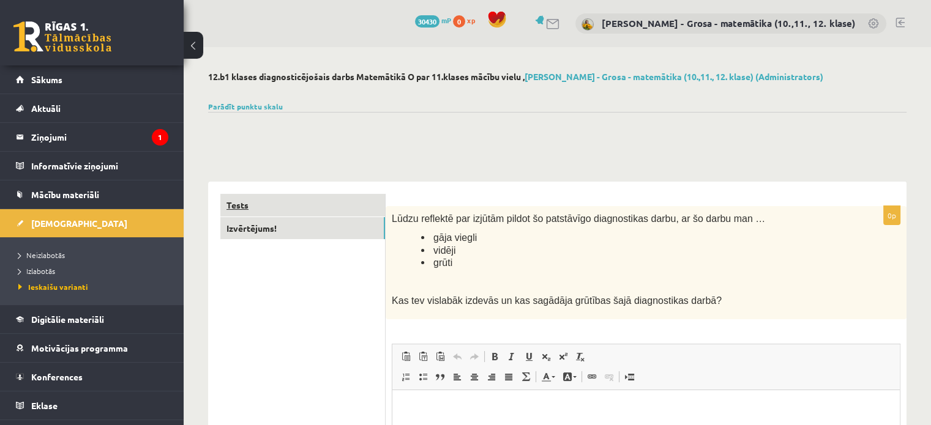
click at [354, 206] on link "Tests" at bounding box center [302, 205] width 165 height 23
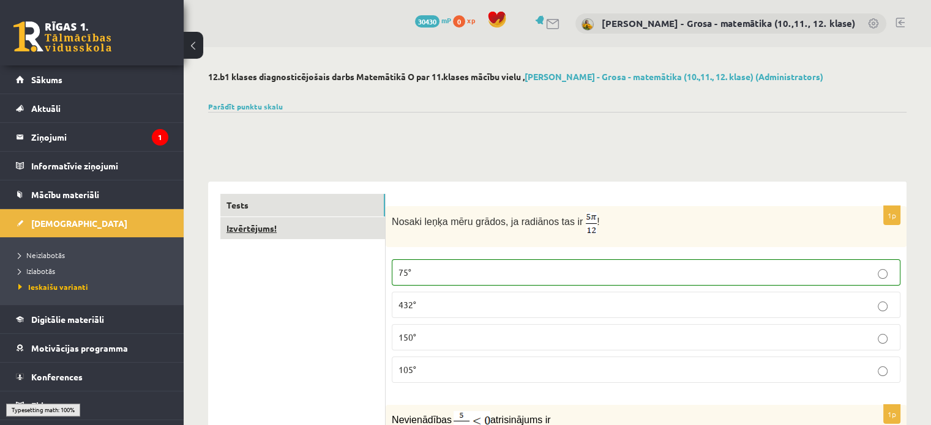
click at [350, 229] on link "Izvērtējums!" at bounding box center [302, 228] width 165 height 23
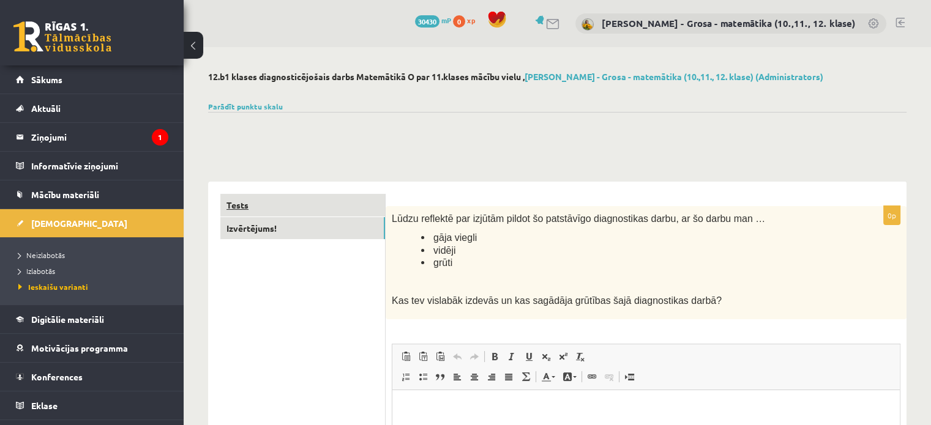
click at [352, 205] on link "Tests" at bounding box center [302, 205] width 165 height 23
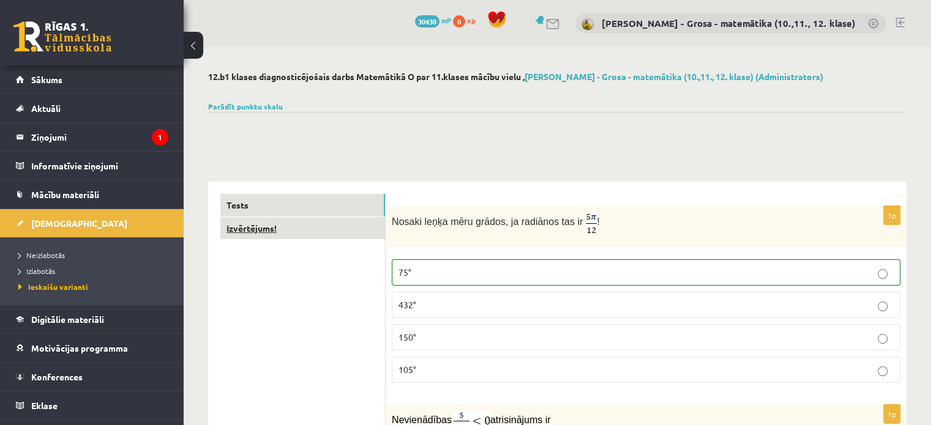
click at [305, 229] on link "Izvērtējums!" at bounding box center [302, 228] width 165 height 23
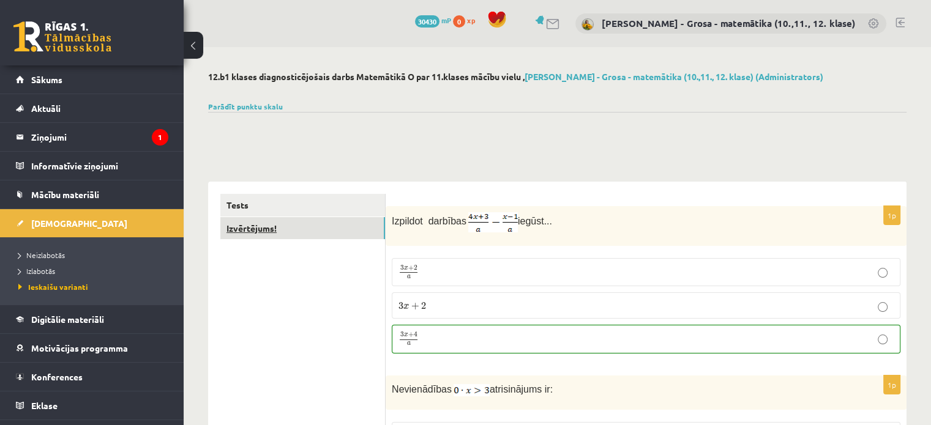
click at [251, 228] on link "Izvērtējums!" at bounding box center [302, 228] width 165 height 23
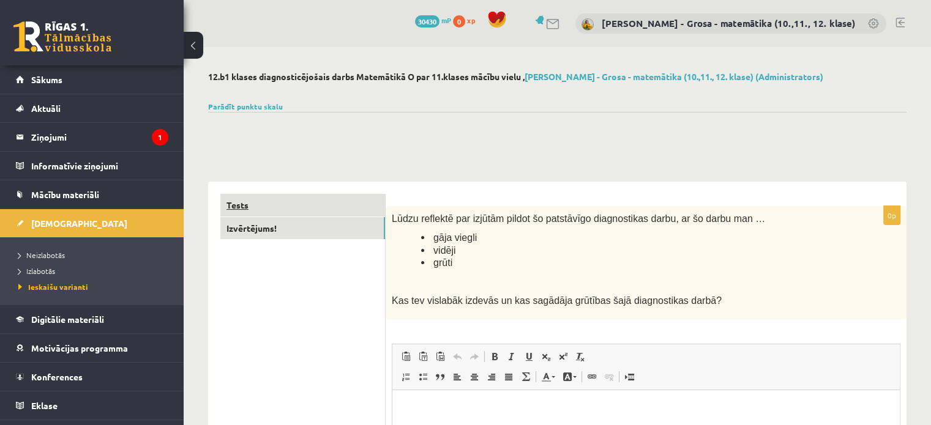
click at [255, 199] on link "Tests" at bounding box center [302, 205] width 165 height 23
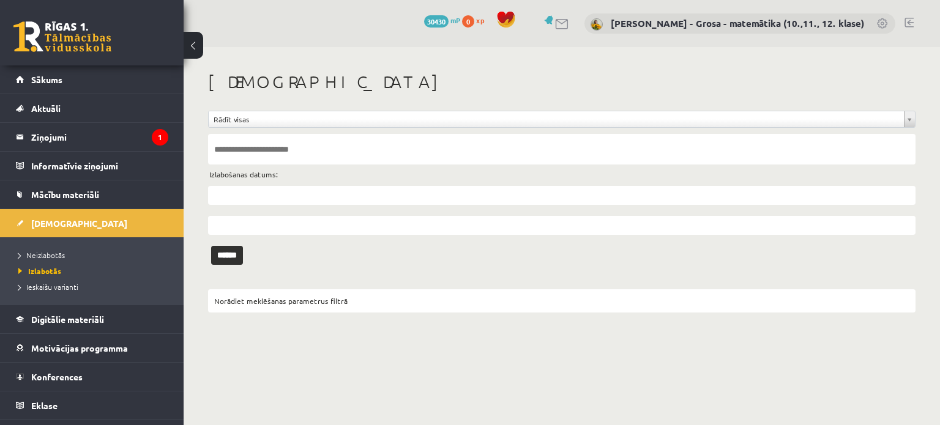
click at [241, 154] on input "text" at bounding box center [561, 149] width 707 height 31
type input "*********"
click at [211, 246] on input "******" at bounding box center [227, 255] width 32 height 19
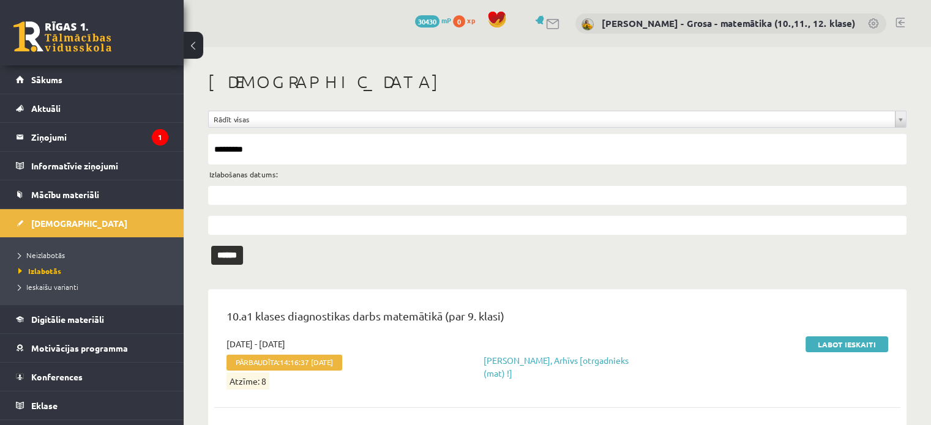
click at [232, 191] on input "text" at bounding box center [557, 195] width 698 height 19
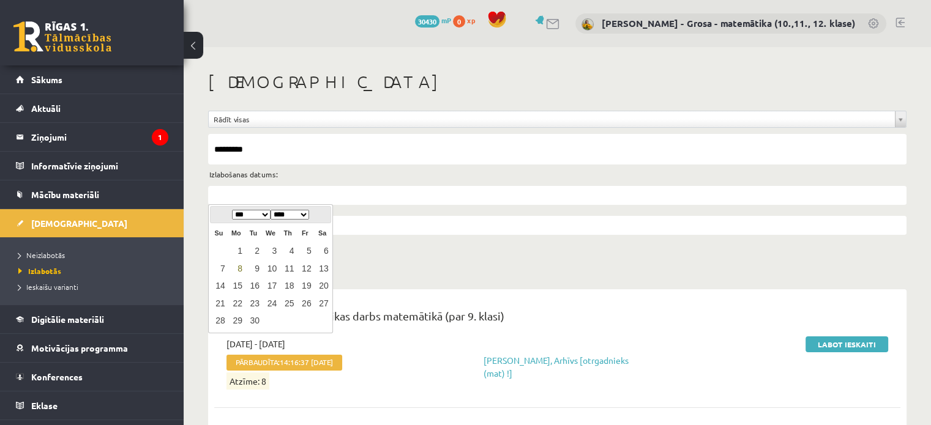
click at [242, 272] on link "8" at bounding box center [236, 269] width 16 height 17
type input "**********"
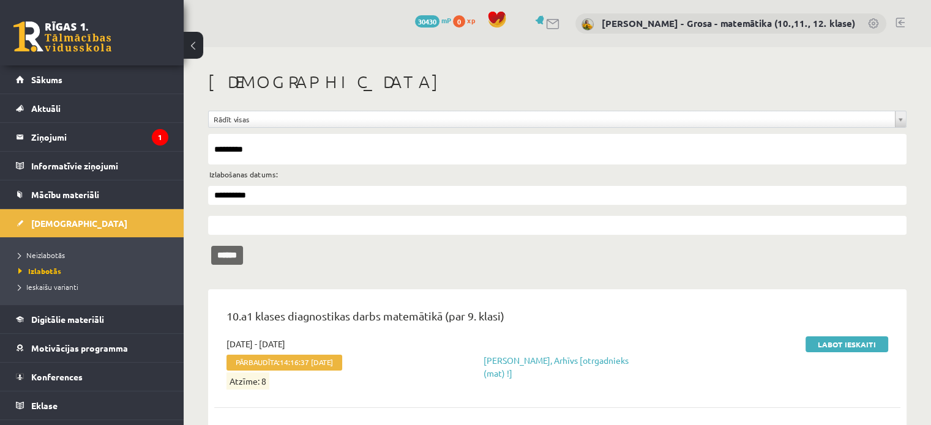
click at [237, 259] on input "******" at bounding box center [227, 255] width 32 height 19
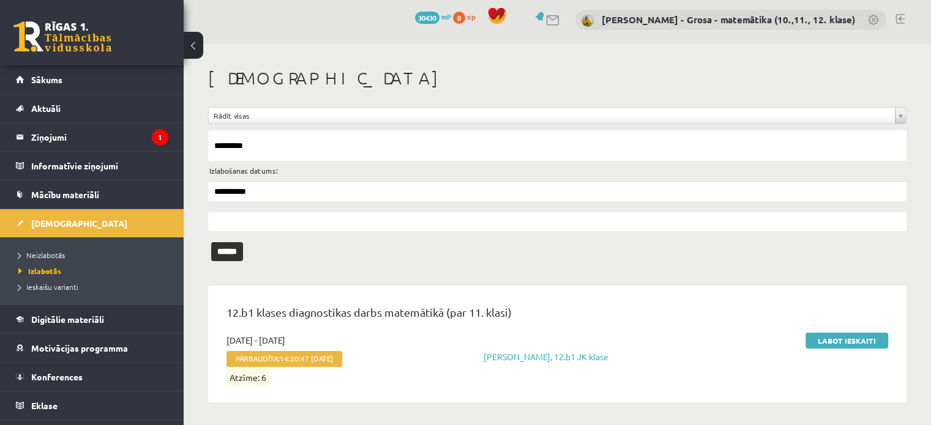
scroll to position [5, 0]
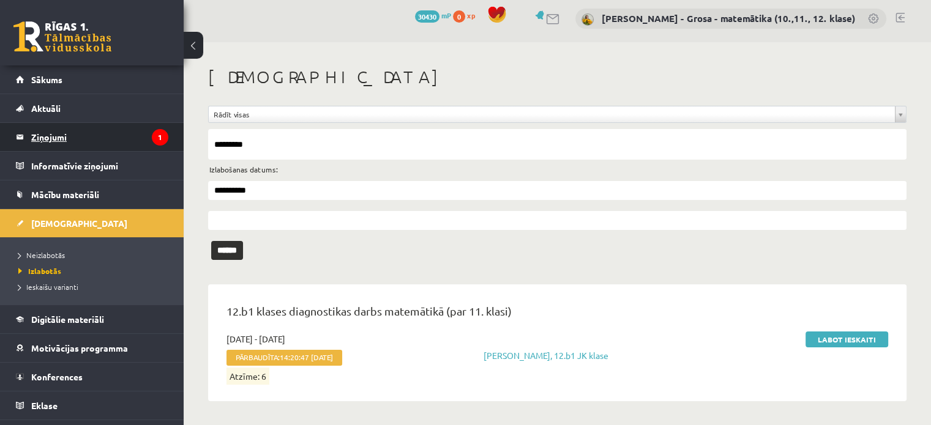
click at [70, 141] on legend "Ziņojumi 1" at bounding box center [99, 137] width 137 height 28
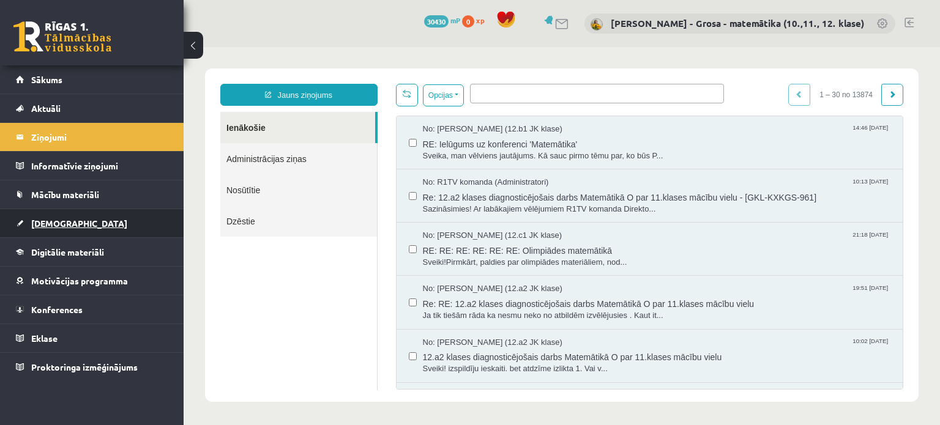
click at [88, 223] on link "[DEMOGRAPHIC_DATA]" at bounding box center [92, 223] width 152 height 28
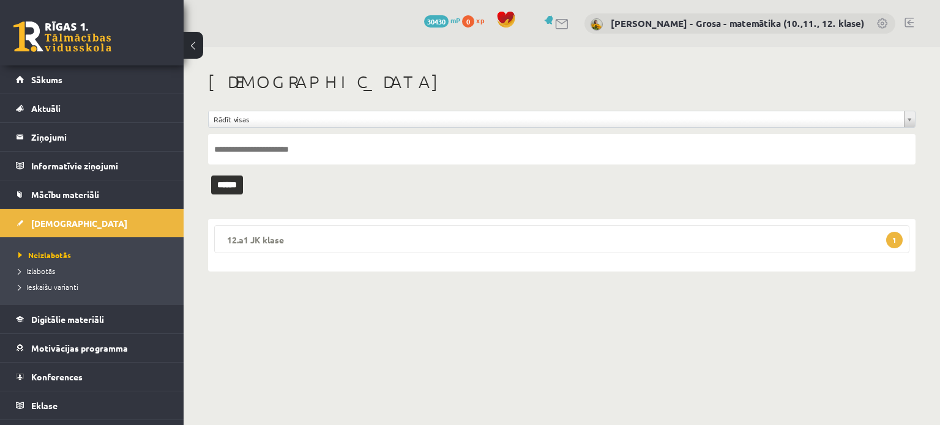
click at [564, 241] on legend "12.a1 JK klase 1" at bounding box center [561, 239] width 695 height 28
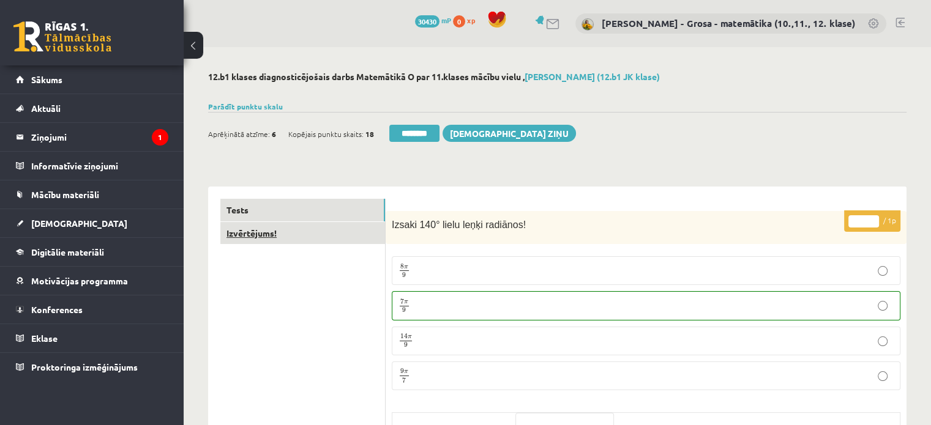
click at [357, 234] on link "Izvērtējums!" at bounding box center [302, 233] width 165 height 23
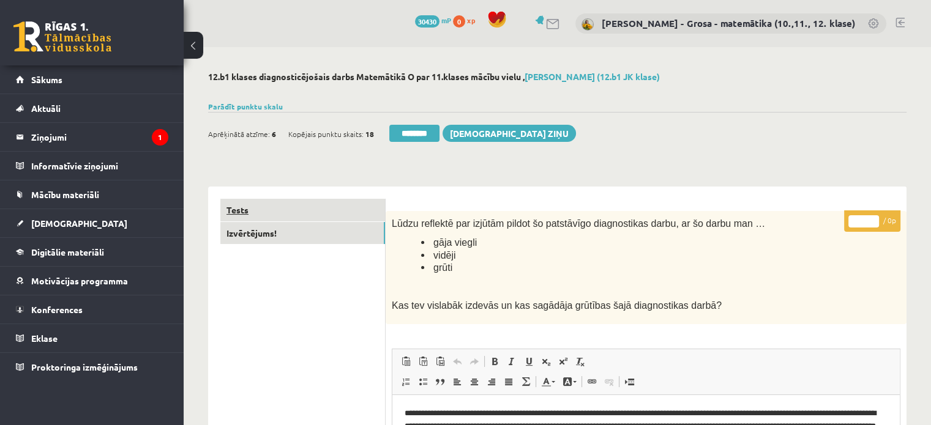
click at [308, 210] on link "Tests" at bounding box center [302, 210] width 165 height 23
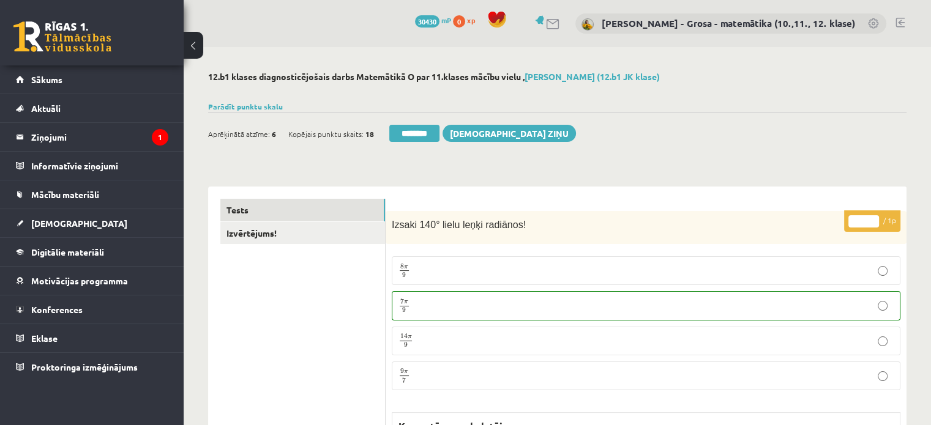
drag, startPoint x: 308, startPoint y: 210, endPoint x: 772, endPoint y: 138, distance: 469.5
click at [772, 138] on div "Ieskaite saglabāta! Aprēķinātā atzīme: 6 Kopējais punktu skaits: 18 ******** [D…" at bounding box center [557, 129] width 698 height 34
click at [270, 232] on link "Izvērtējums!" at bounding box center [302, 233] width 165 height 23
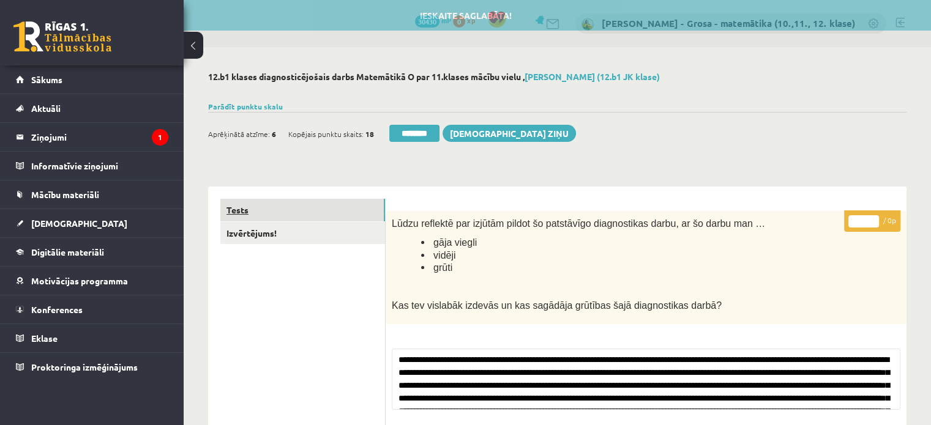
click at [277, 215] on link "Tests" at bounding box center [302, 210] width 165 height 23
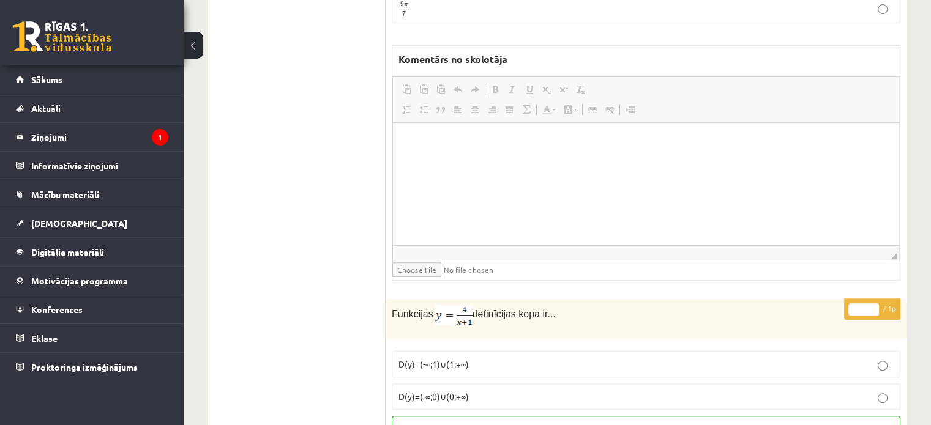
scroll to position [122, 0]
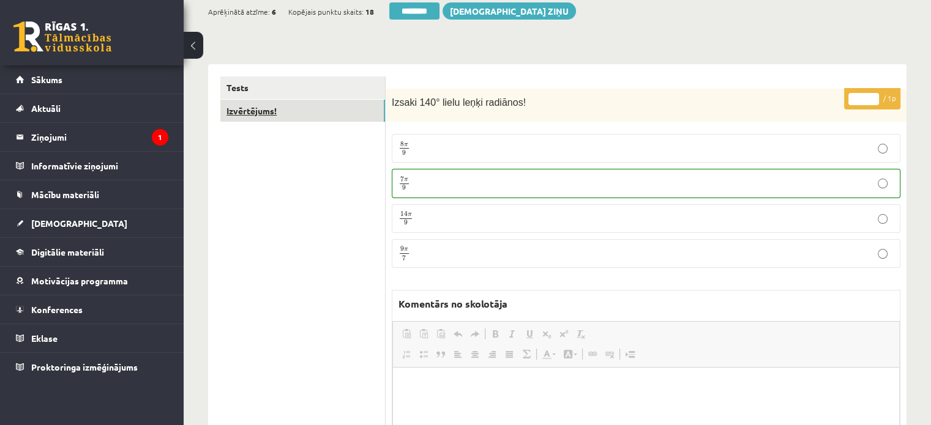
click at [282, 108] on link "Izvērtējums!" at bounding box center [302, 111] width 165 height 23
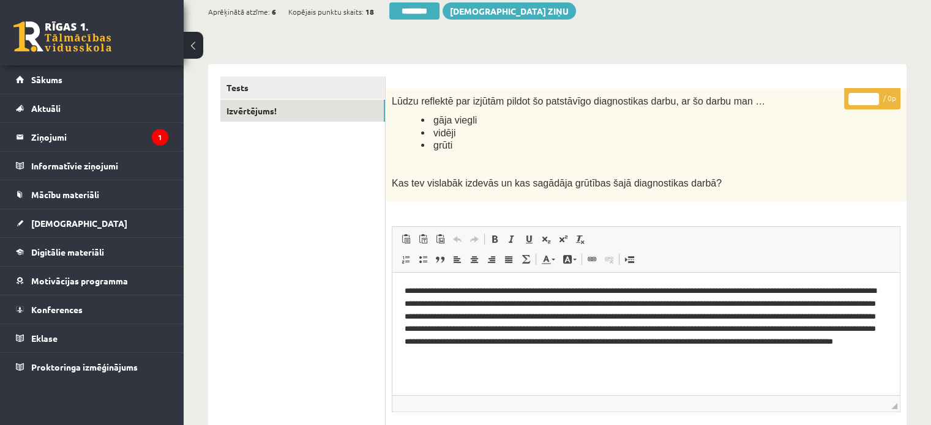
scroll to position [0, 0]
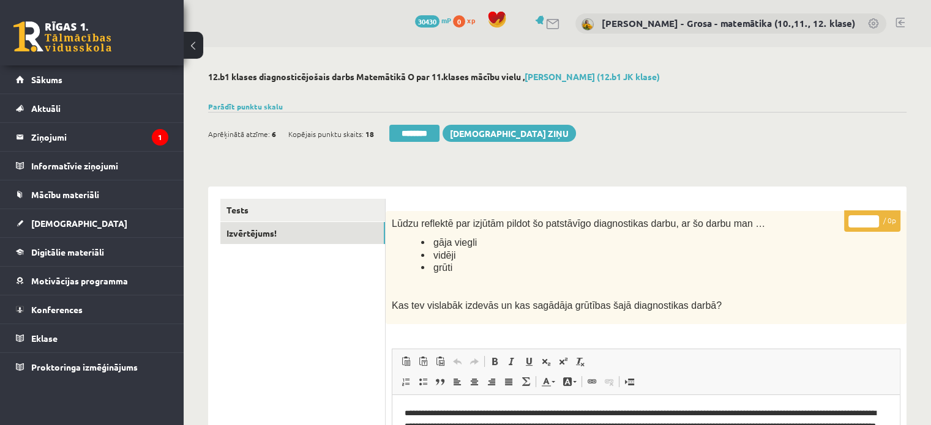
drag, startPoint x: 606, startPoint y: 79, endPoint x: 437, endPoint y: 92, distance: 170.1
click at [437, 92] on div at bounding box center [557, 92] width 698 height 12
click at [133, 140] on legend "Ziņojumi 1" at bounding box center [99, 137] width 137 height 28
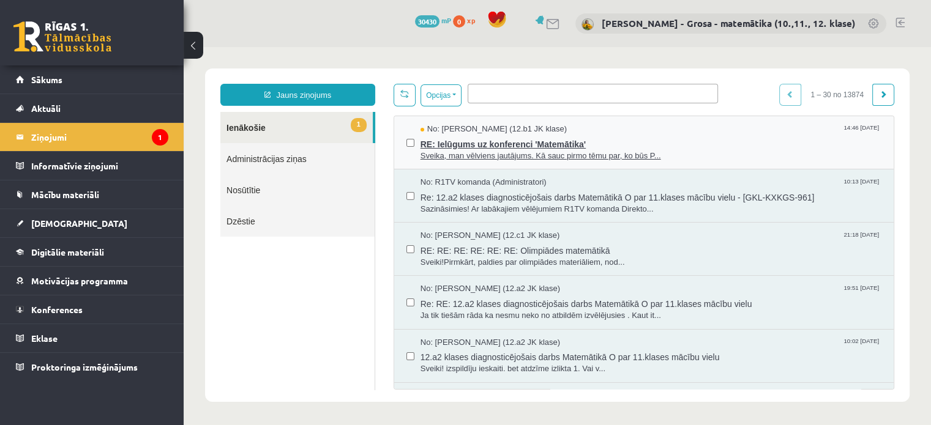
click at [566, 136] on span "RE: Ielūgums uz konferenci 'Matemātika'" at bounding box center [650, 142] width 461 height 15
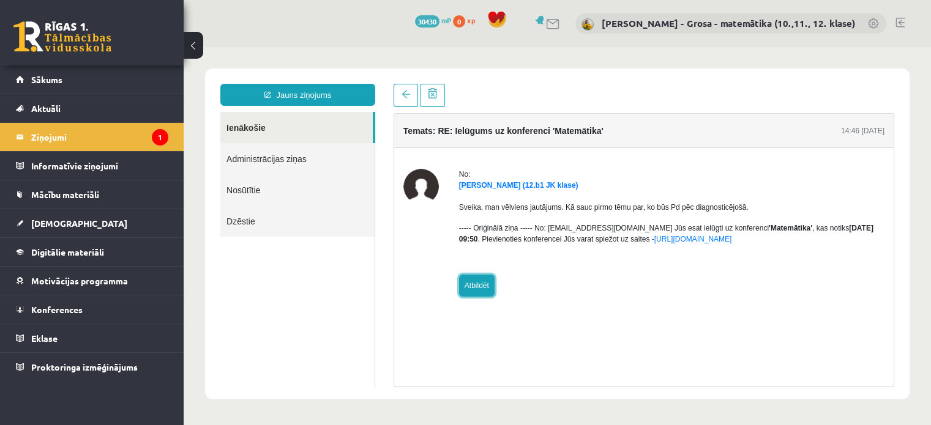
click at [487, 294] on link "Atbildēt" at bounding box center [476, 286] width 35 height 22
type input "**********"
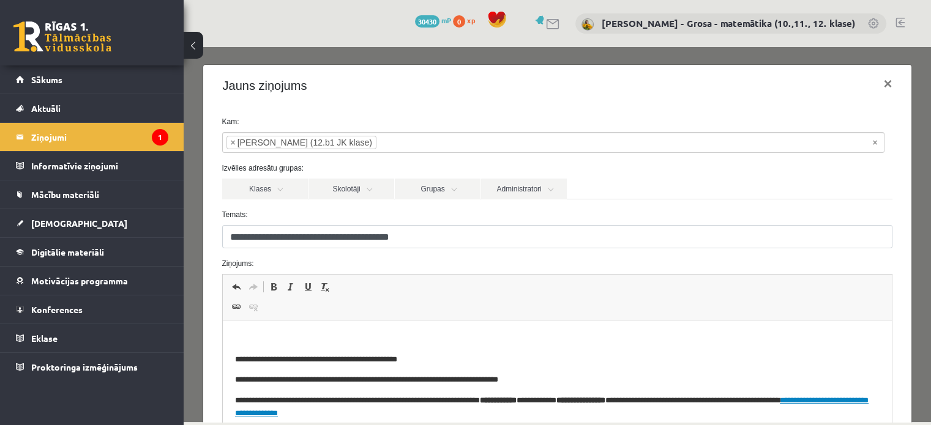
click at [442, 332] on html "**********" at bounding box center [557, 377] width 670 height 112
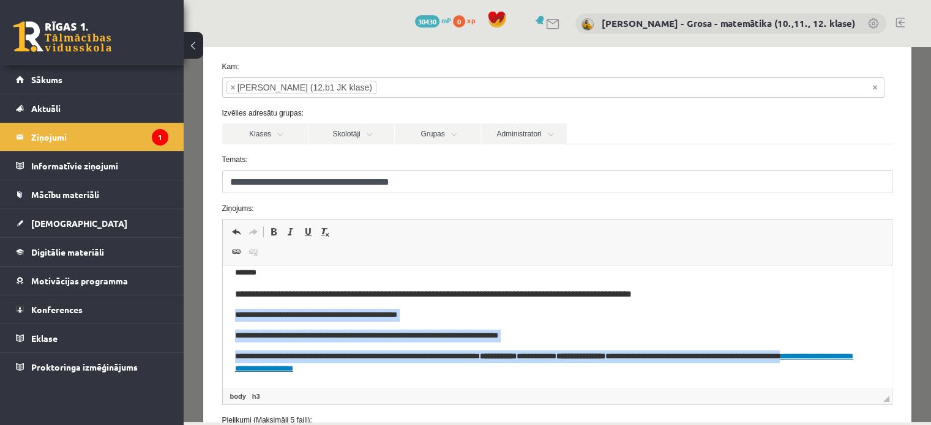
scroll to position [123, 0]
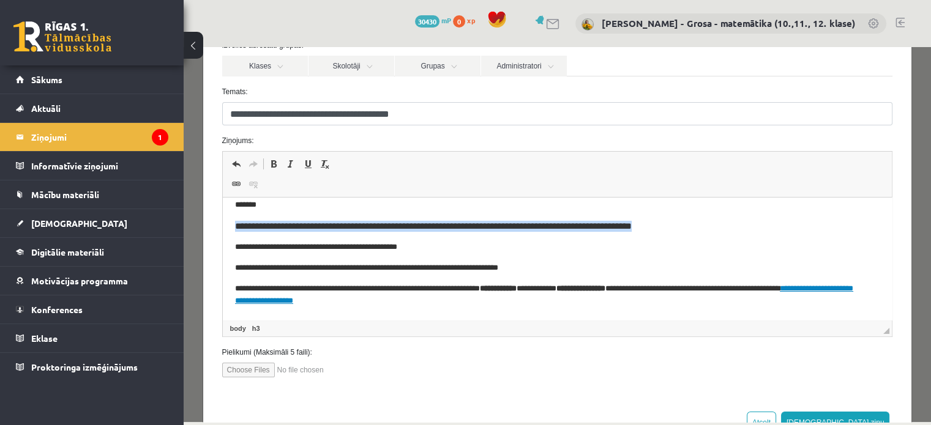
drag, startPoint x: 712, startPoint y: 233, endPoint x: 256, endPoint y: 374, distance: 476.6
click at [222, 224] on html "**********" at bounding box center [557, 253] width 670 height 133
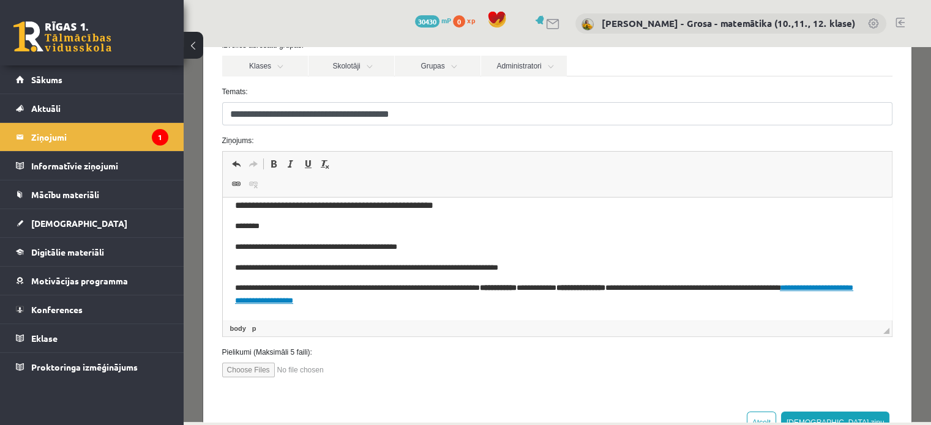
scroll to position [164, 0]
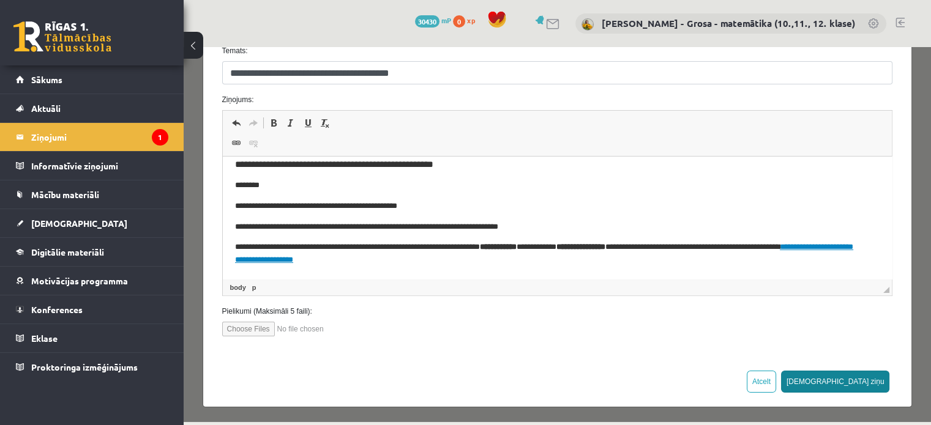
click at [873, 376] on button "[DEMOGRAPHIC_DATA] ziņu" at bounding box center [835, 382] width 109 height 22
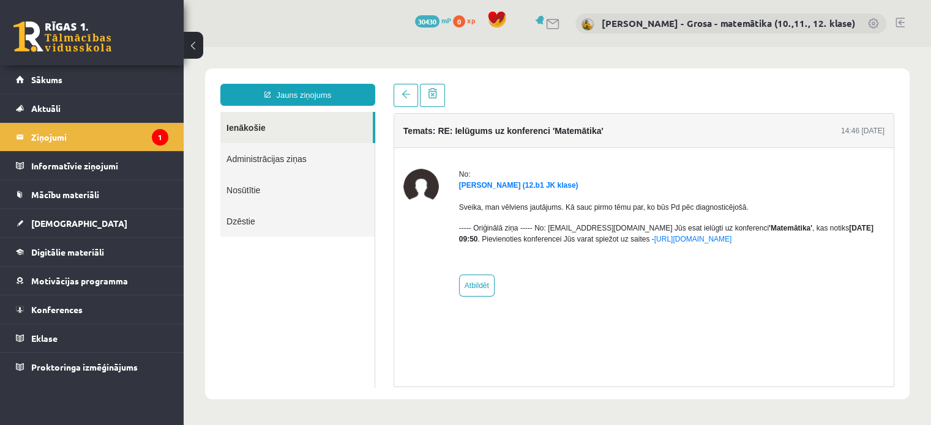
scroll to position [0, 0]
click at [269, 115] on link "Ienākošie" at bounding box center [296, 127] width 152 height 31
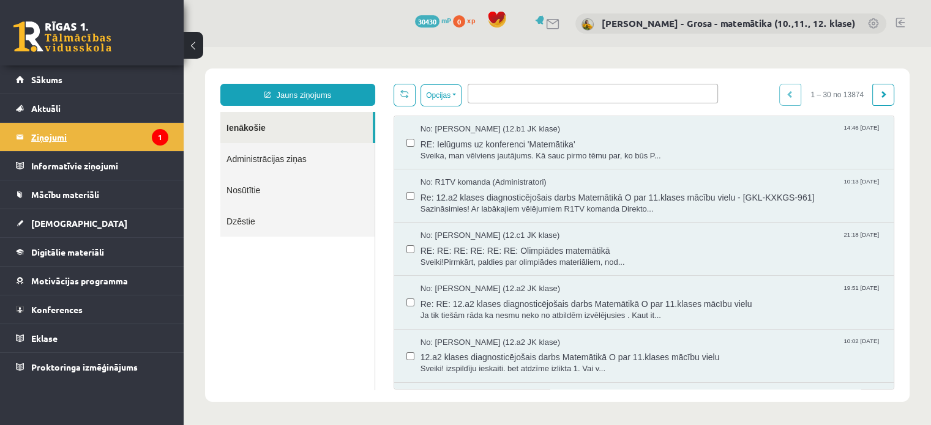
click at [128, 133] on legend "Ziņojumi 1" at bounding box center [99, 137] width 137 height 28
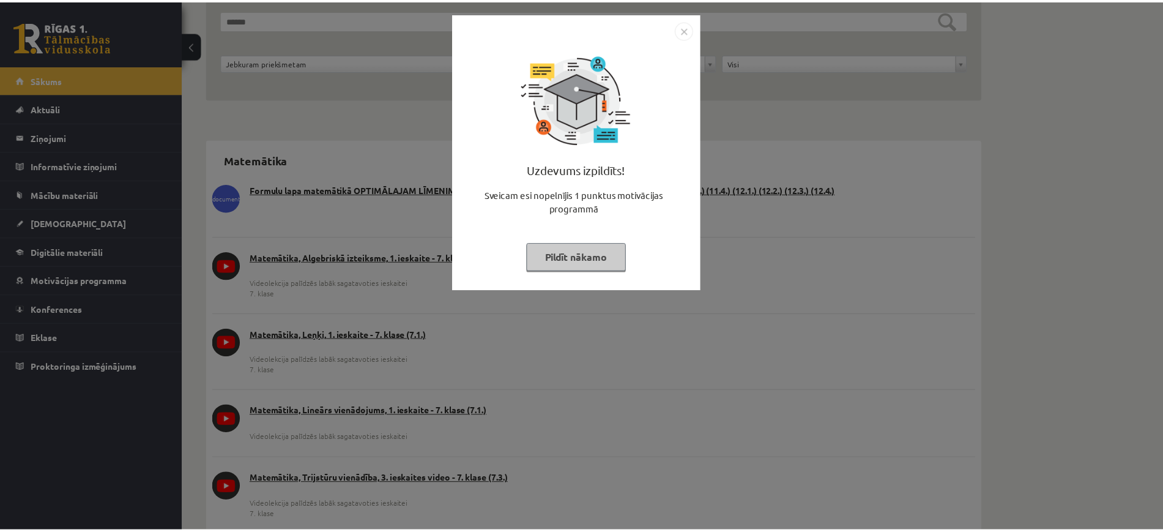
scroll to position [153, 0]
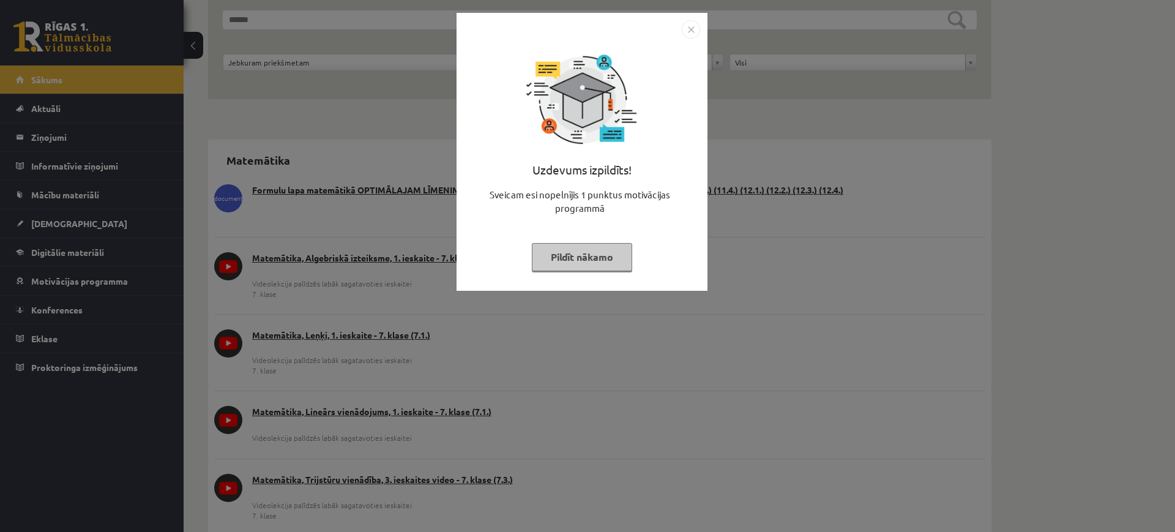
click at [614, 260] on button "Pildīt nākamo" at bounding box center [582, 257] width 100 height 28
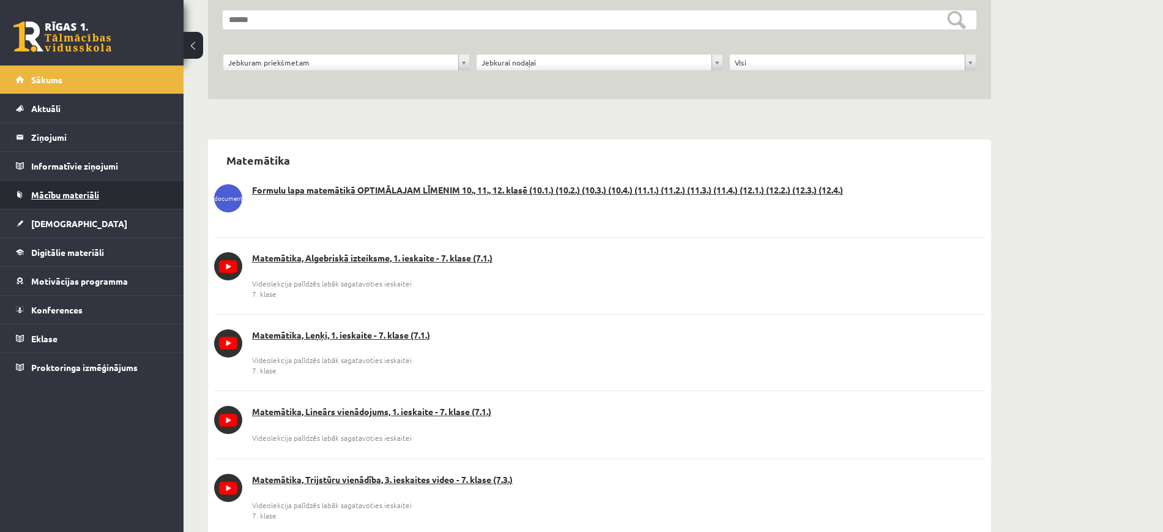
click at [100, 208] on link "Mācību materiāli" at bounding box center [92, 195] width 152 height 28
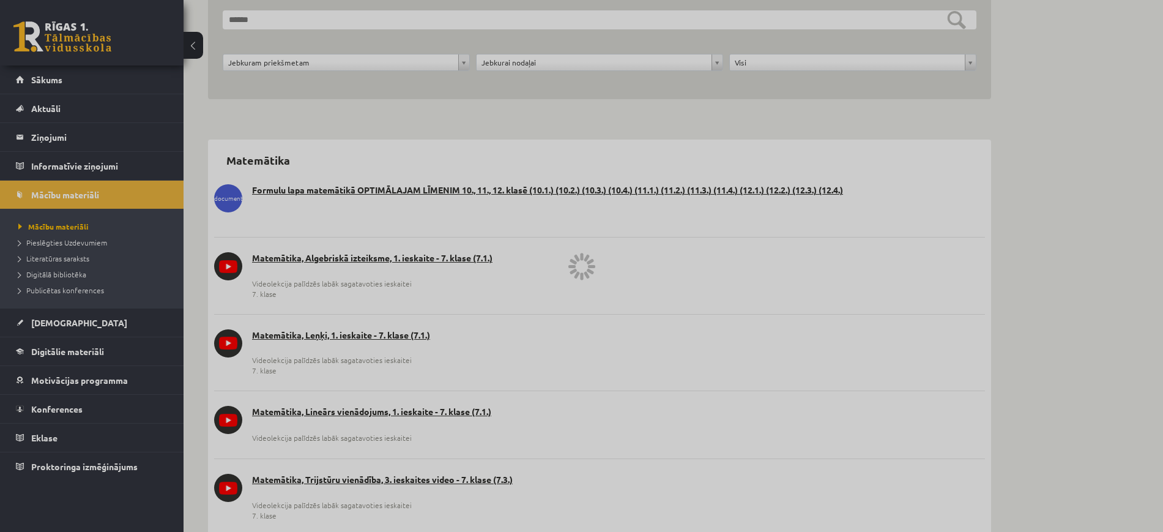
click at [65, 132] on div at bounding box center [581, 266] width 1163 height 532
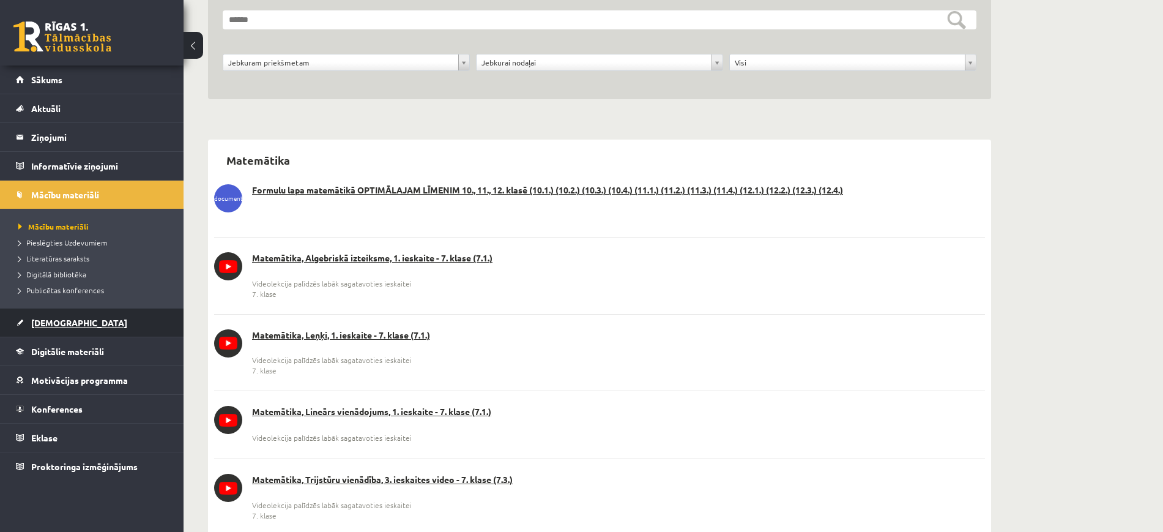
click at [44, 328] on link "[DEMOGRAPHIC_DATA]" at bounding box center [92, 322] width 152 height 28
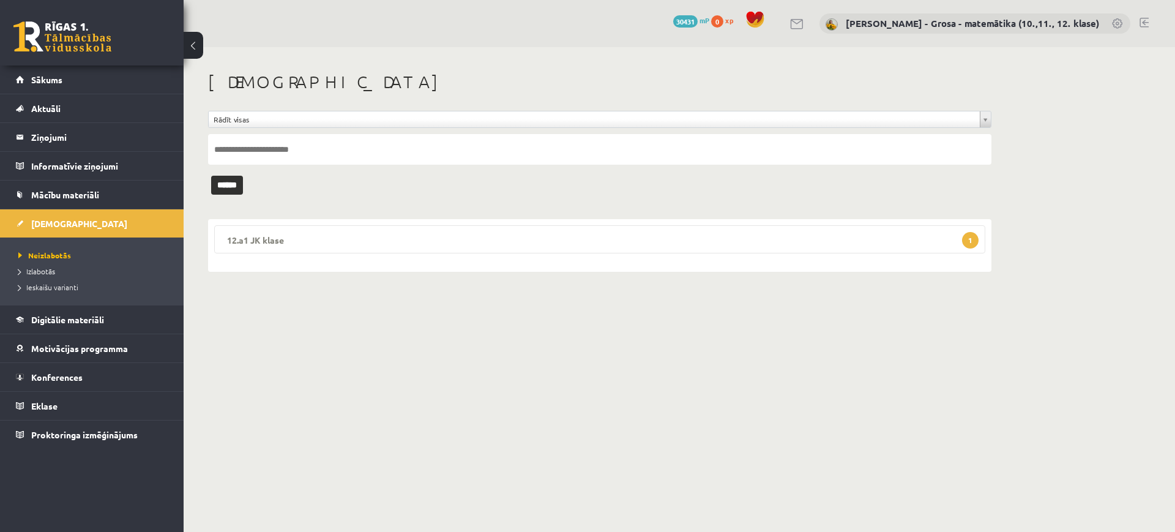
click at [299, 237] on legend "12.a1 JK klase 1" at bounding box center [599, 239] width 771 height 28
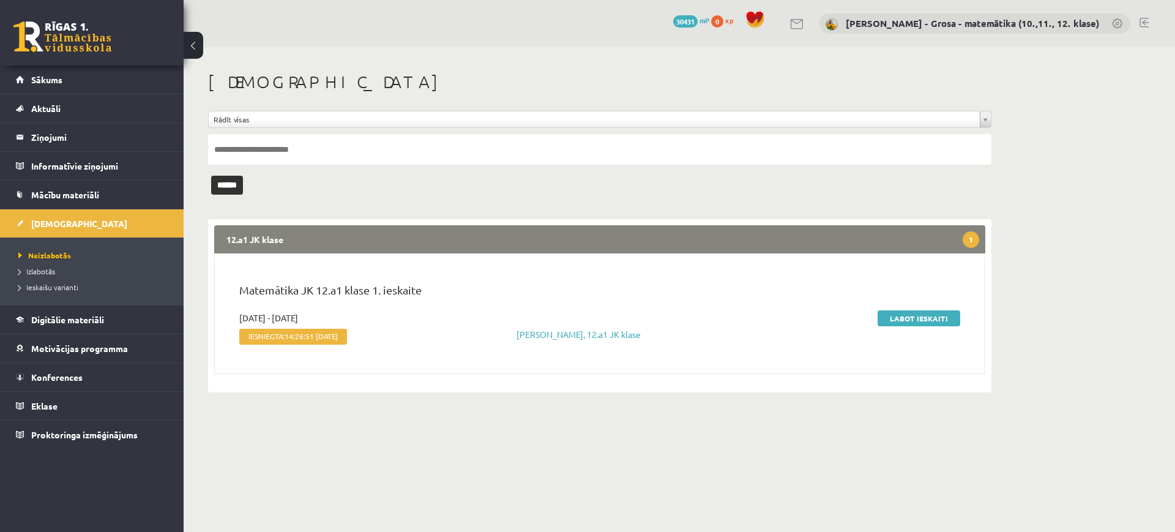
click at [299, 237] on legend "12.a1 JK klase 1" at bounding box center [599, 239] width 771 height 28
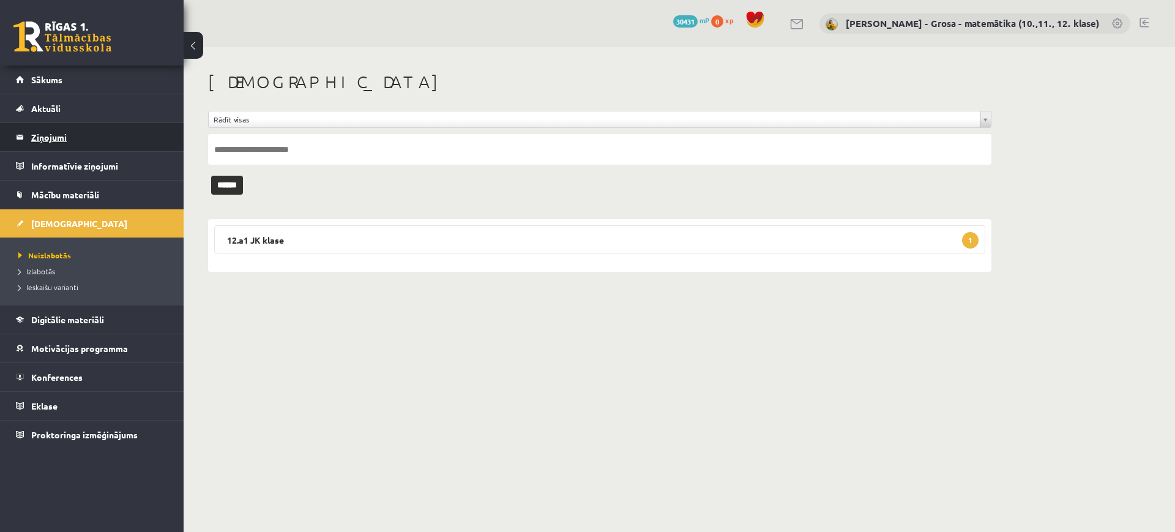
click at [104, 138] on legend "Ziņojumi 0" at bounding box center [99, 137] width 137 height 28
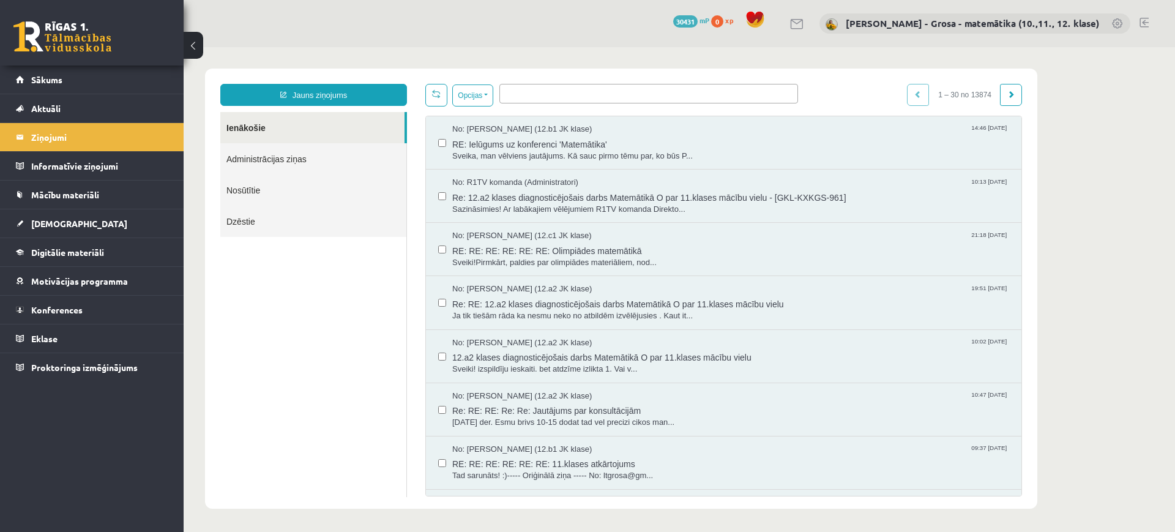
click at [274, 188] on link "Nosūtītie" at bounding box center [313, 189] width 186 height 31
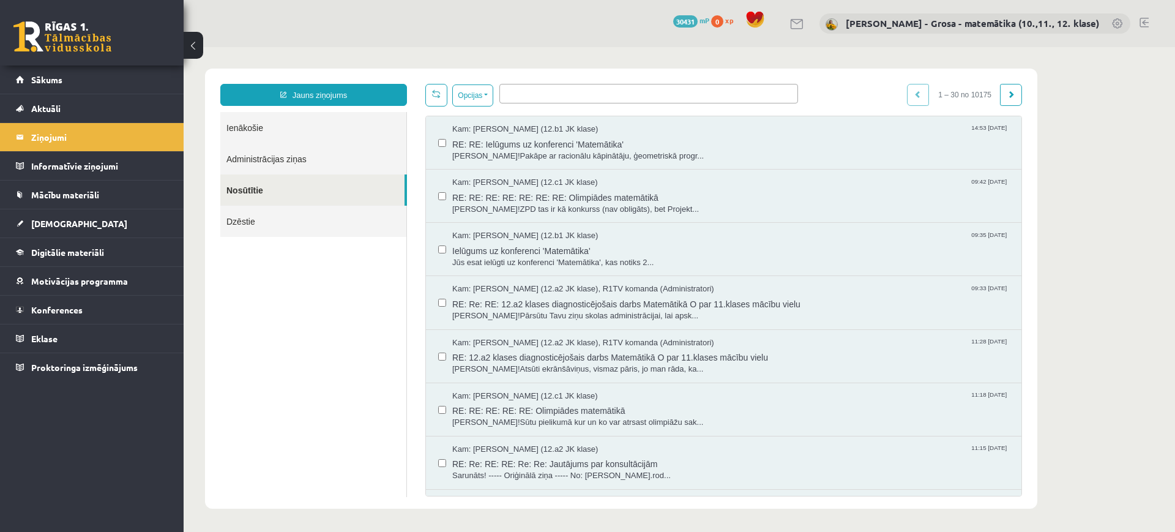
click at [289, 182] on link "Nosūtītie" at bounding box center [312, 189] width 184 height 31
click at [72, 215] on link "[DEMOGRAPHIC_DATA]" at bounding box center [92, 223] width 152 height 28
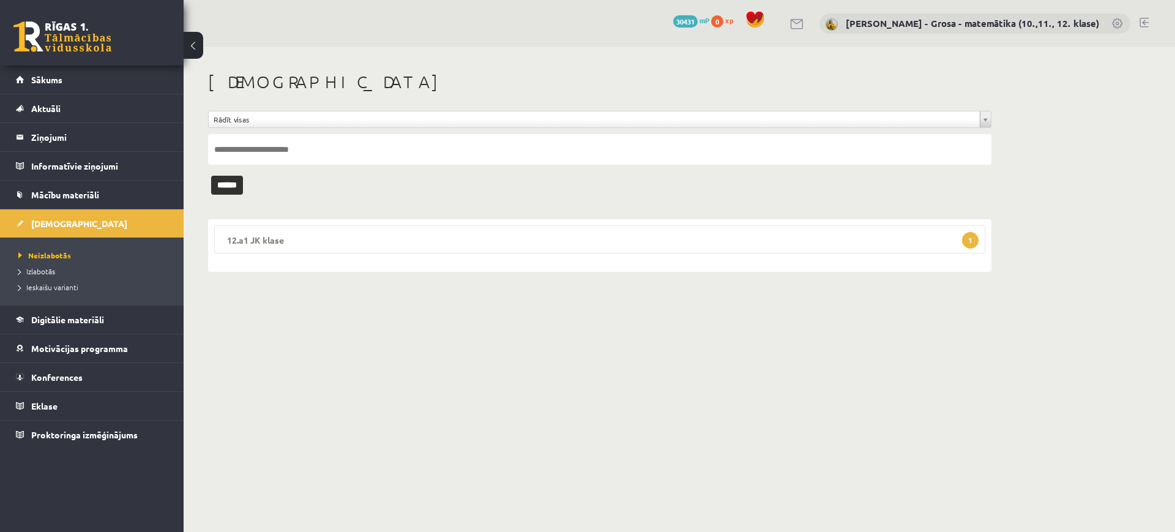
click at [664, 242] on legend "12.a1 JK klase 1" at bounding box center [599, 239] width 771 height 28
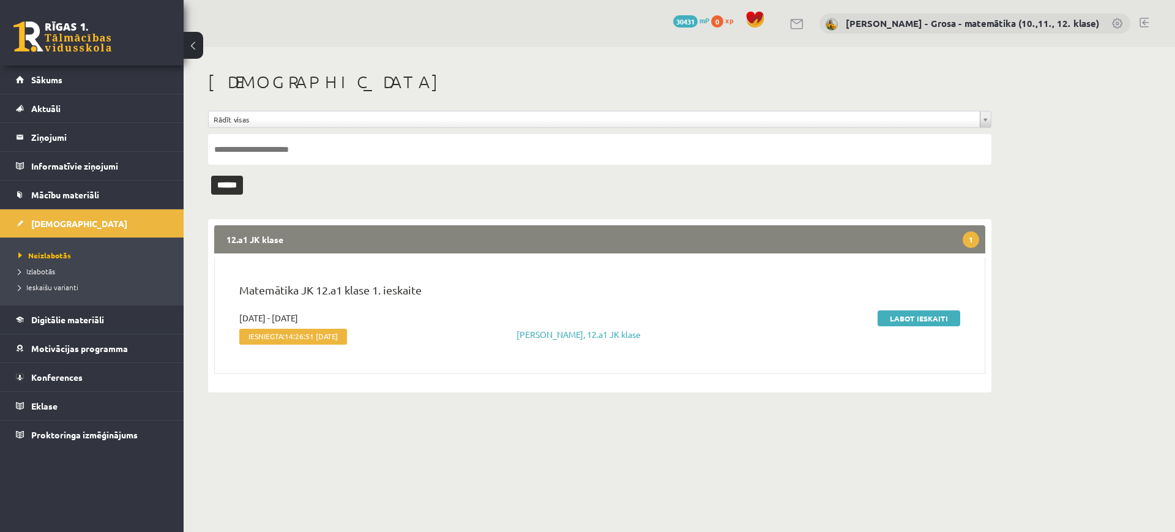
click at [100, 241] on ul "Neizlabotās Izlabotās Ieskaišu varianti" at bounding box center [92, 270] width 184 height 67
click at [53, 260] on link "Neizlabotās" at bounding box center [94, 255] width 153 height 11
